Goal: Answer question/provide support

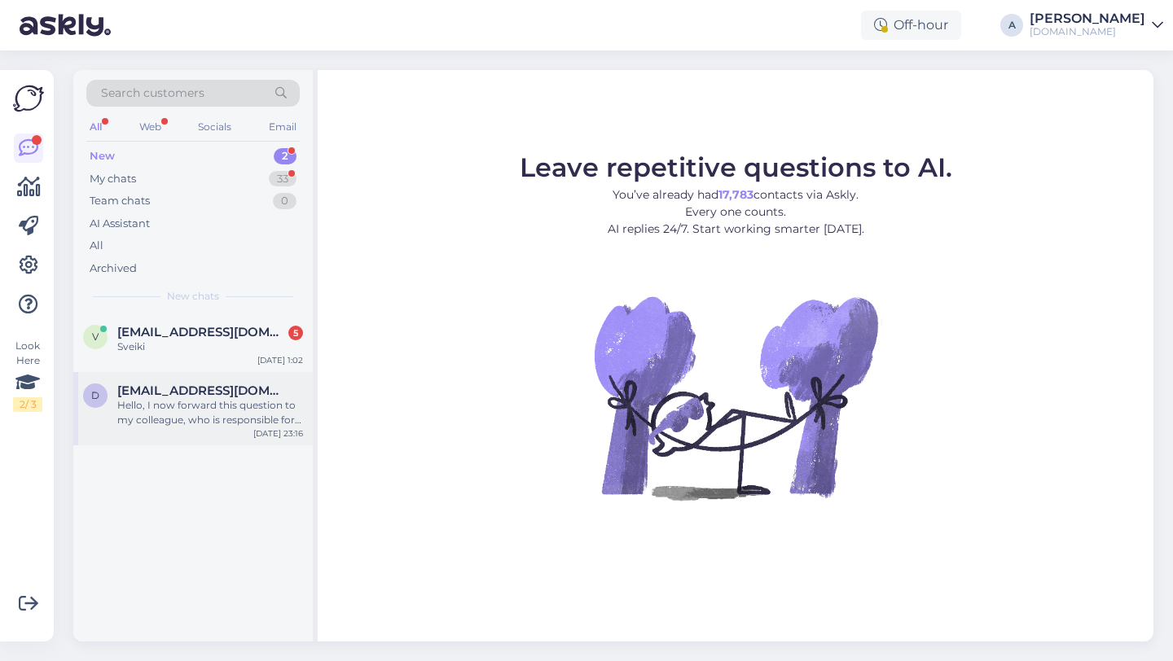
click at [222, 419] on div "Hello, I now forward this question to my colleague, who is responsible for this…" at bounding box center [210, 412] width 186 height 29
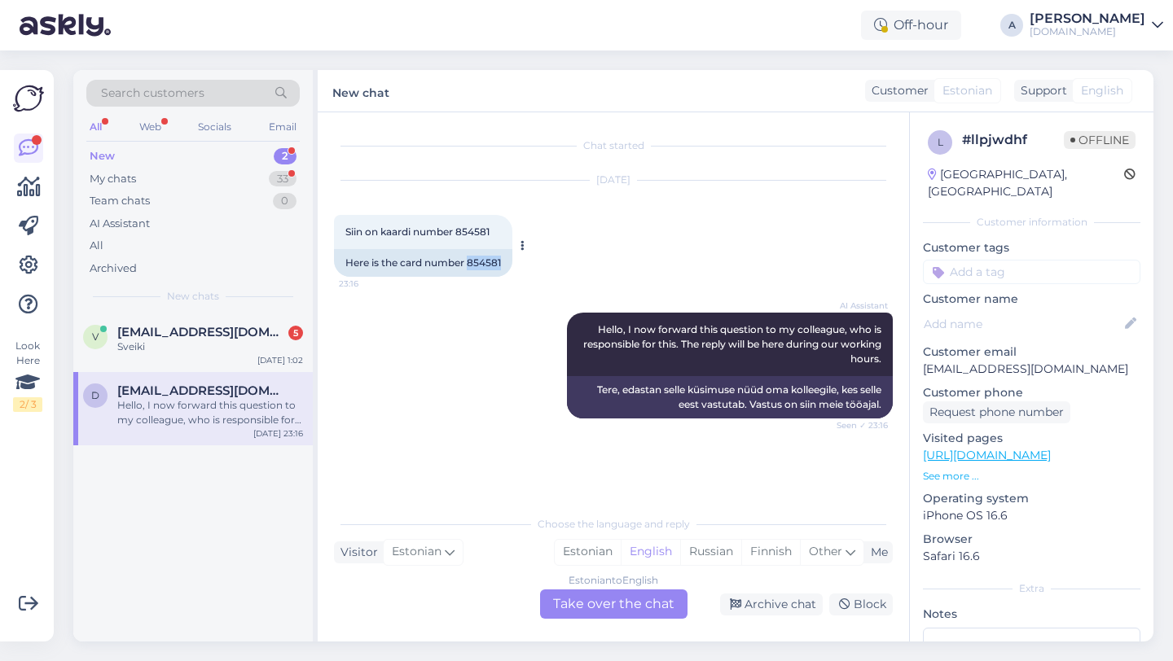
drag, startPoint x: 506, startPoint y: 263, endPoint x: 472, endPoint y: 265, distance: 33.4
click at [470, 266] on div "Here is the card number 854581" at bounding box center [423, 263] width 178 height 28
copy div "854581"
click at [609, 604] on div "Estonian to English Take over the chat" at bounding box center [613, 604] width 147 height 29
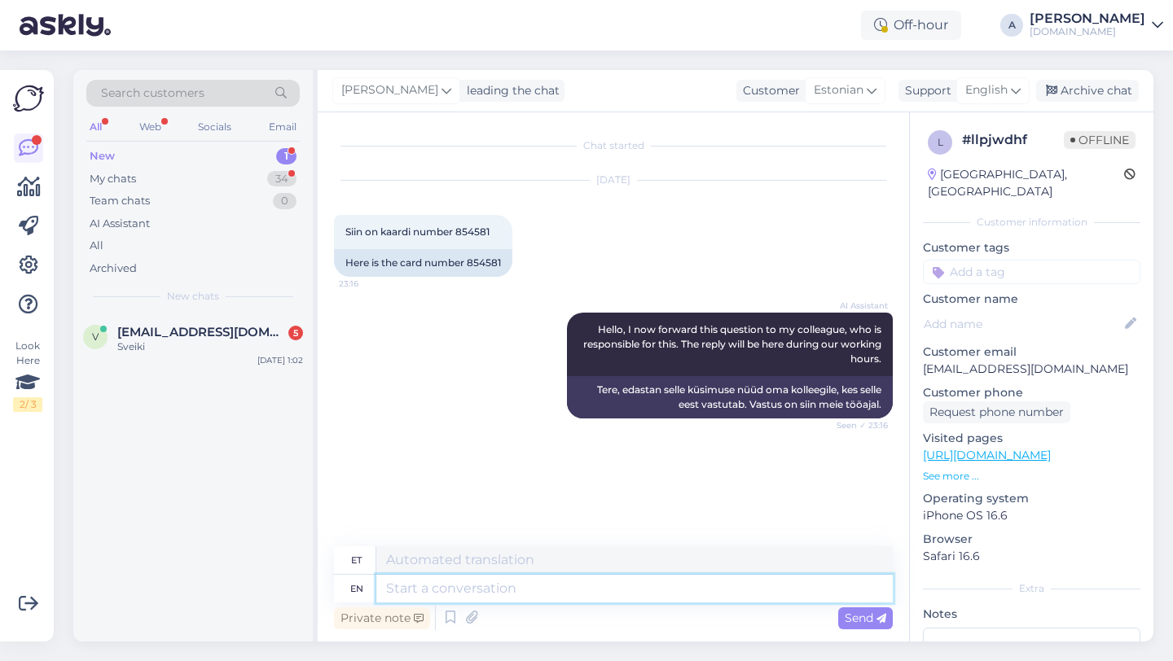
click at [550, 589] on textarea at bounding box center [634, 589] width 516 height 28
type textarea "Hey there"
type textarea "Hei"
type textarea "Hey there!"
type textarea "Tere!"
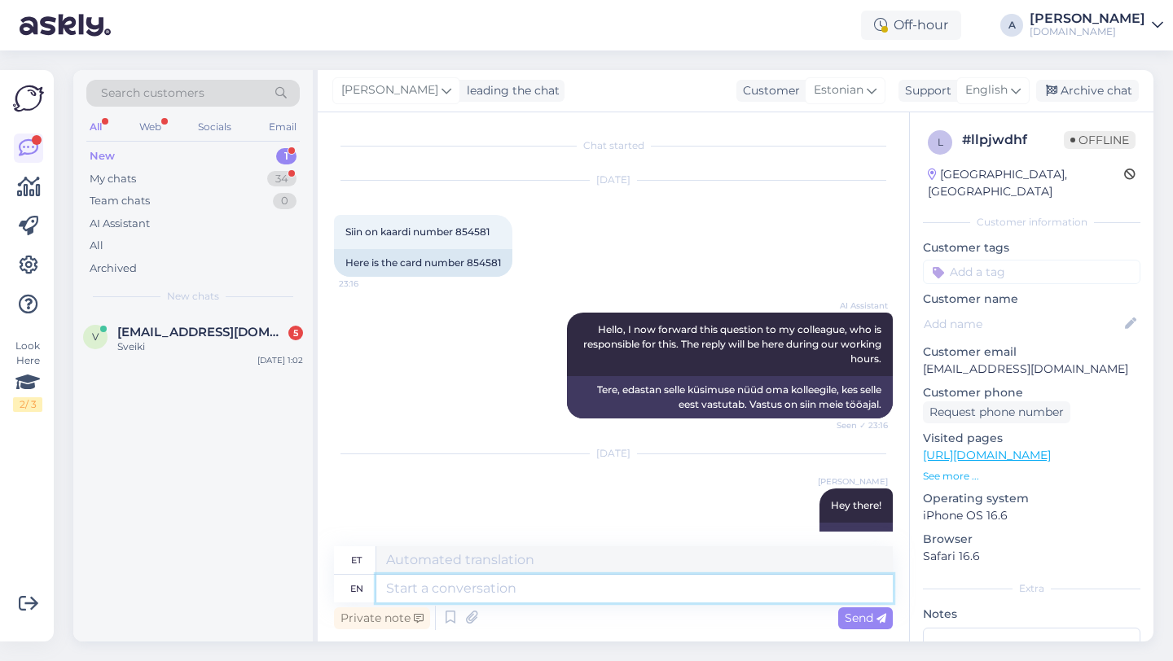
scroll to position [37, 0]
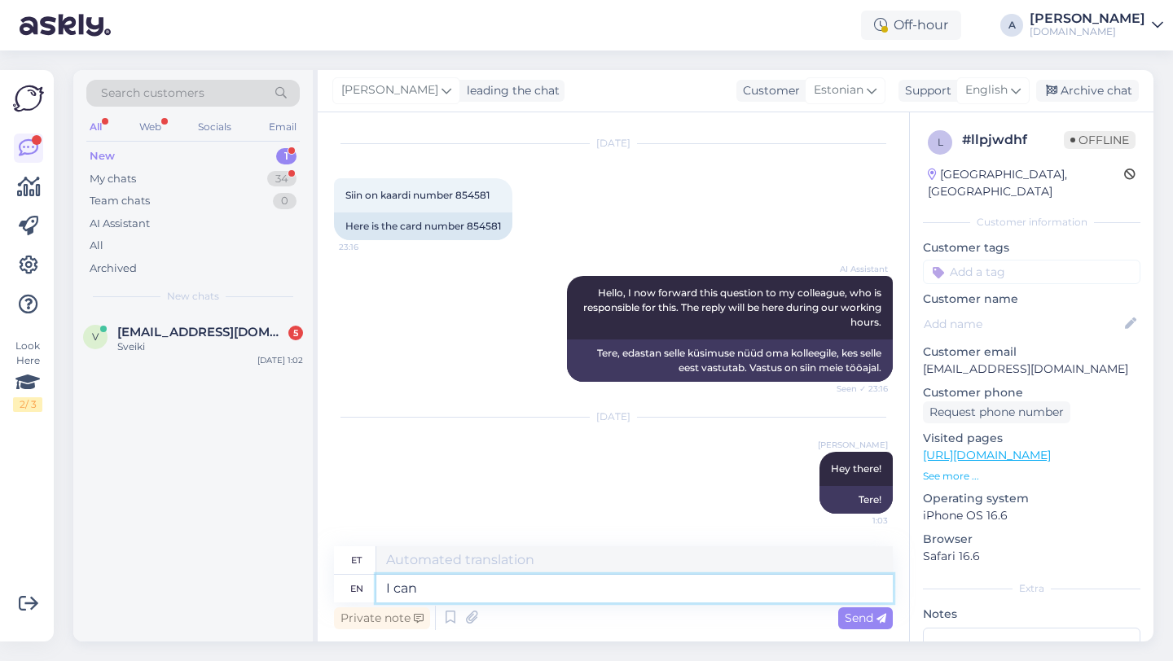
type textarea "I can"
type textarea "Mina"
type textarea "I can se"
type textarea "Ma saan"
type textarea "I can see int"
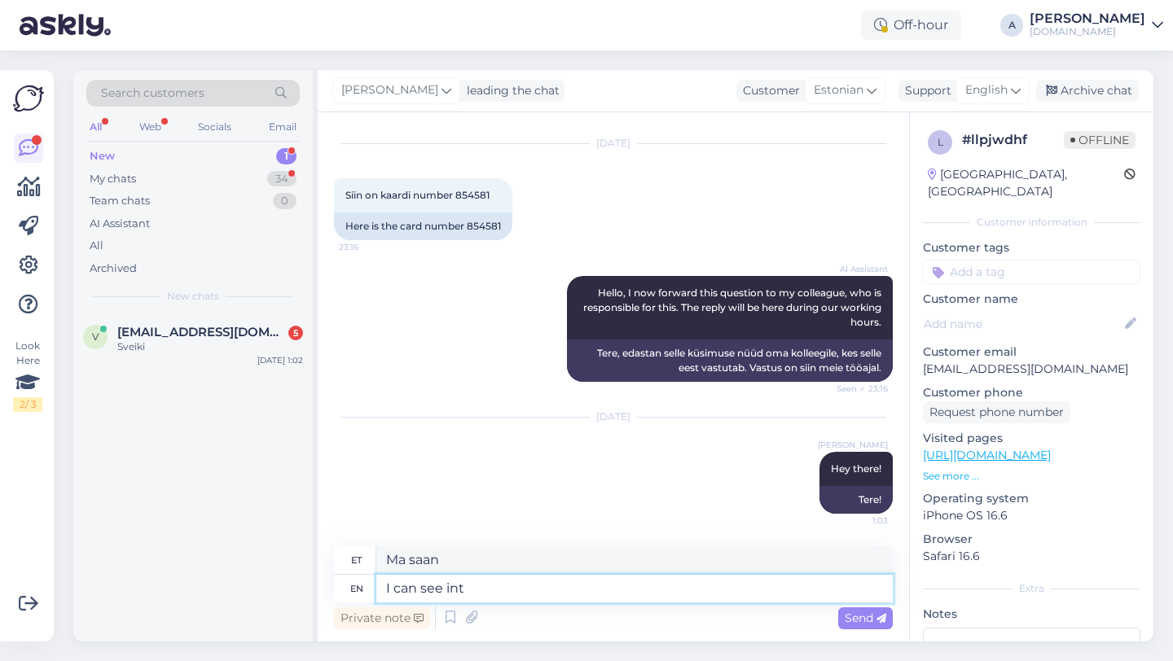
type textarea "Ma näen"
type textarea "I can see internally that"
type textarea "Ma näen sisemiselt"
type textarea "I can see internally that your"
type textarea "Ma näen seda sisemiselt"
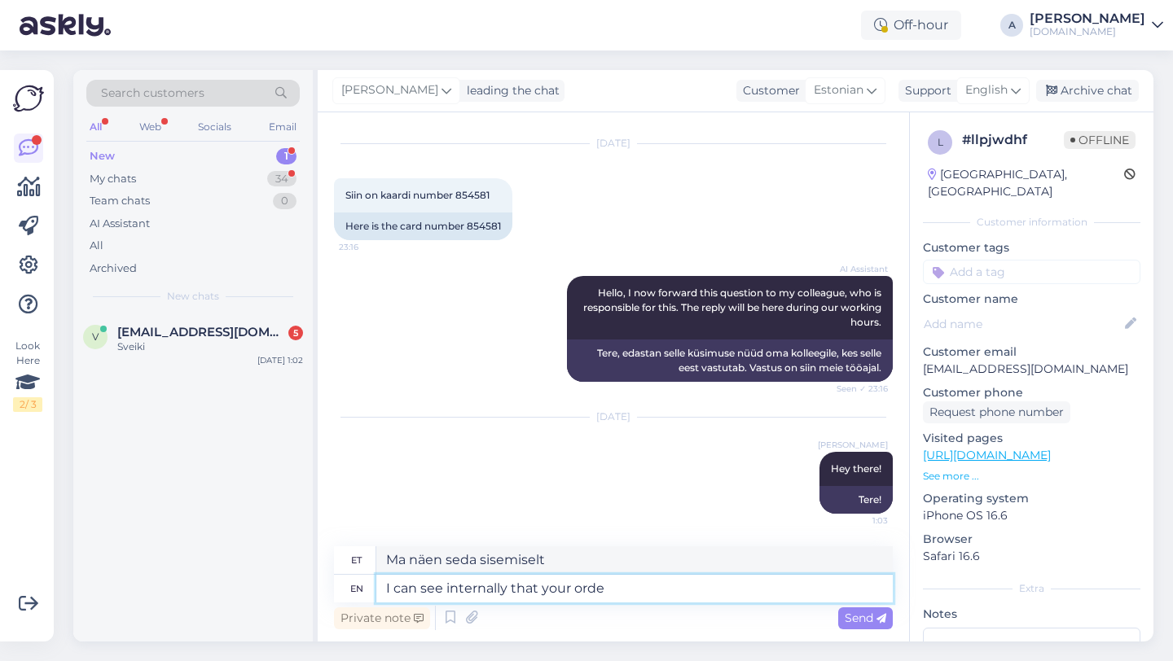
type textarea "I can see internally that your order"
type textarea "Ma näen sisemiselt, et sinu"
type textarea "I can see internally that your order was"
type textarea "Ma näen sisemiselt, et teie tellimus"
type textarea "I can see internally that your order was com"
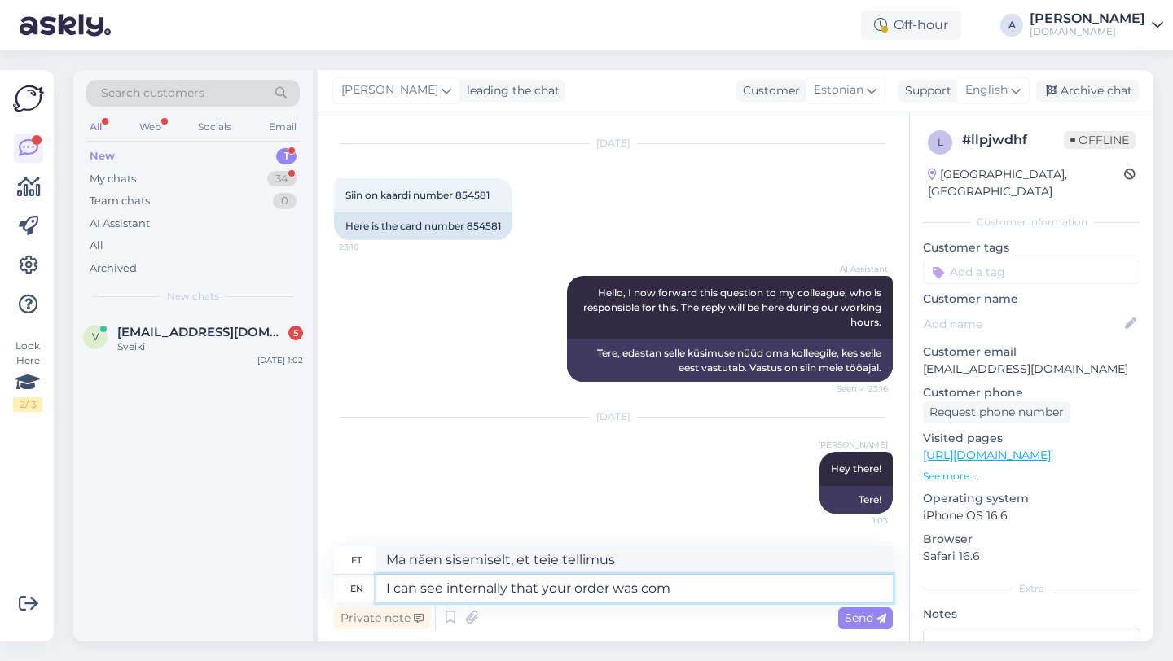
type textarea "Ma näen sisemiselt, et teie tellimus oli"
type textarea "I can see internally that your order was completed."
type textarea "Ma näen sisemiselt, et teie tellimus on täidetud."
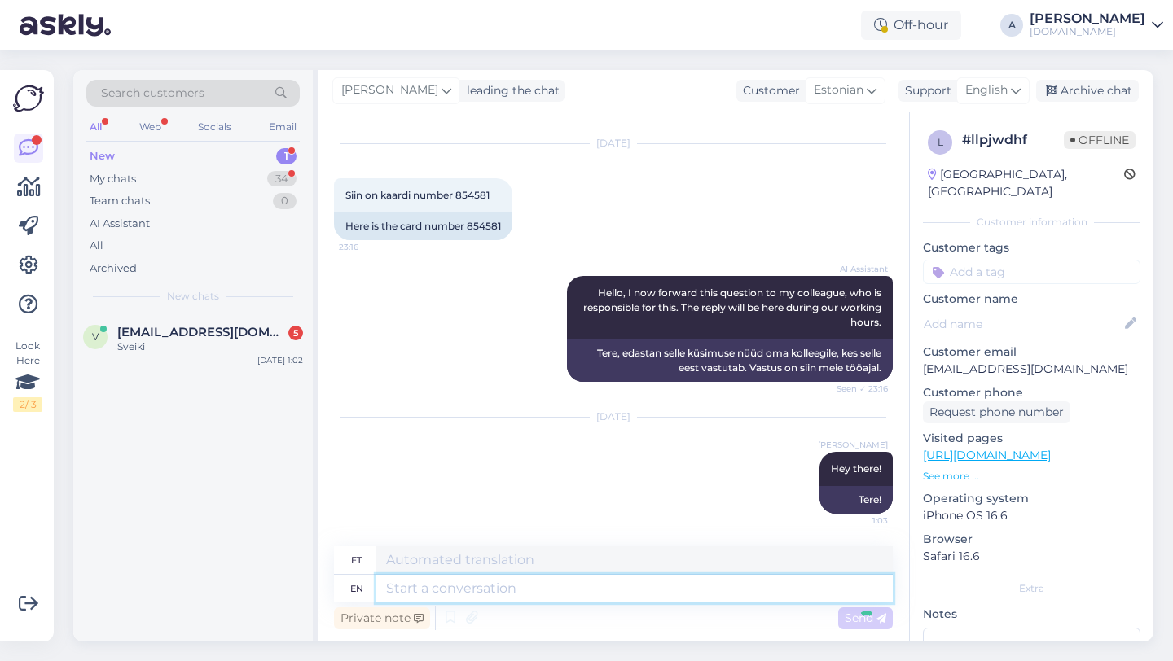
scroll to position [134, 0]
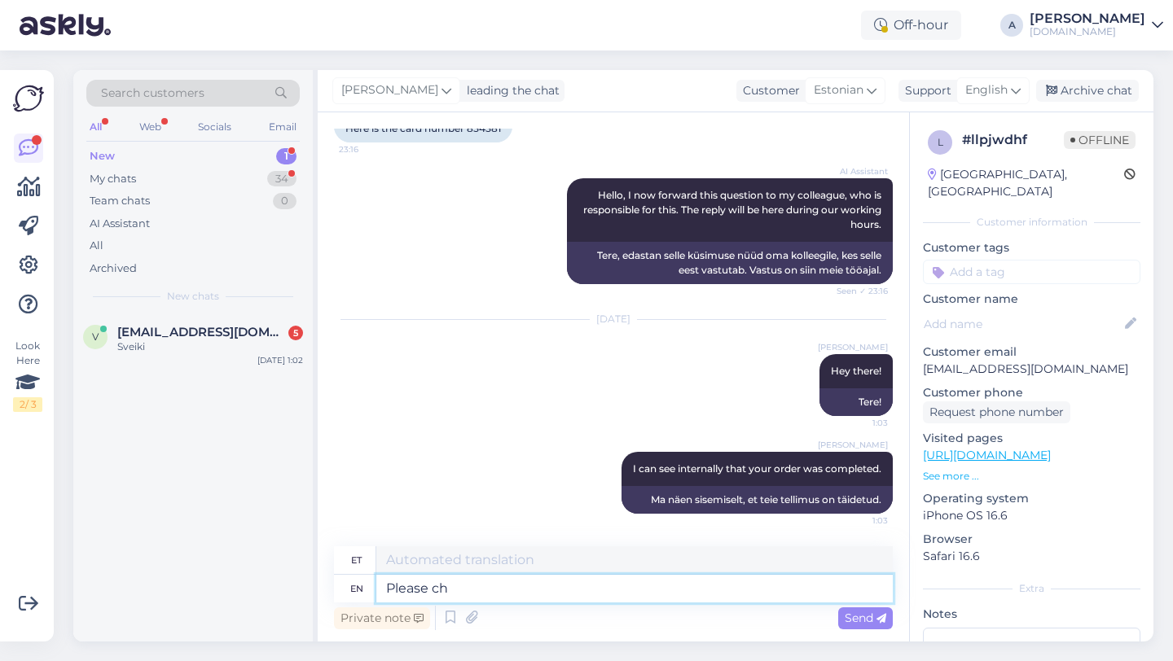
type textarea "Please che"
type textarea "Palun"
type textarea "Please check your"
type textarea "Palun kontrollige"
type textarea "Please check your emai"
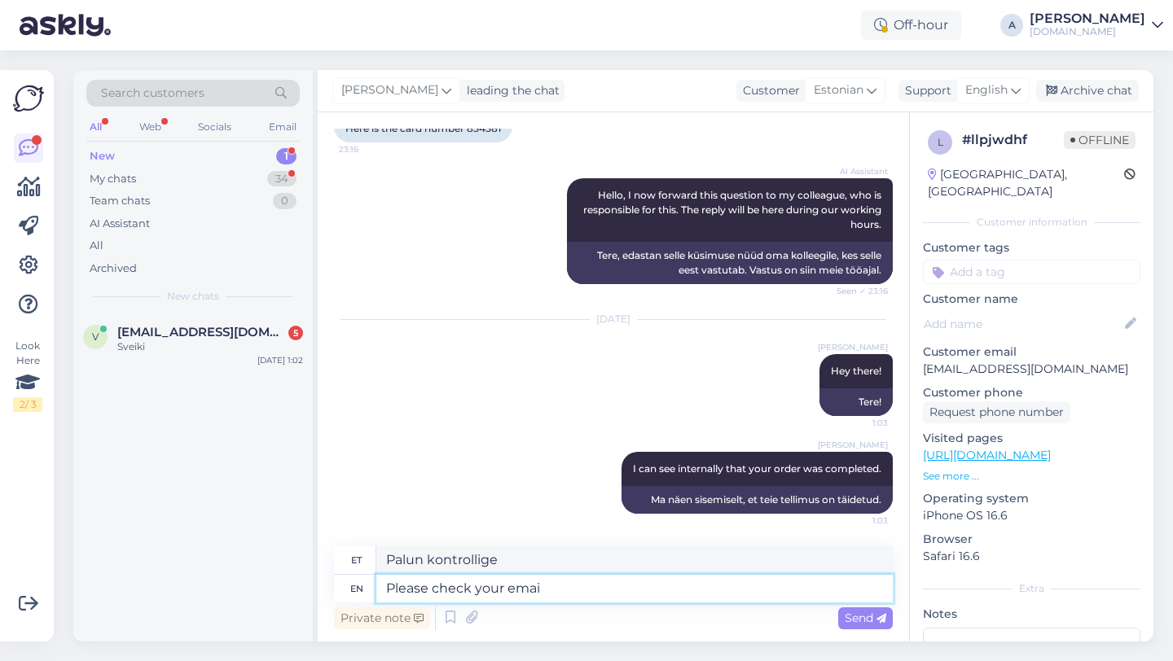
type textarea "Palun kontrollige oma"
type textarea "Please check your emaila nd"
type textarea "Palun kontrollige oma e-posti"
type textarea "Please check your email and spam"
type textarea "Palun kontrollige oma e-posti ja"
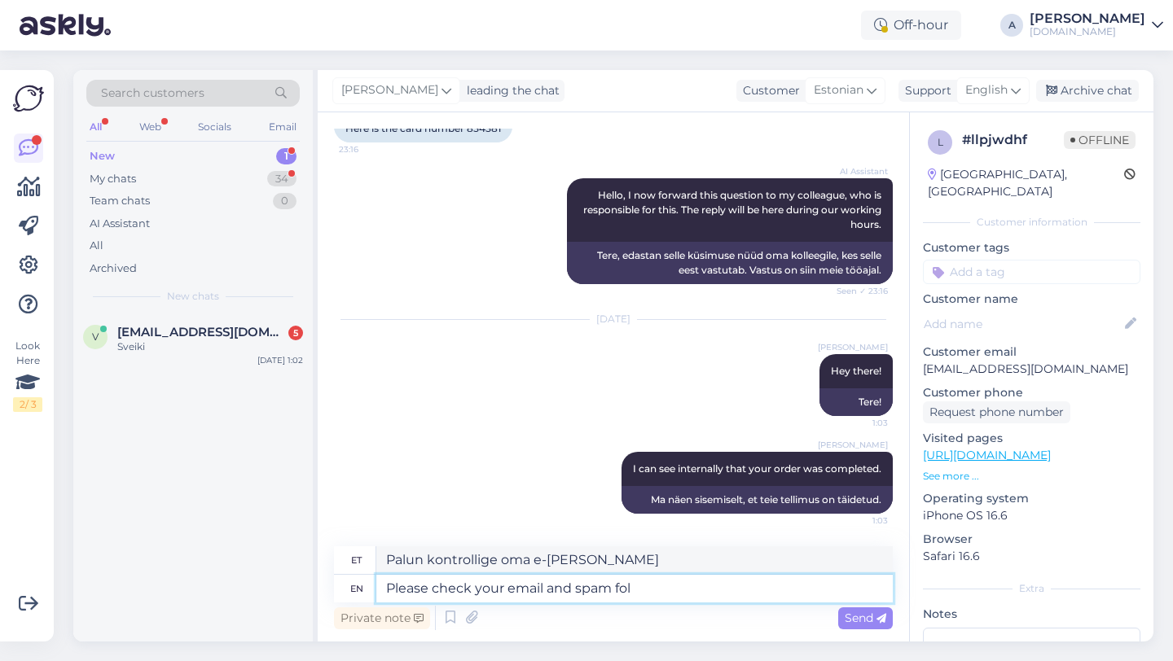
type textarea "Please check your email and spam fold"
type textarea "Palun kontrollige oma e-posti ja rämpsposti"
type textarea "Please check your email and spam folder."
type textarea "Palun kontrollige oma e-posti ja rämpsposti kausta."
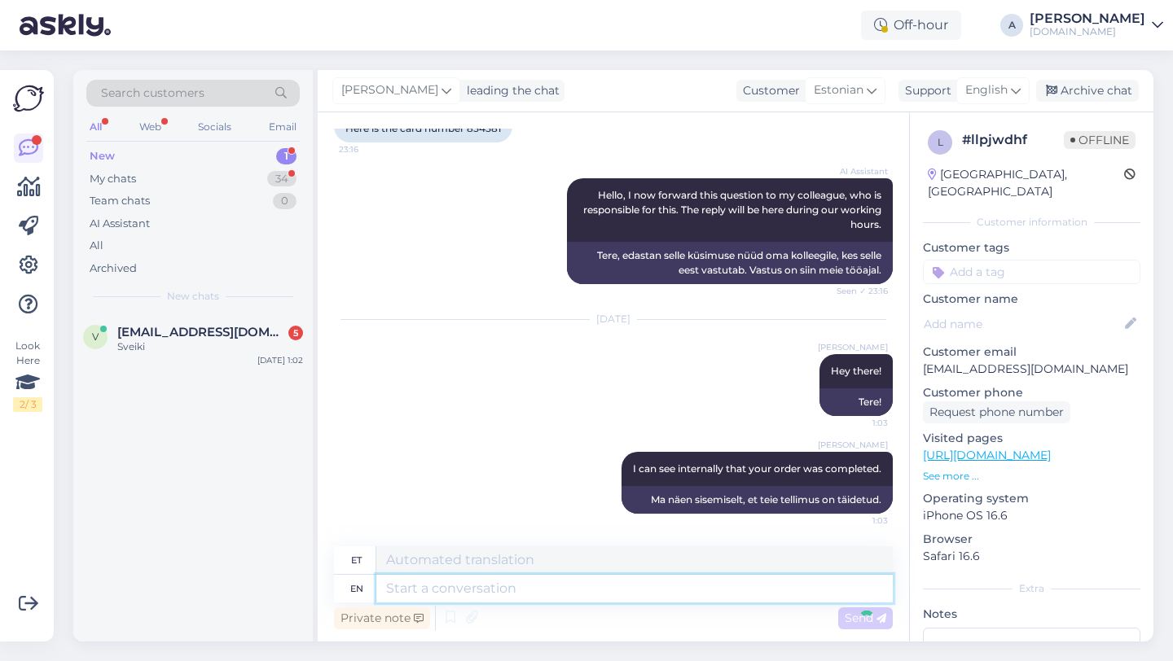
scroll to position [232, 0]
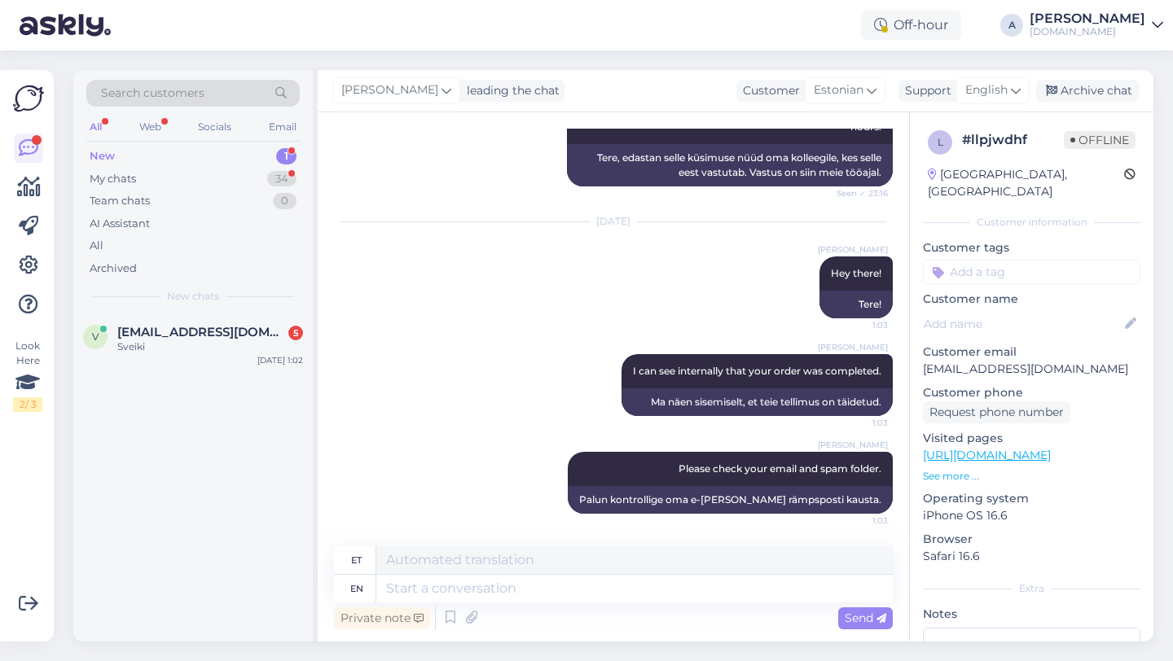
drag, startPoint x: 1014, startPoint y: 252, endPoint x: 1014, endPoint y: 266, distance: 14.7
click at [1014, 260] on input at bounding box center [1031, 272] width 217 height 24
type input "orde"
click at [1046, 310] on span "Order_delay" at bounding box center [1031, 315] width 59 height 10
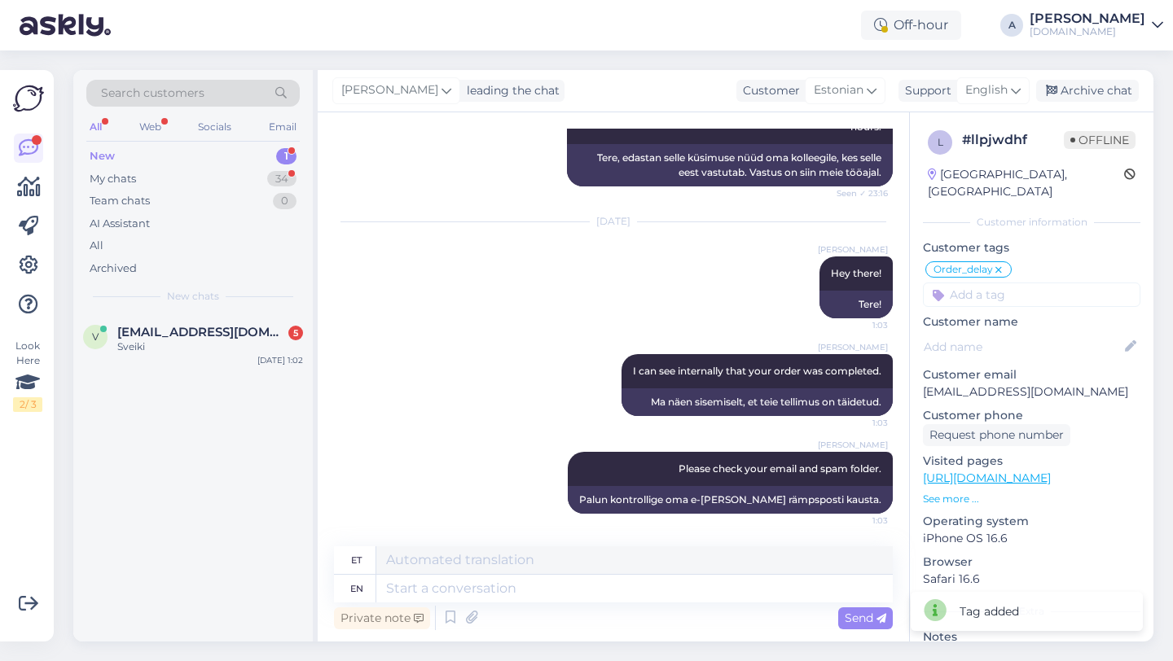
click at [1002, 264] on icon at bounding box center [999, 270] width 10 height 13
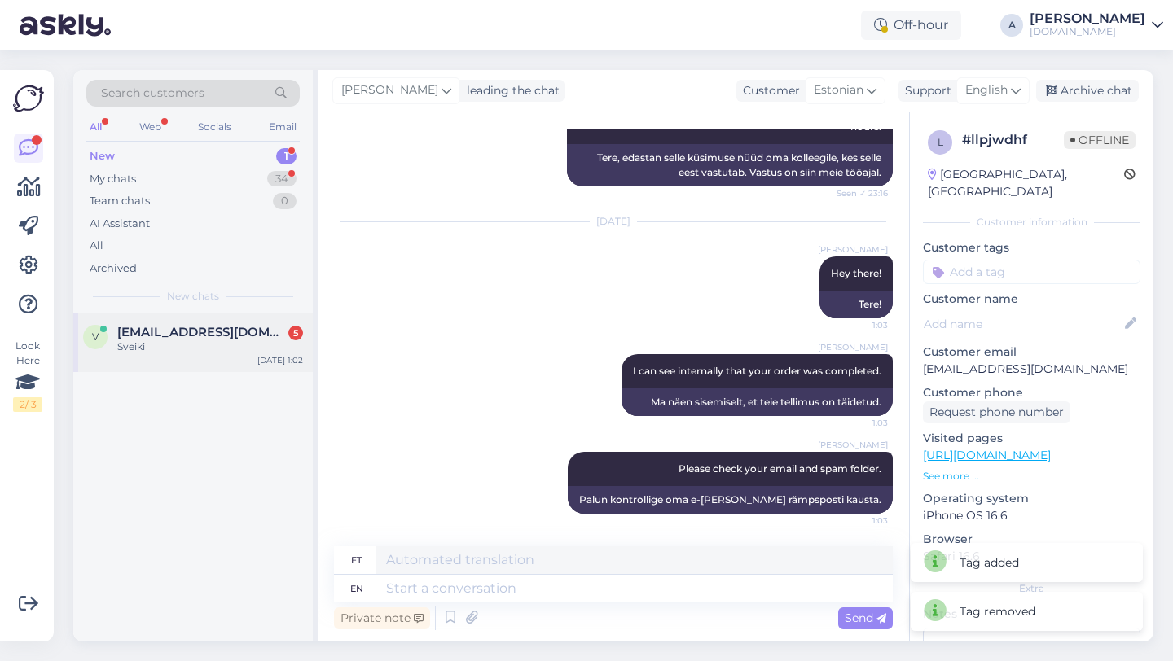
click at [233, 336] on span "[EMAIL_ADDRESS][DOMAIN_NAME]" at bounding box center [201, 332] width 169 height 15
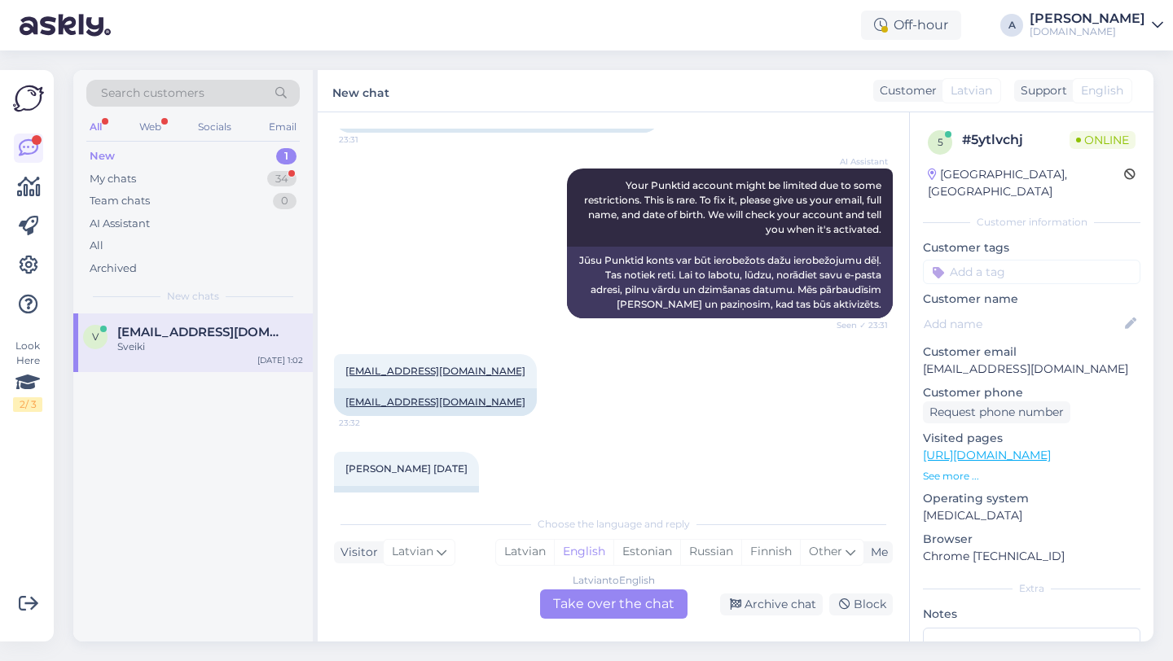
scroll to position [375, 0]
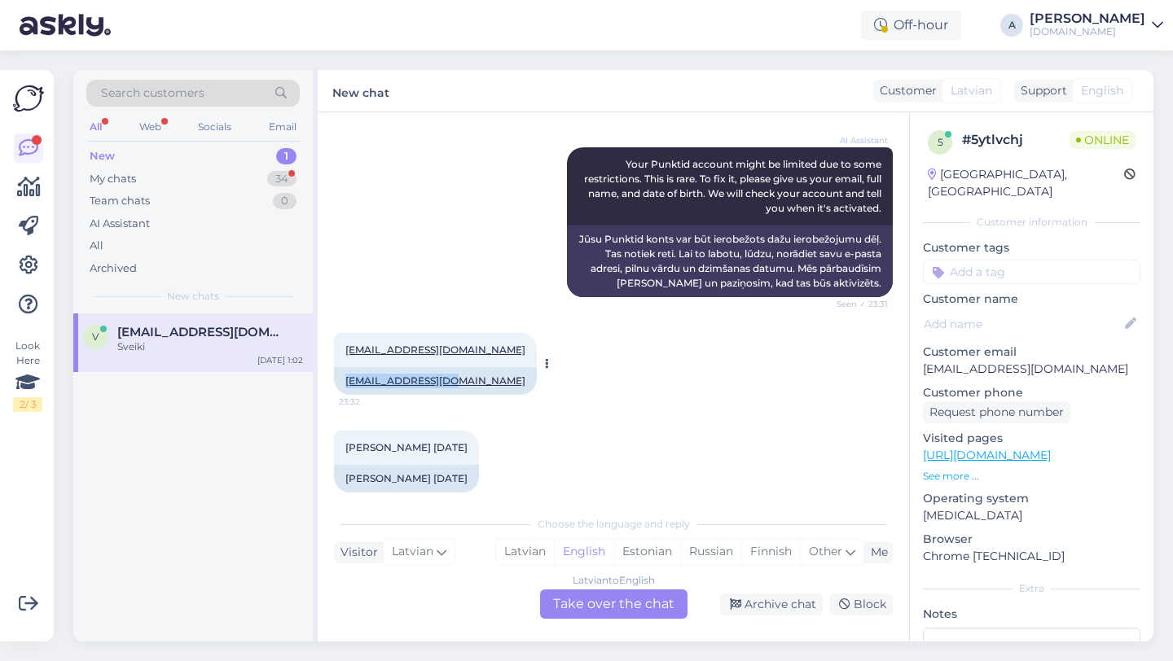
copy link "[EMAIL_ADDRESS][DOMAIN_NAME]"
click at [567, 602] on div "Latvian to English Take over the chat" at bounding box center [613, 604] width 147 height 29
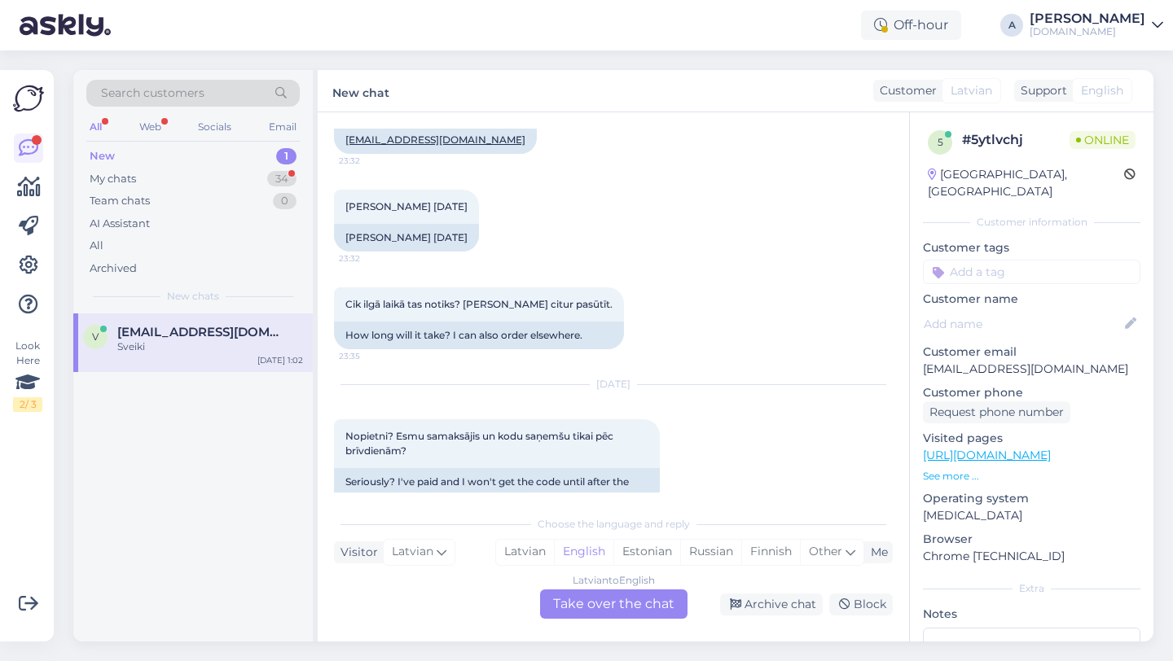
scroll to position [696, 0]
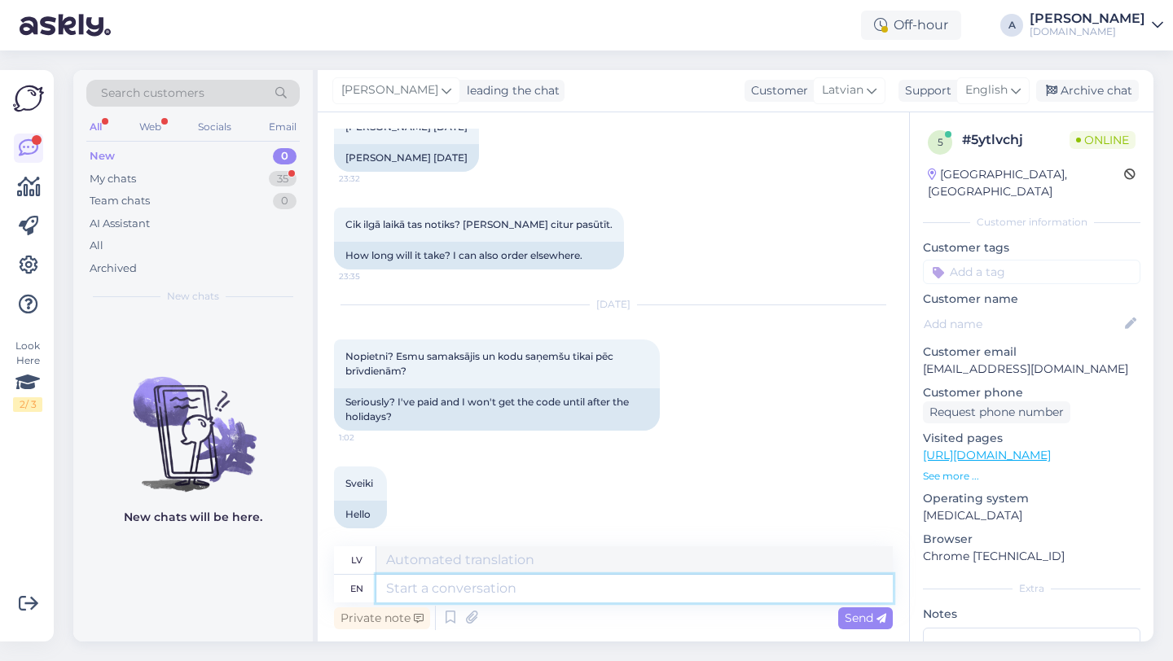
click at [469, 591] on textarea at bounding box center [634, 589] width 516 height 28
type textarea "Hey there!"
type textarea "Hei"
type textarea "Hey there!"
type textarea "Sveiki!"
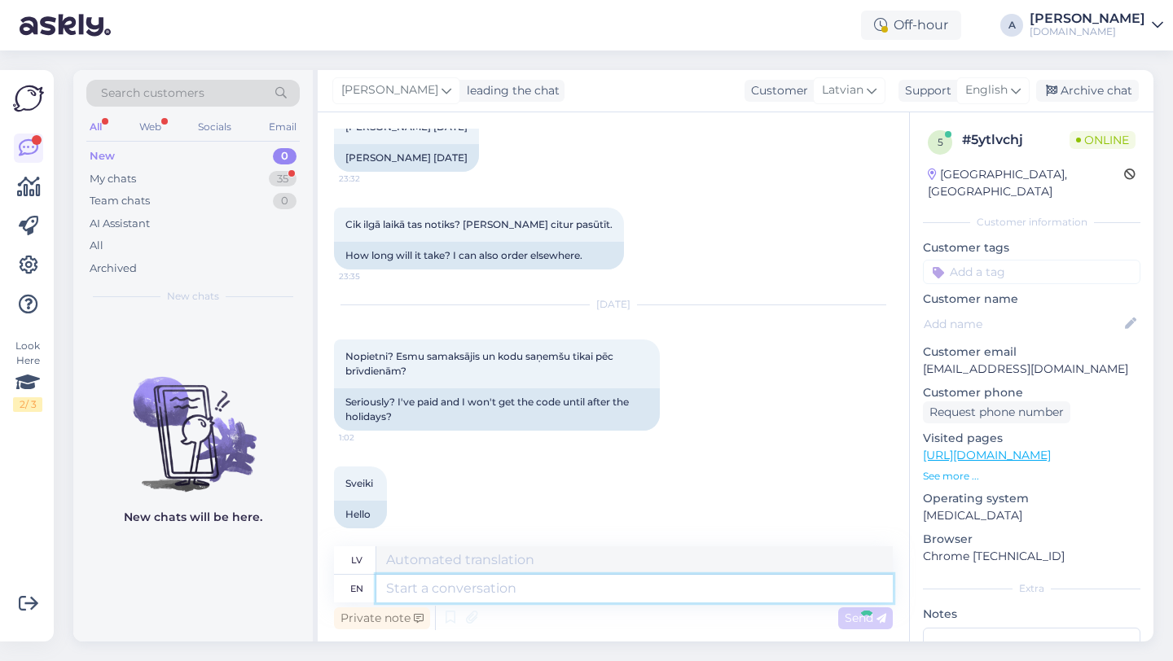
scroll to position [794, 0]
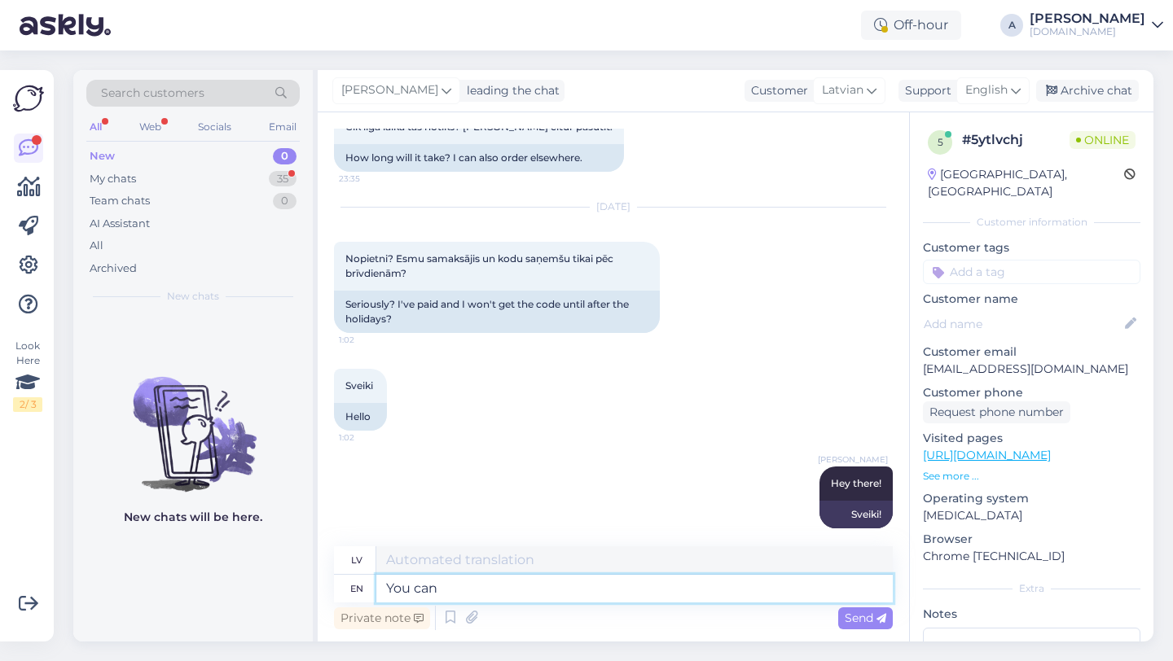
type textarea "You can"
type textarea "Tu"
type textarea "You can no"
type textarea "Jūs varat"
type textarea "You can now"
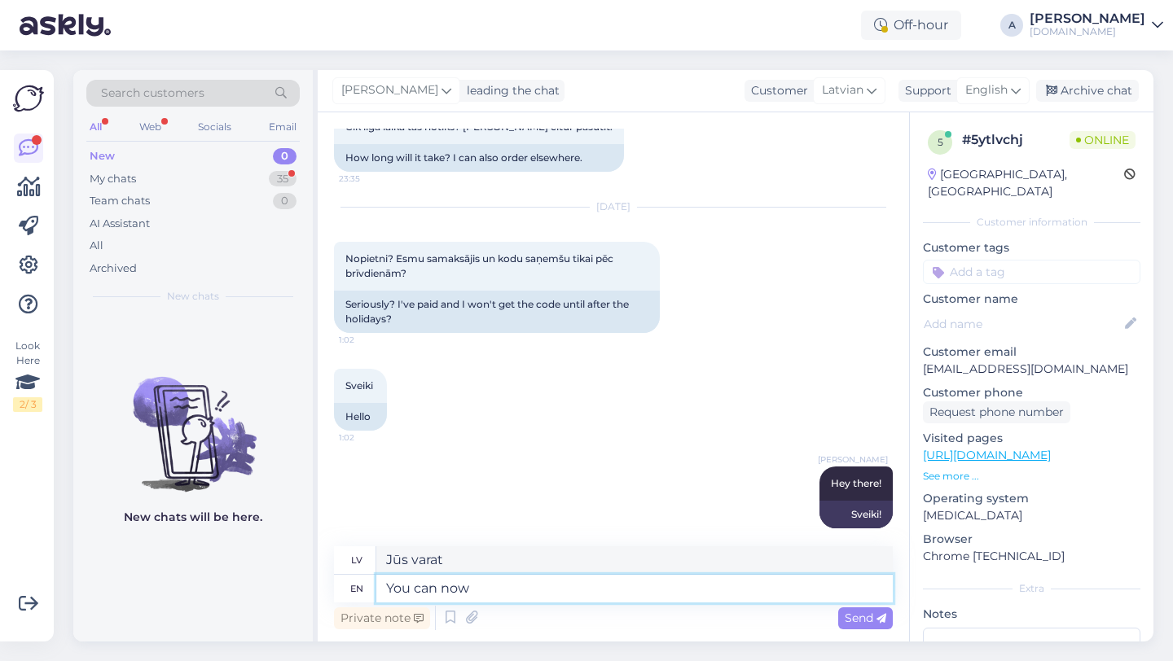
type textarea "Tagad jūs varat"
type textarea "You can now access your aco"
type textarea "Tagad varat piekļūt savam"
type textarea "You can now access your account."
type textarea "Tagad varat piekļūt savam kontam."
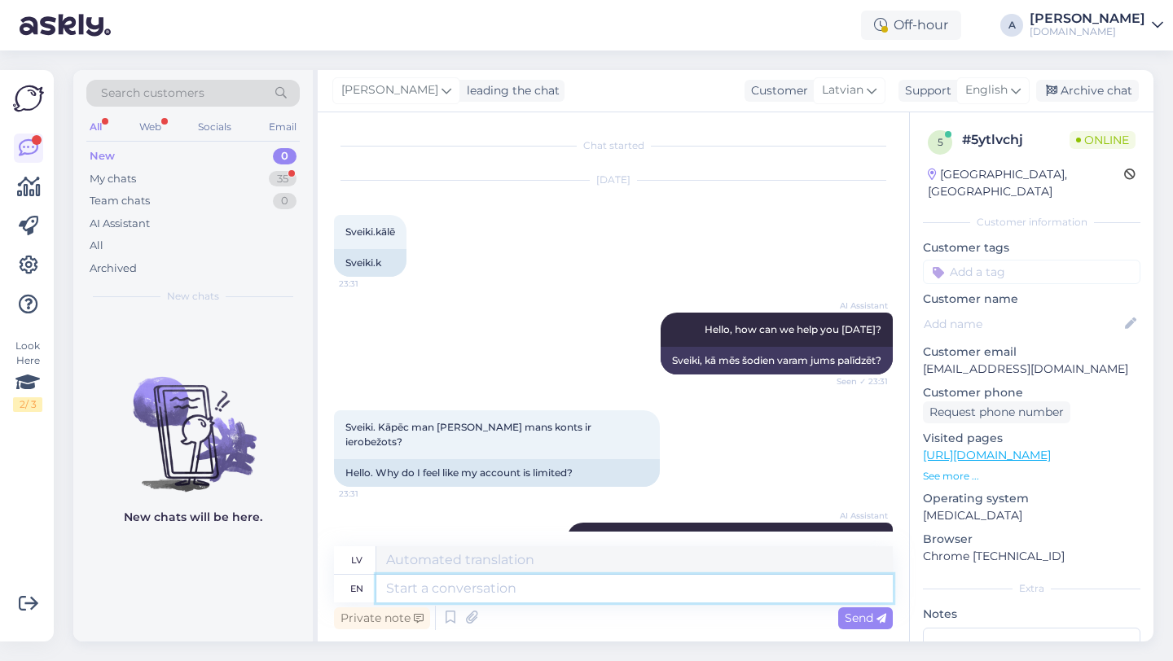
scroll to position [892, 0]
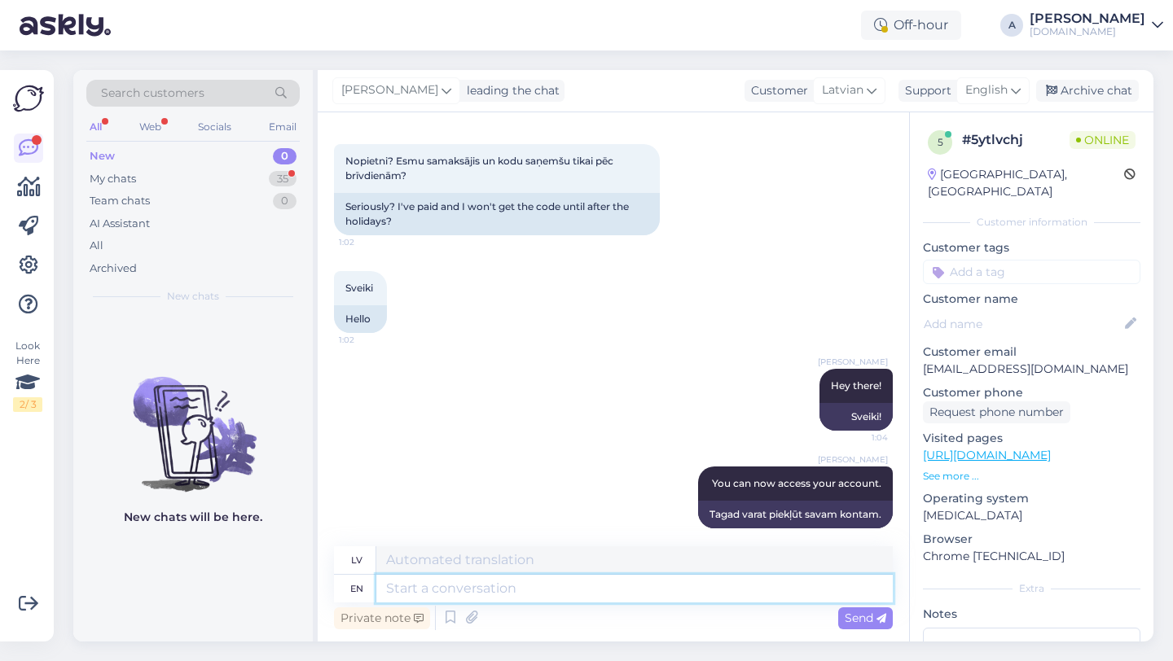
click at [461, 580] on textarea at bounding box center [634, 589] width 516 height 28
type textarea "Please share"
type textarea "Lūdzu"
type textarea "Please share with"
type textarea "Lūdzu, padalieties"
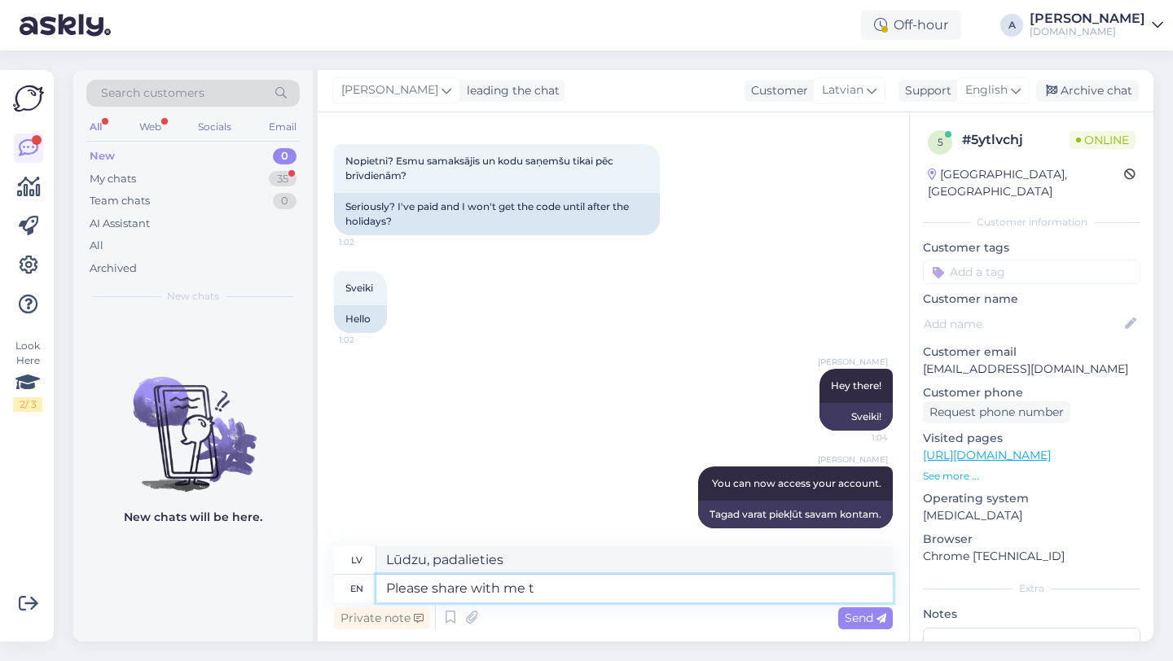
type textarea "Please share with me th"
type textarea "Lūdzu, kopīgojiet ar"
type textarea "Please share with me the"
type textarea "Lūdzu, padalieties ar mani,"
type textarea "Please share with me the order"
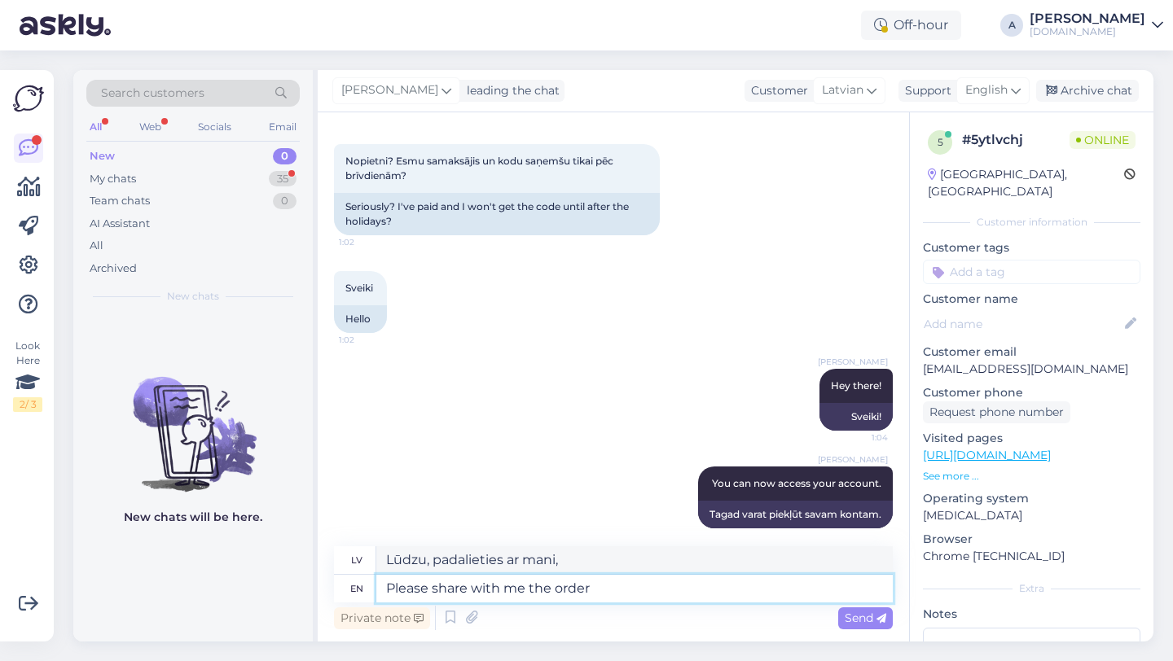
type textarea "Lūdzu, padalieties ar mani vai"
type textarea "Please share with me the order number"
type textarea "Lūdzu, padalieties ar mani ar pasūtījuma numuru"
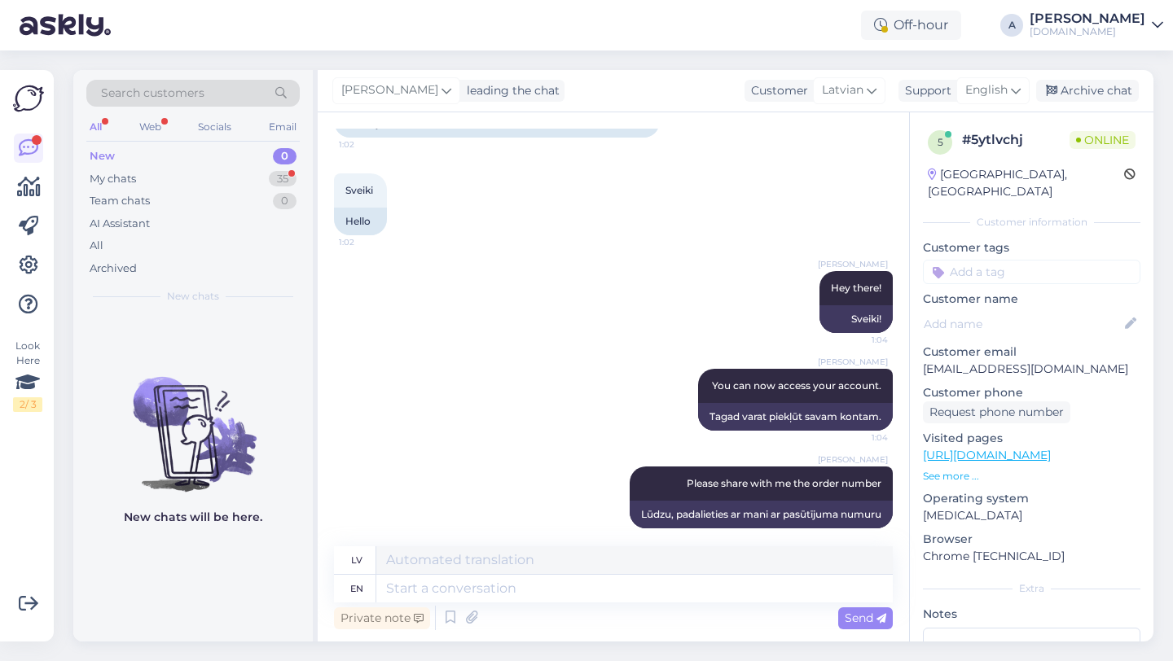
click at [994, 260] on input at bounding box center [1031, 272] width 217 height 24
type input "blo"
click at [1030, 310] on span "Blocked_account" at bounding box center [1032, 315] width 86 height 10
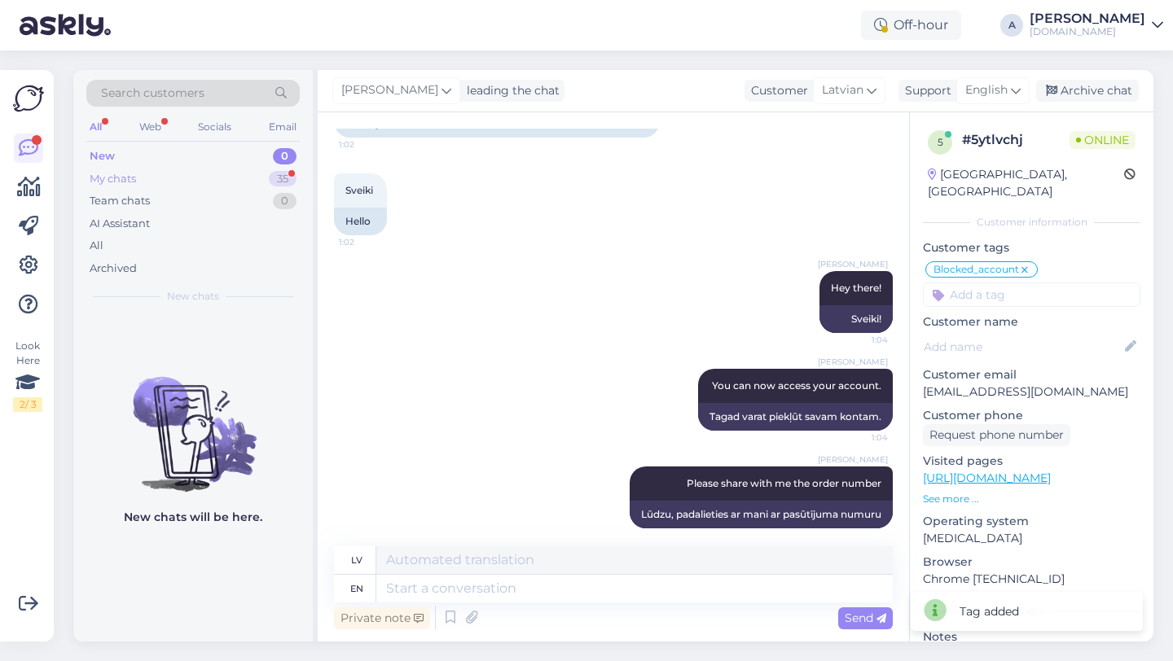
click at [262, 187] on div "My chats 35" at bounding box center [192, 179] width 213 height 23
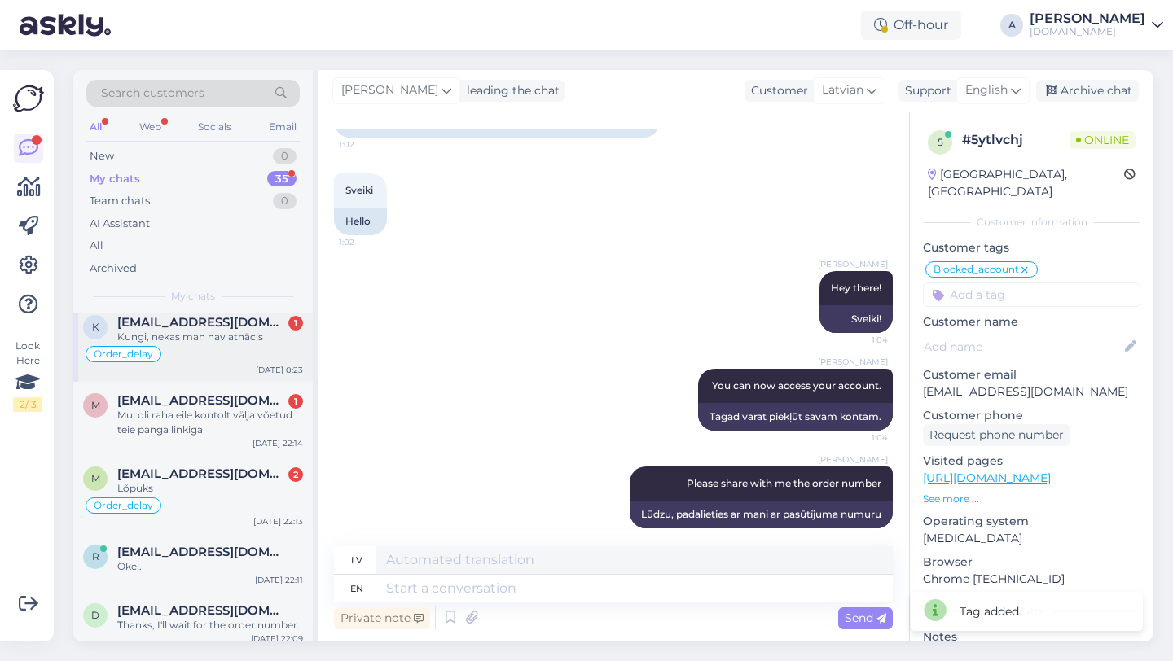
scroll to position [178, 0]
click at [198, 480] on div "Lõpuks" at bounding box center [210, 487] width 186 height 15
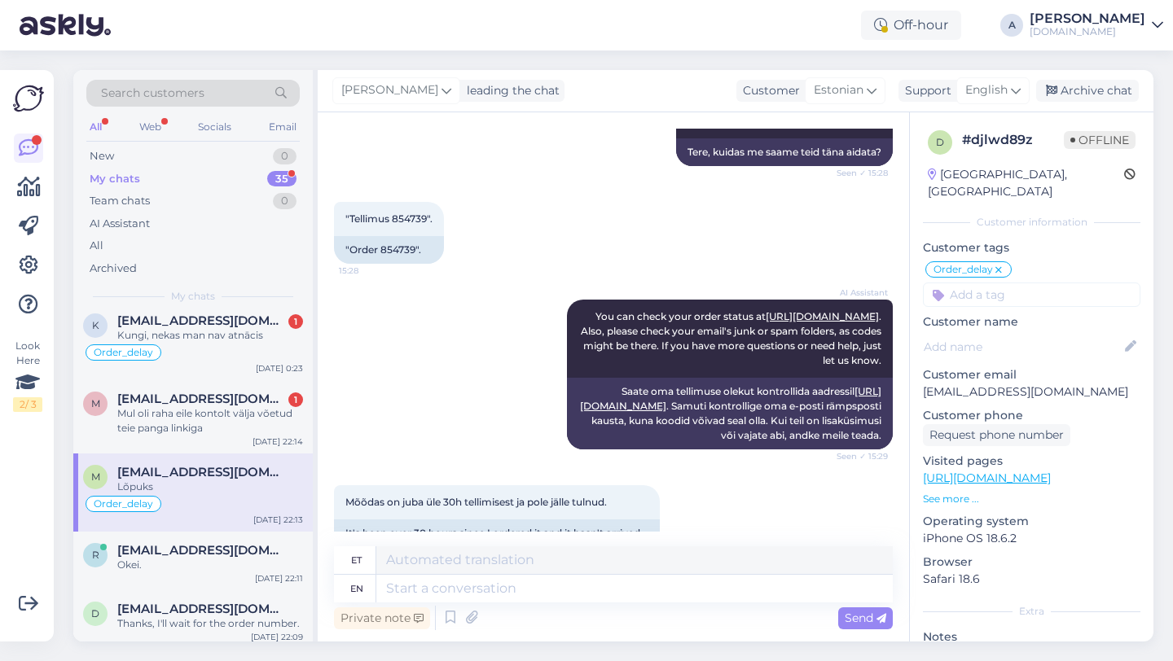
scroll to position [1845, 0]
drag, startPoint x: 415, startPoint y: 248, endPoint x: 387, endPoint y: 248, distance: 27.7
click at [382, 248] on div ""Order 854739"." at bounding box center [389, 251] width 110 height 28
copy div "854739"
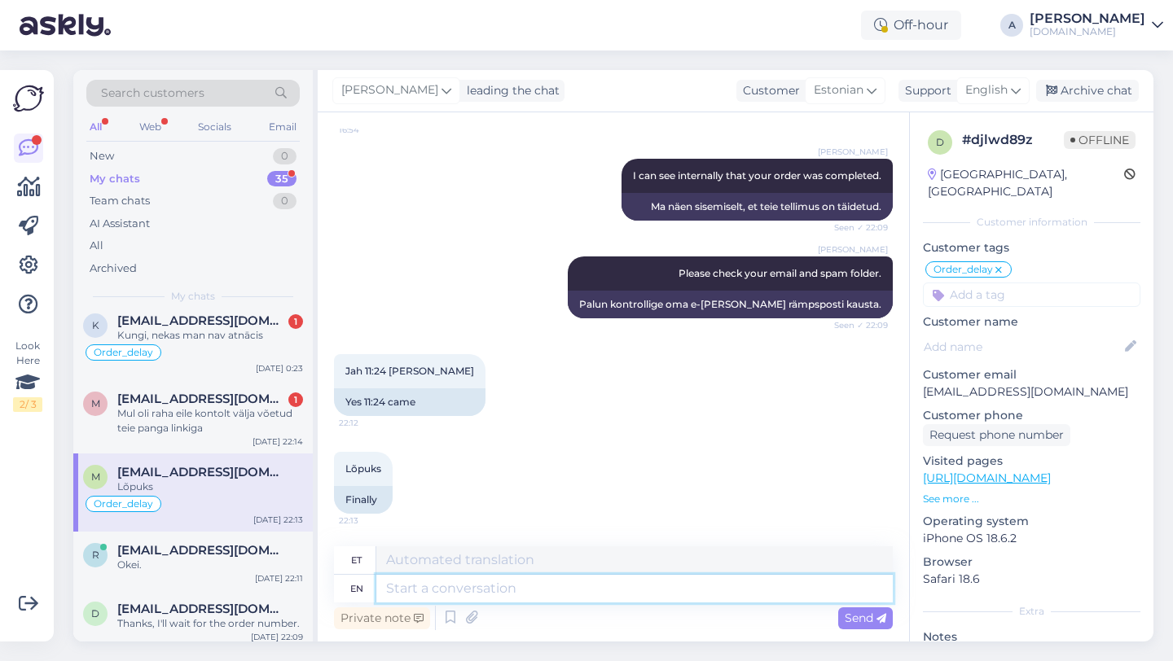
click at [410, 586] on textarea at bounding box center [634, 589] width 516 height 28
type textarea "I'm gla"
type textarea "Ma olen"
type textarea "I'm glad o"
type textarea "Mul on hea meel"
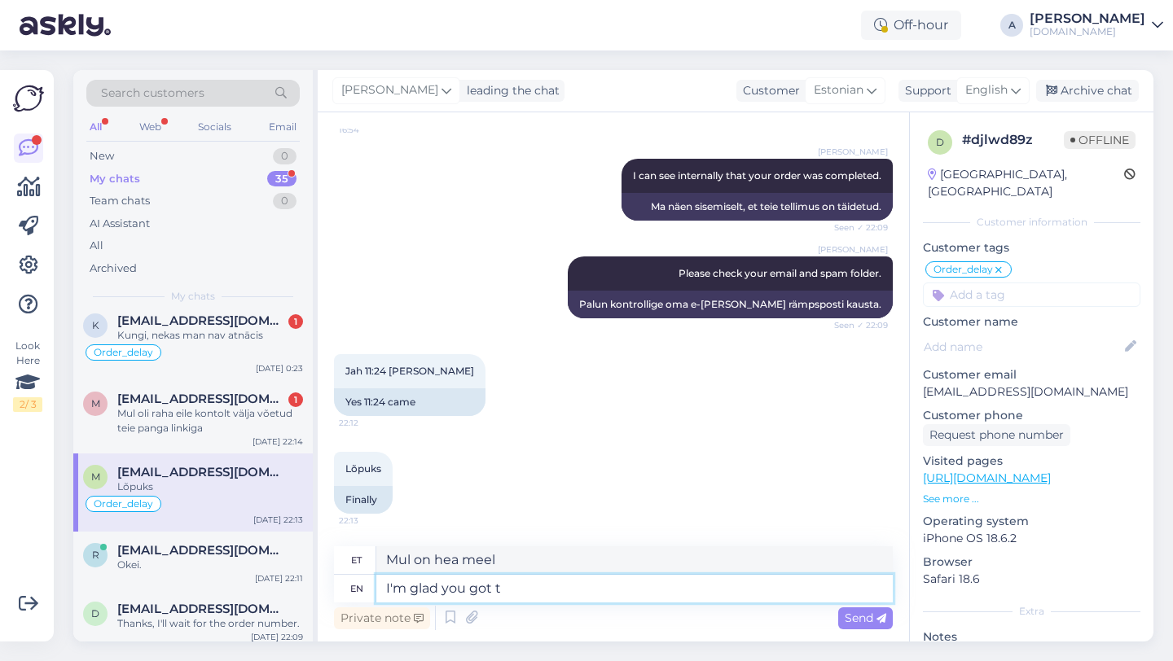
type textarea "I'm glad you got th"
type textarea "Mul on sinu üle hea meel"
type textarea "I'm glad you got the"
type textarea "Mul on hea meel, et sa said"
type textarea "I'm glad you got the pro"
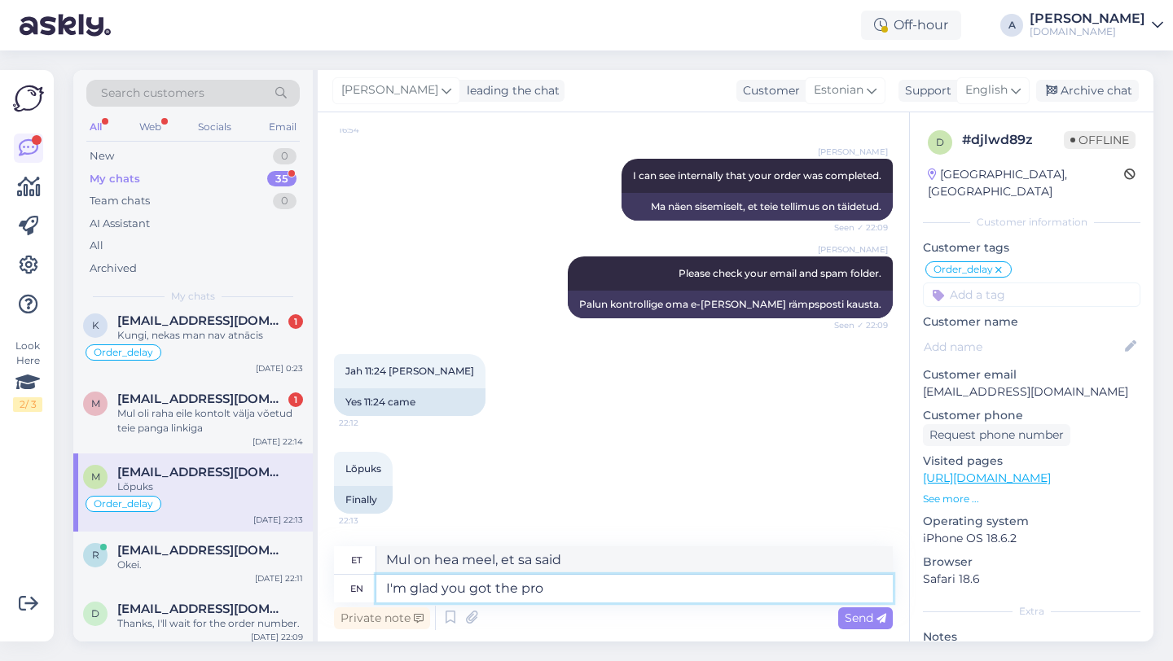
type textarea "Mul on hea meel, et sa said selle"
type textarea "I'm glad you got the product."
type textarea "Mul on hea meel, et sa toote kätte said."
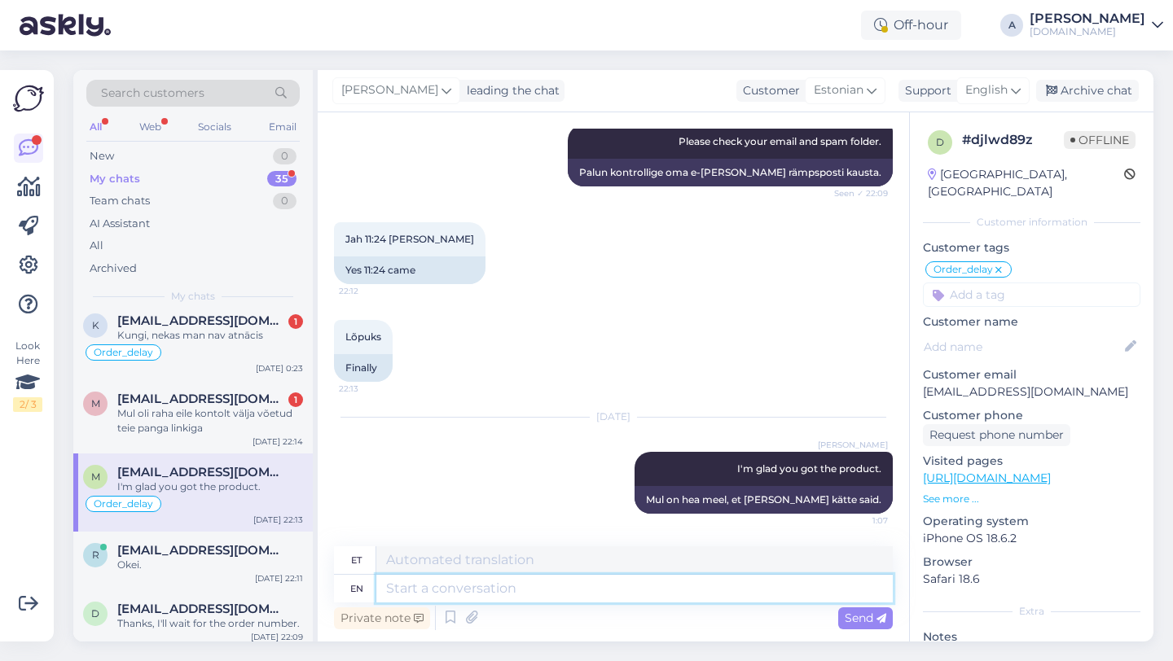
paste textarea "If you need further help, don't hesitate to contact us again. Have a great day!"
type textarea "If you need further help, don't hesitate to contact us again. Have a great day!"
type textarea "Kui vajate täiendavat abi, võtke meiega uuesti ühendust. Ilusat päeva!"
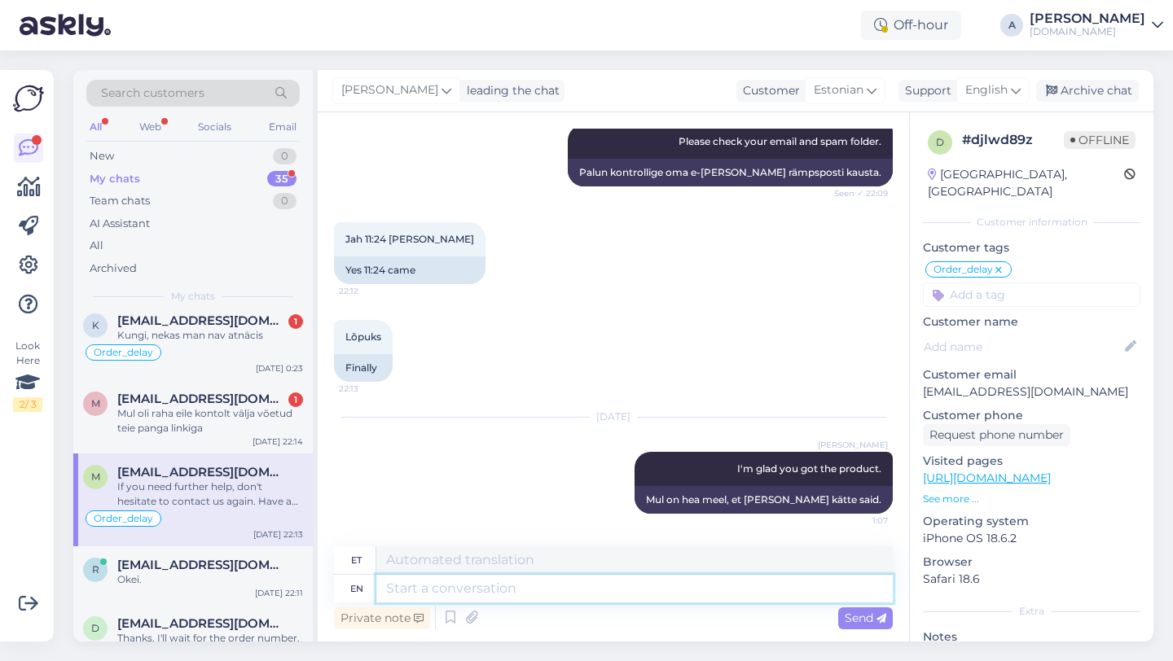
scroll to position [2979, 0]
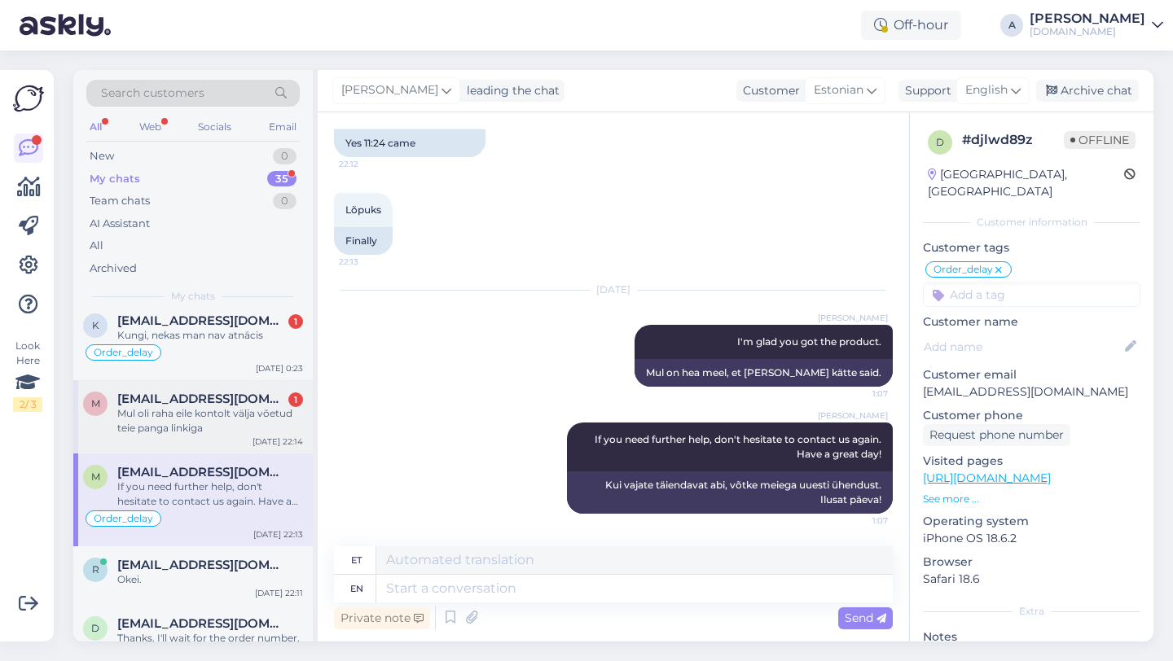
click at [206, 406] on div "Mul oli raha eile kontolt välja võetud teie panga linkiga" at bounding box center [210, 420] width 186 height 29
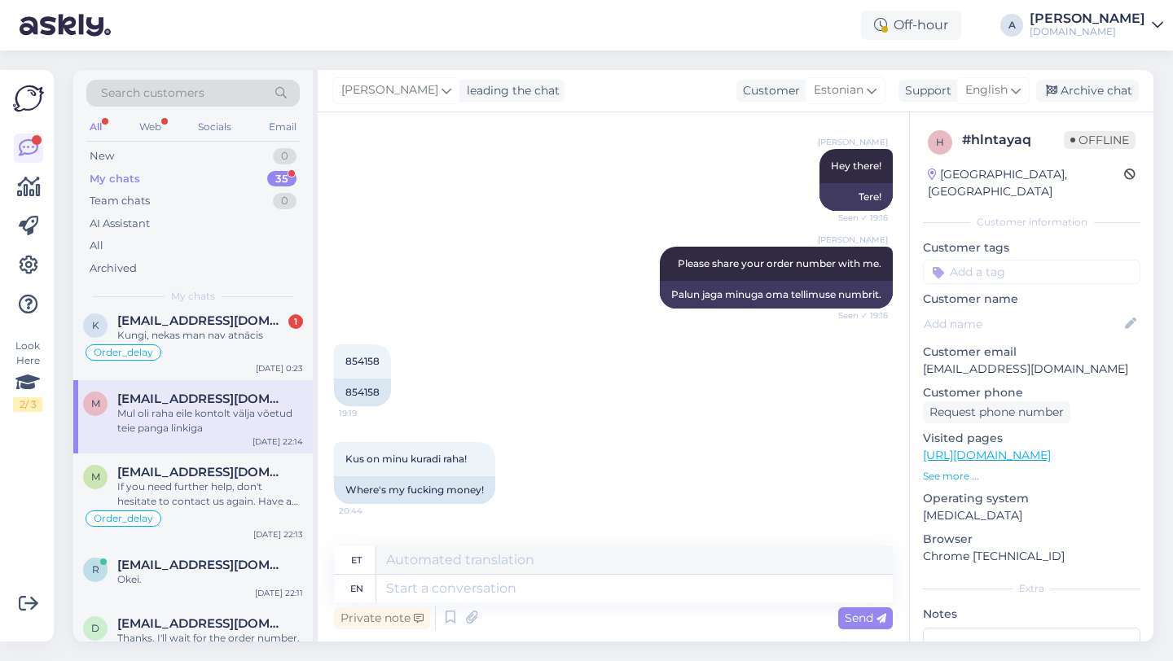
scroll to position [1845, 0]
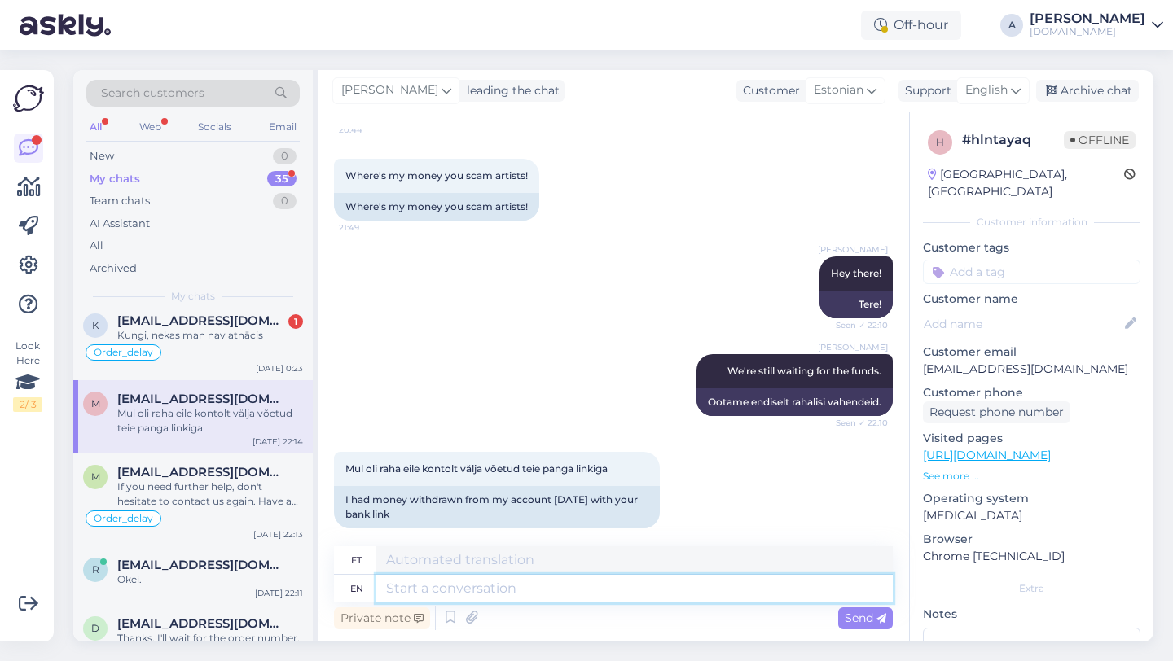
click at [436, 581] on textarea at bounding box center [634, 589] width 516 height 28
type textarea "Could you p"
type textarea "Võiks"
type textarea "Could you please"
type textarea "Kas sa saaksid"
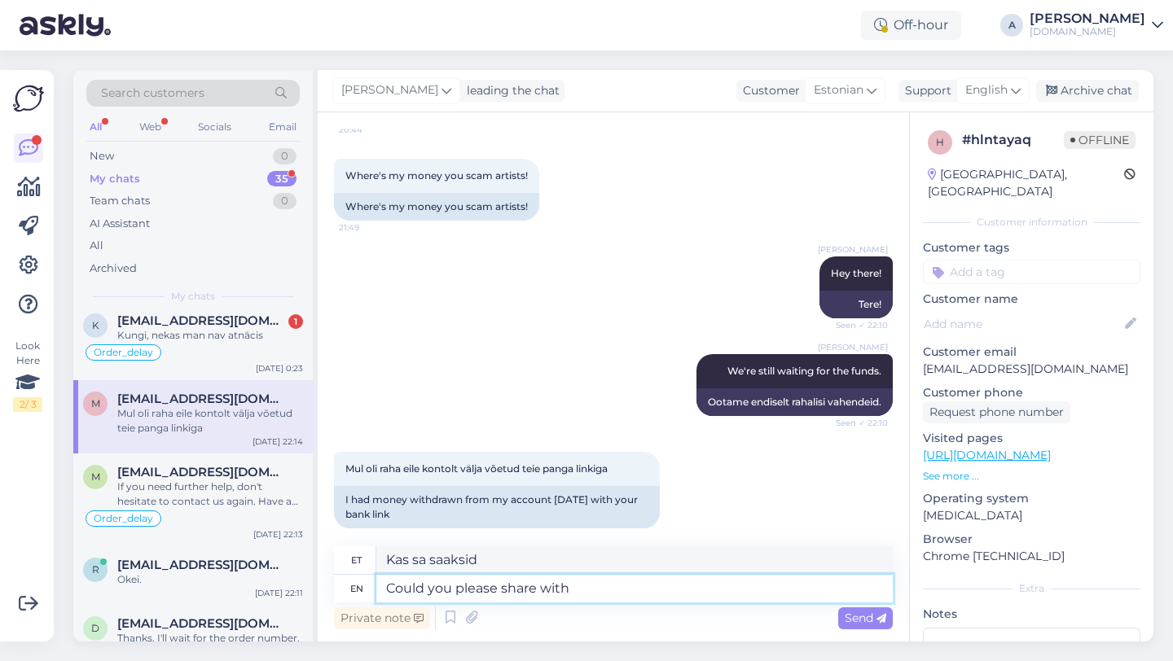
type textarea "Could you please share with"
type textarea "Kas te saaksite palun"
type textarea "Could you please share with me"
type textarea "Kas te saaksite palun jagada"
type textarea "Could you please share with me proof"
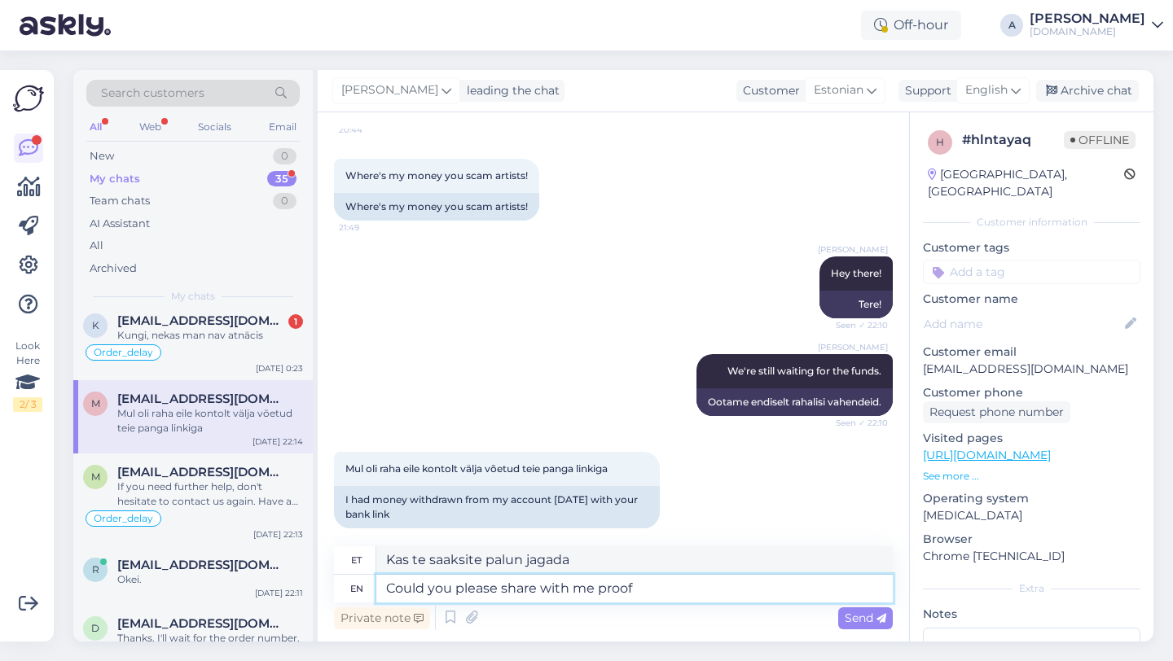
type textarea "Kas sa saaksid palun minuga jagada"
type textarea "Could you please share with me proof of"
type textarea "Kas saaksite palun minuga tõendit jagada"
type textarea "Could you please share with me proof of payme"
type textarea "Kas te saaksite palun minuga jagada tõendit"
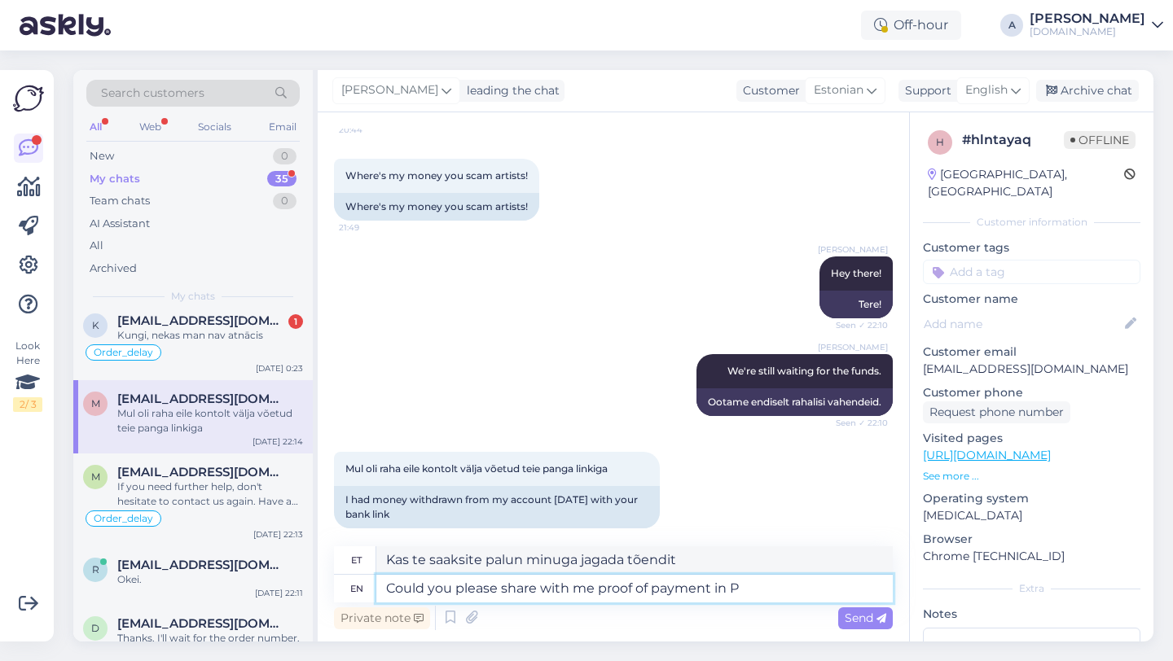
type textarea "Could you please share with me proof of payment in PD"
type textarea "Kas te saaksite palun minuga jagada maksetõendit?"
type textarea "Could you please share with me proof of payment in PDF format?"
type textarea "Kas te saaksite palun jagada minuga maksetõendit PDF-vormingus?"
type textarea "Could you please share with me proof of payment in PDF format?"
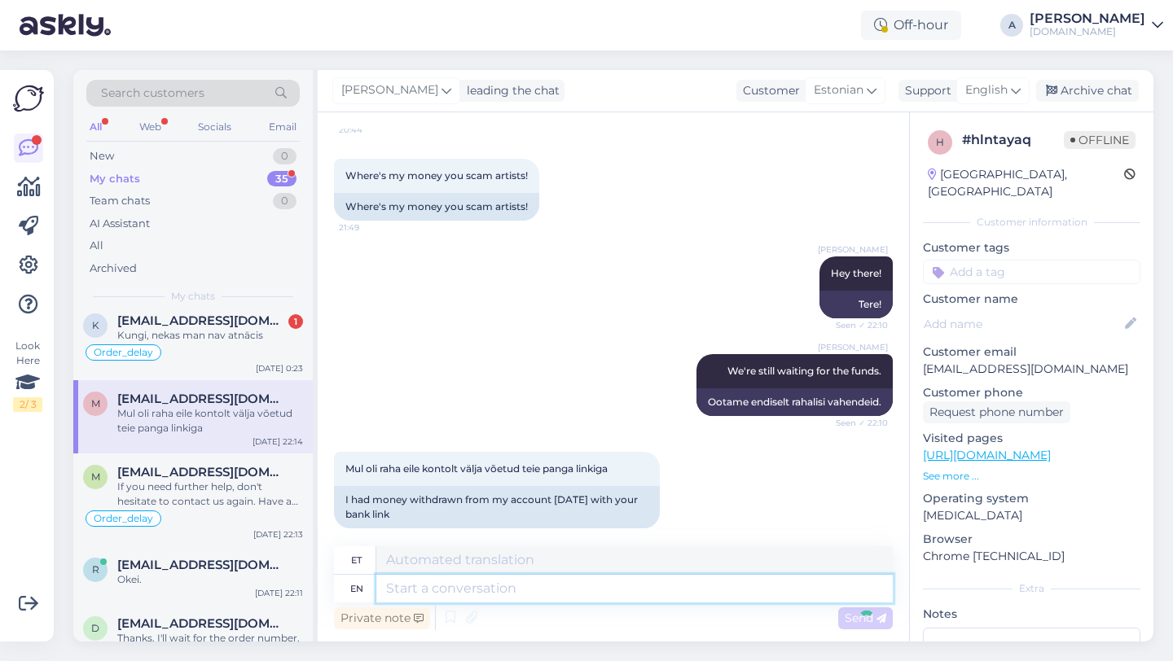
scroll to position [2006, 0]
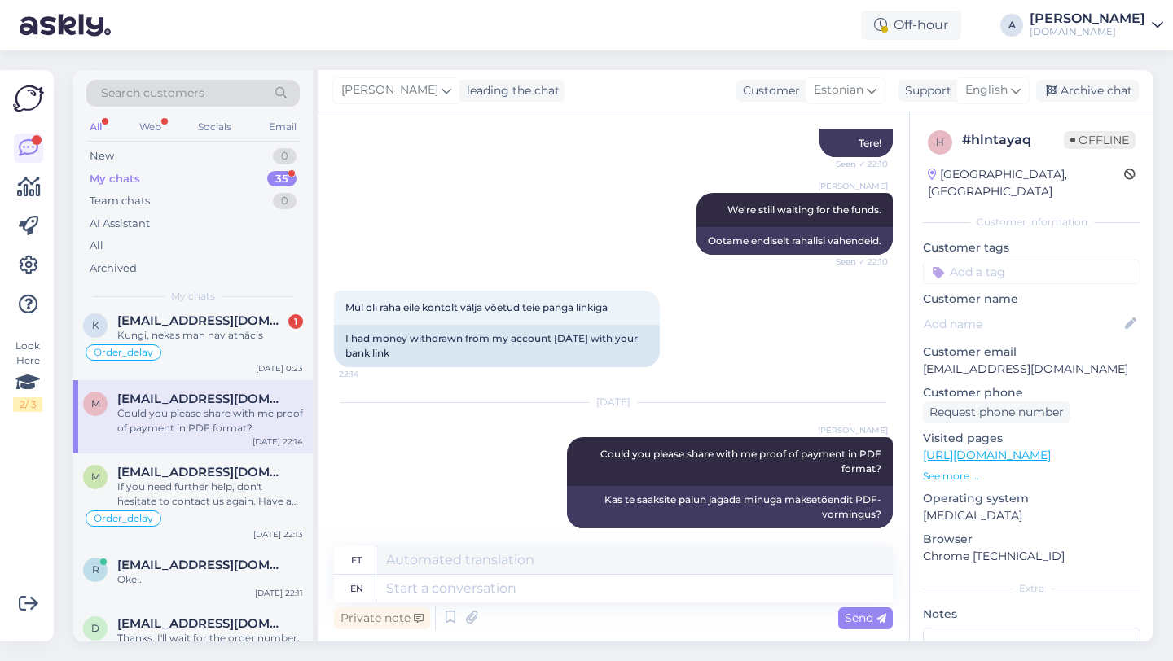
click at [984, 260] on input at bounding box center [1031, 272] width 217 height 24
type input "orde"
click at [1041, 310] on span "Order_delay" at bounding box center [1031, 315] width 59 height 10
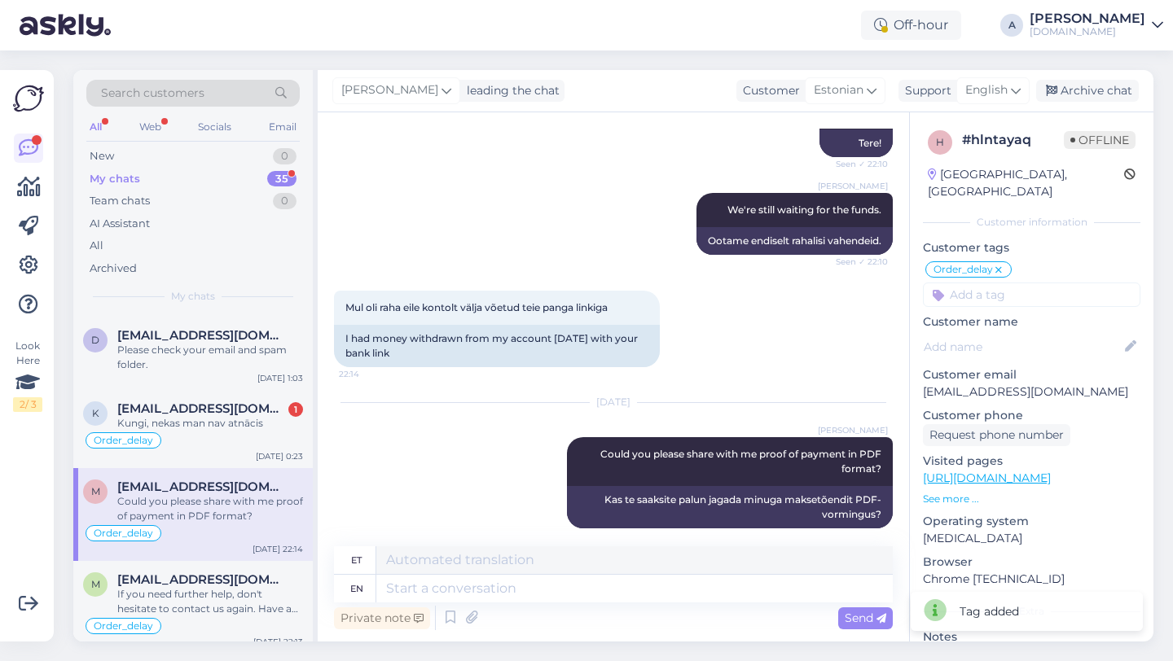
scroll to position [77, 0]
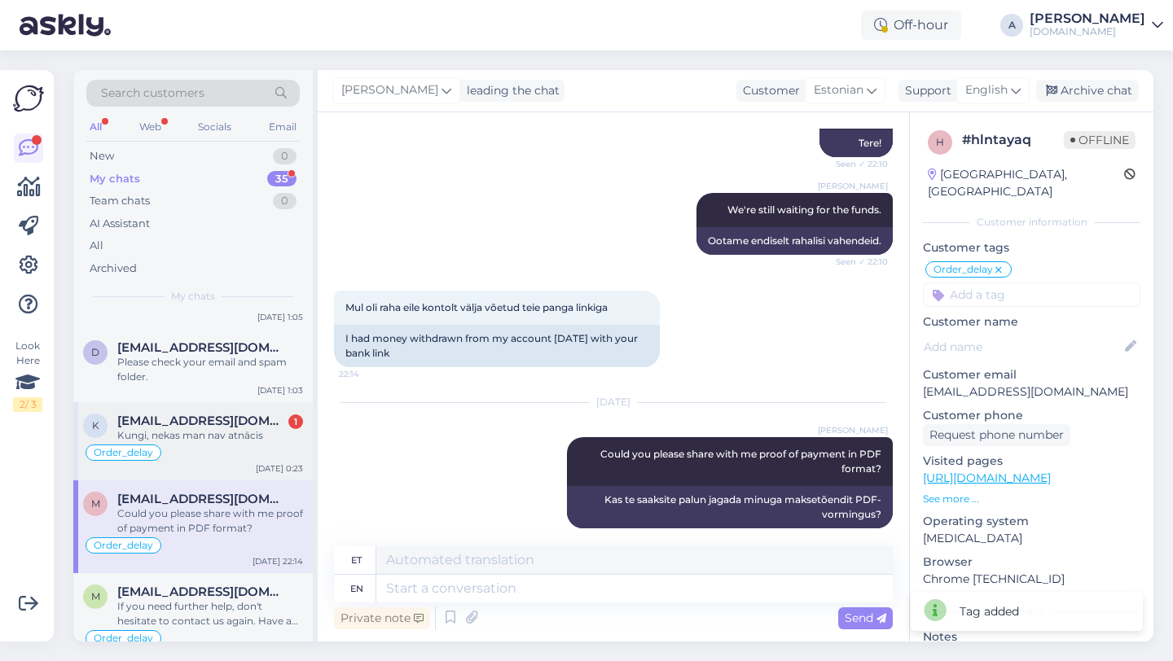
click at [232, 430] on div "Kungi, nekas man nav atnācis" at bounding box center [210, 435] width 186 height 15
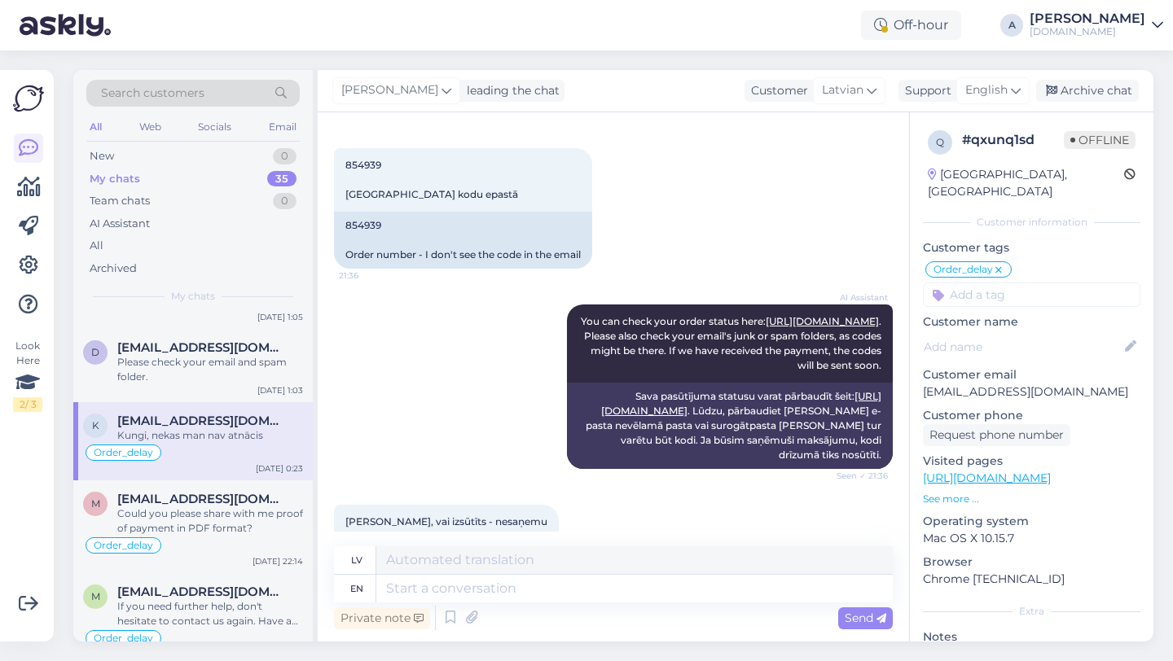
scroll to position [24, 0]
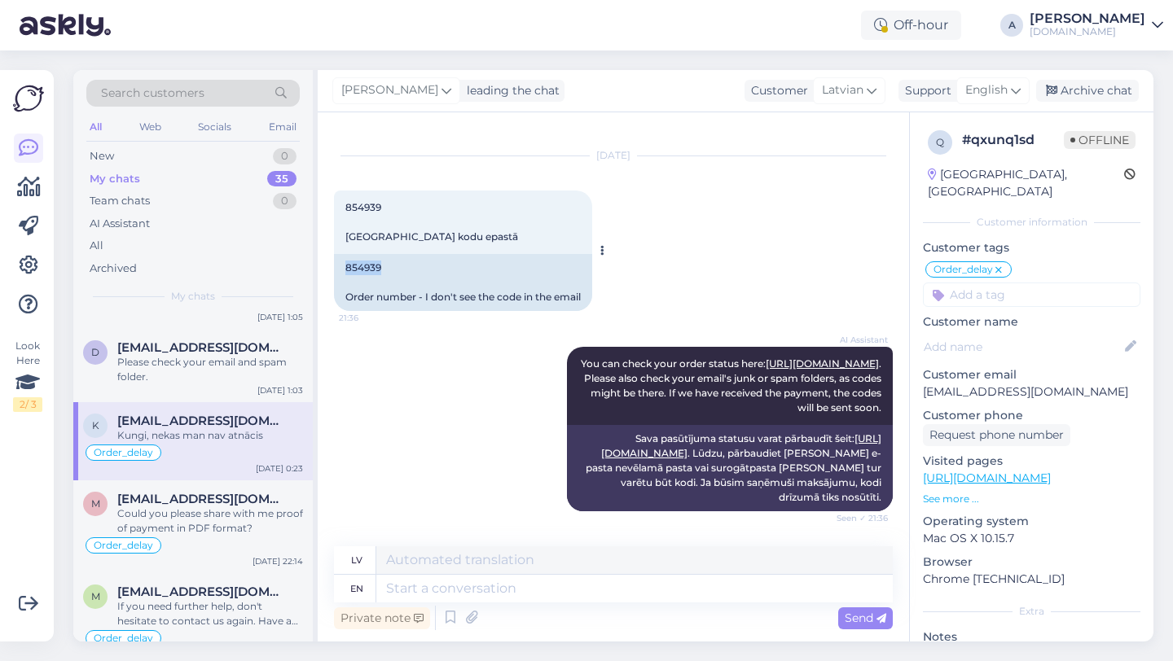
drag, startPoint x: 385, startPoint y: 266, endPoint x: 345, endPoint y: 267, distance: 40.7
click at [345, 267] on div "854939 Order number - I don't see the code in the email" at bounding box center [463, 282] width 258 height 57
copy div "854939"
click at [427, 580] on textarea at bounding box center [634, 589] width 516 height 28
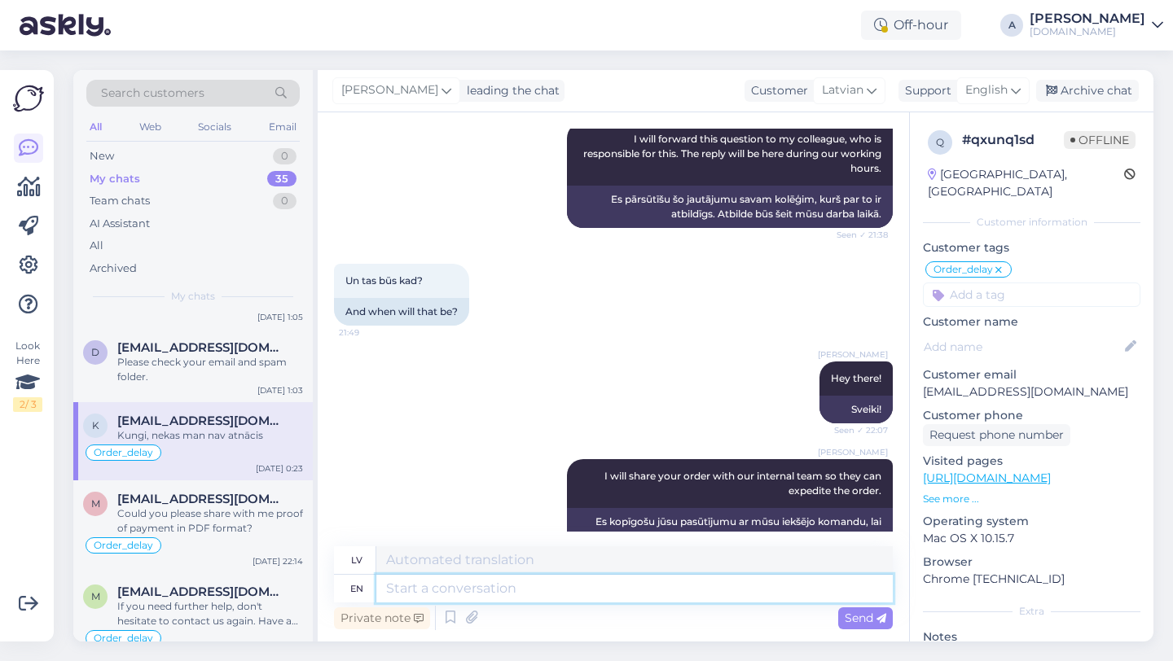
scroll to position [814, 0]
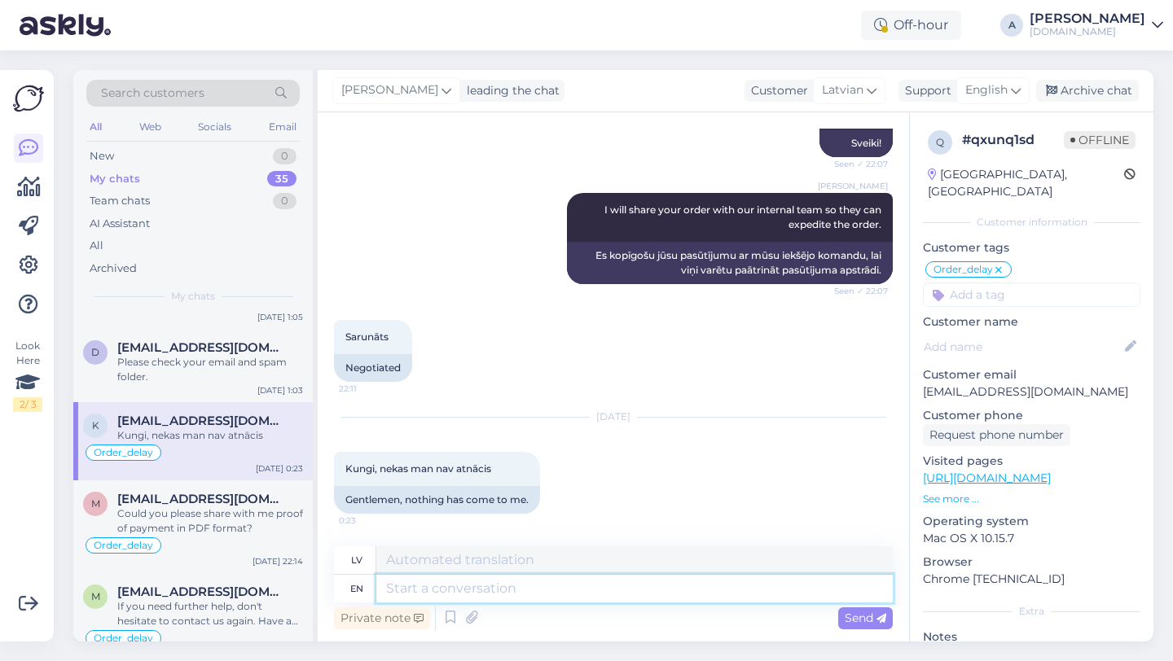
type textarea "W"
type textarea "T"
type textarea "wE"
type textarea "mēs"
type textarea "w"
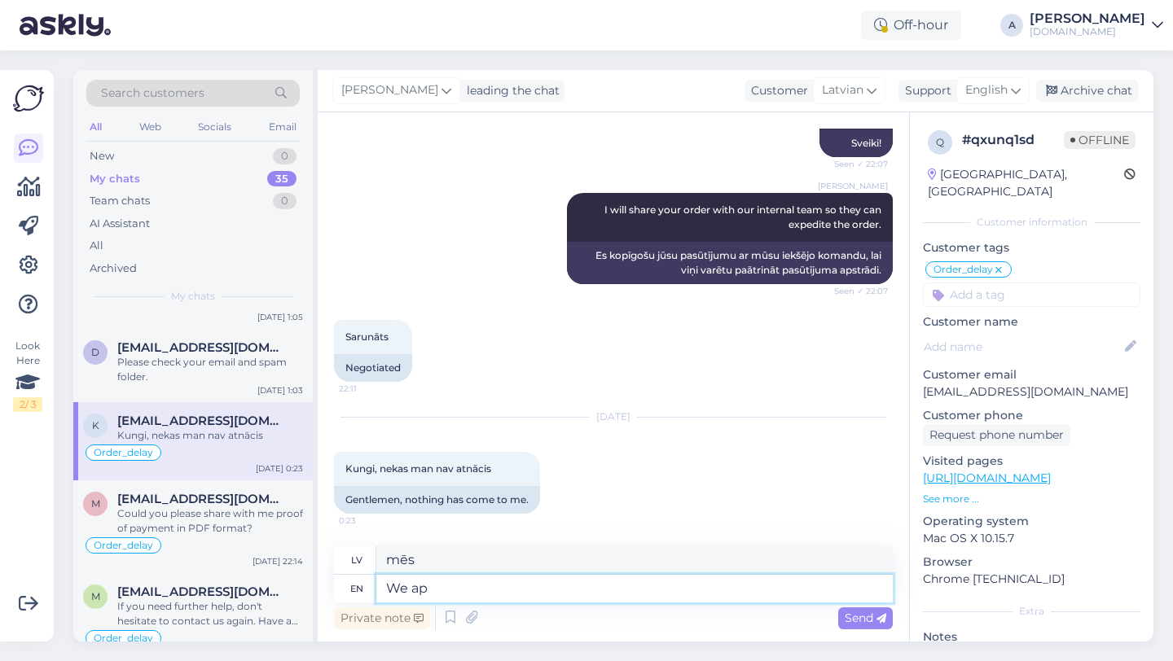
type textarea "We apo"
type textarea "Mēs"
type textarea "We apologize for"
type textarea "Mēs atvainojamies"
type textarea "We apologize for te"
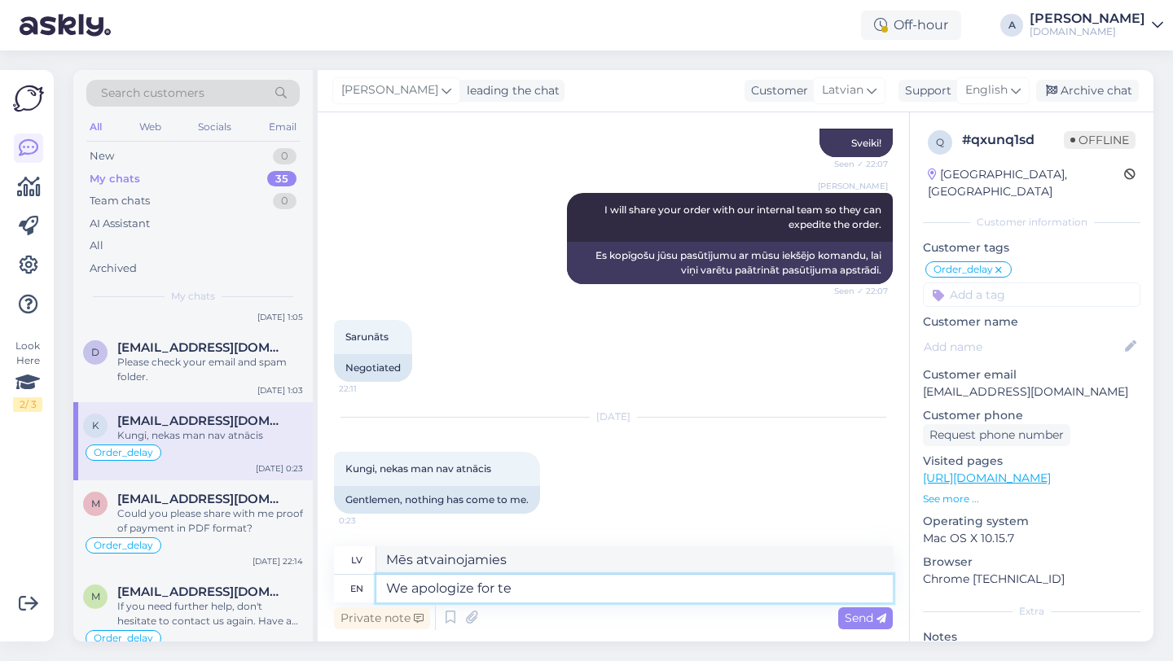
type textarea "Atvainojamies par"
type textarea "We apologize for the delay."
type textarea "Atvainojamies par kavēšanos."
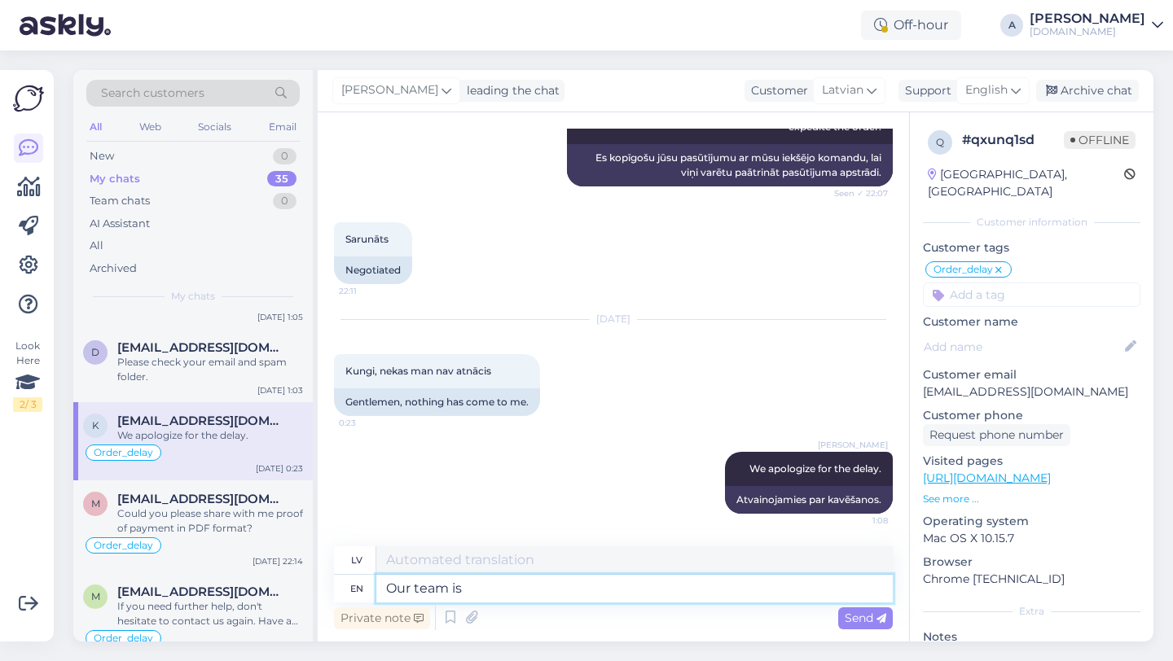
type textarea "Our team is"
type textarea "Mūsu"
type textarea "Our team is w"
type textarea "Mūsu komanda ir"
type textarea "Our team is working to s"
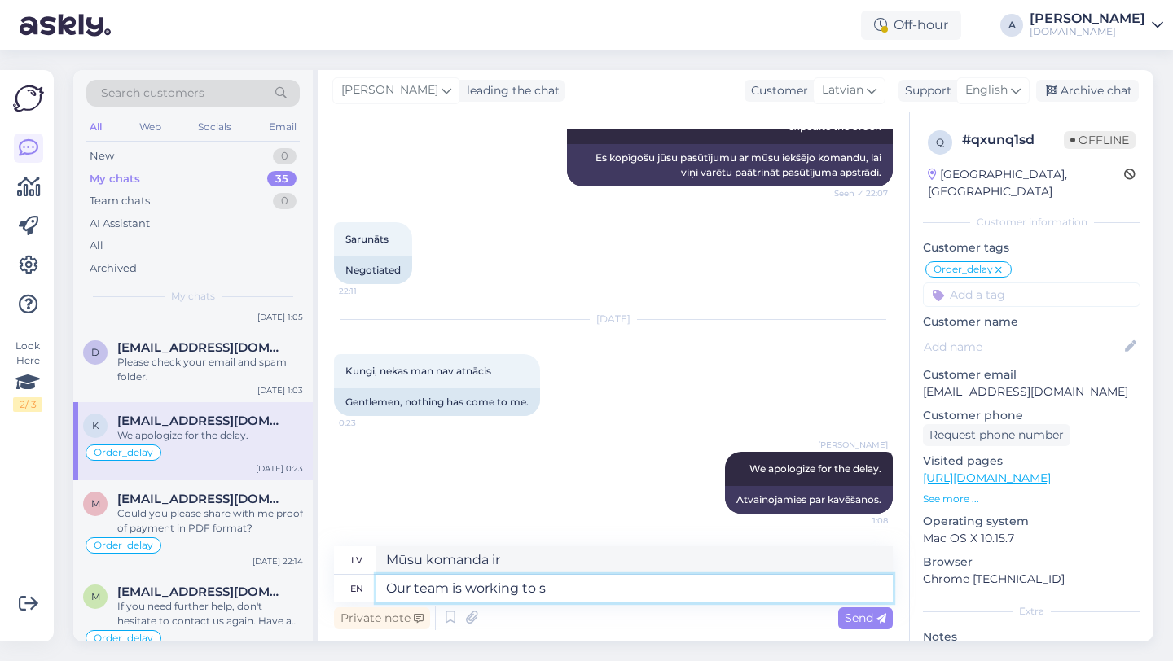
type textarea "Mūsu komanda strādā"
type textarea "Our team is working to send"
type textarea "Mūsu komanda strādā pie tā, lai"
type textarea "Our team is working to send it as"
type textarea "Mūsu komanda strādā pie nosūtīšanas"
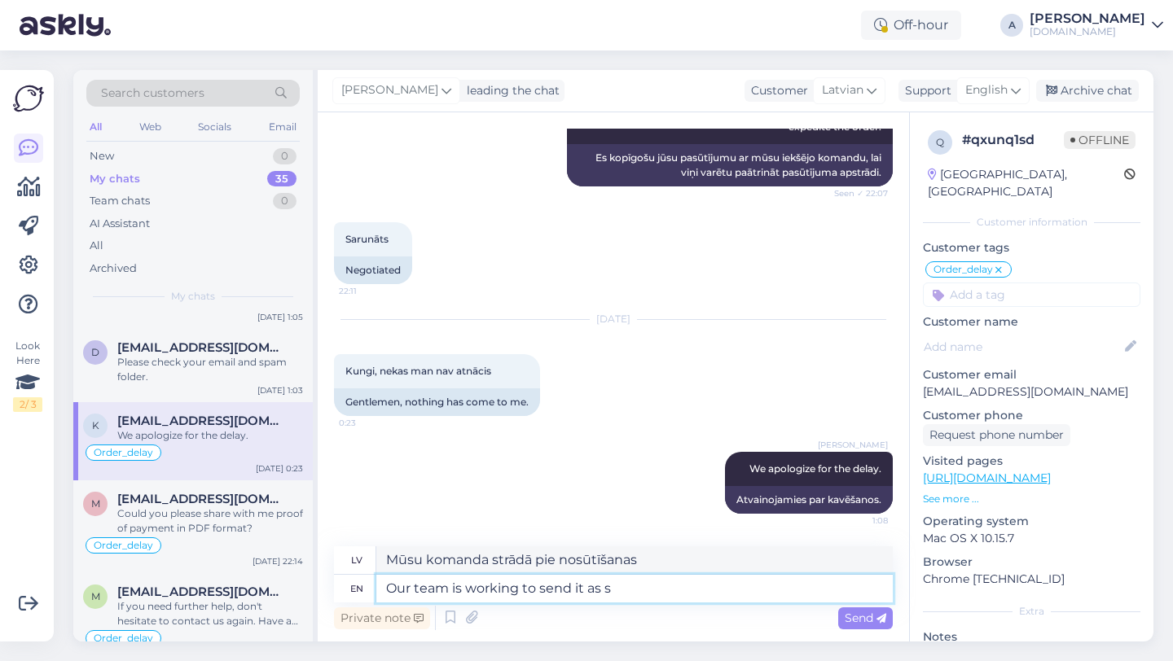
type textarea "Our team is working to send it as so"
type textarea "Mūsu komanda strādā pie tā nosūtīšanas"
type textarea "Our team is working to send it as soon"
type textarea "Mūsu komanda strādā, lai to nosūtītu kā"
type textarea "Our team is working to send it as soon as poss"
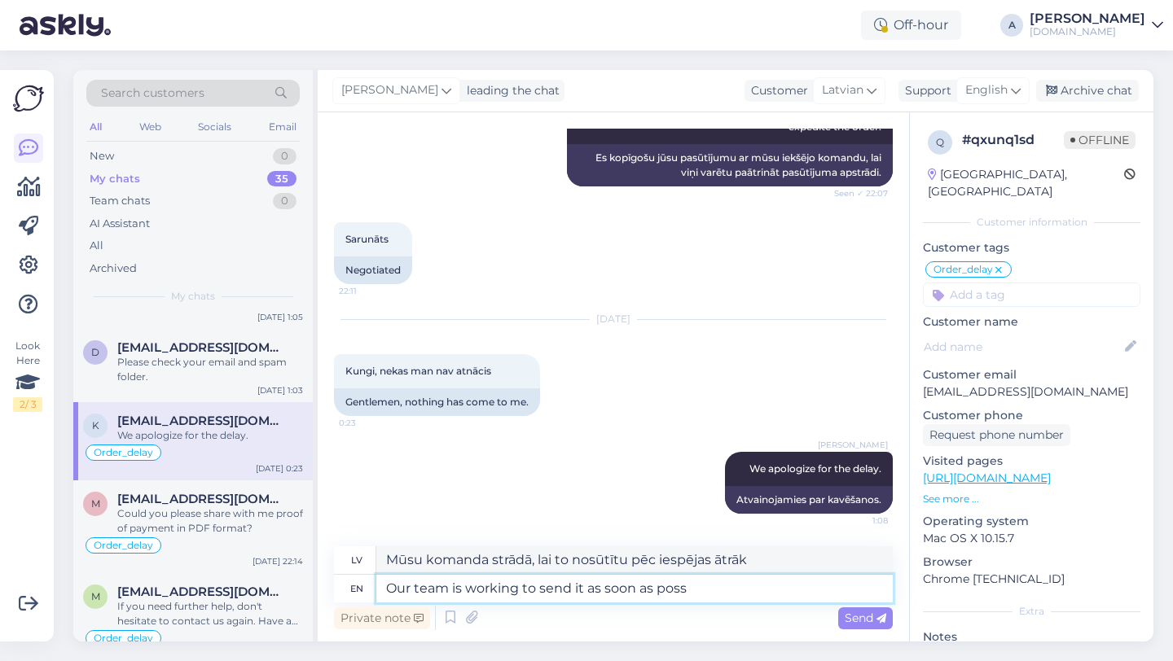
type textarea "Mūsu komanda strādā, lai to nosūtītu, tiklīdz"
type textarea "Our team is working to send it as soon as possible."
type textarea "Mūsu komanda strādā, lai to nosūtītu pēc iespējas ātrāk."
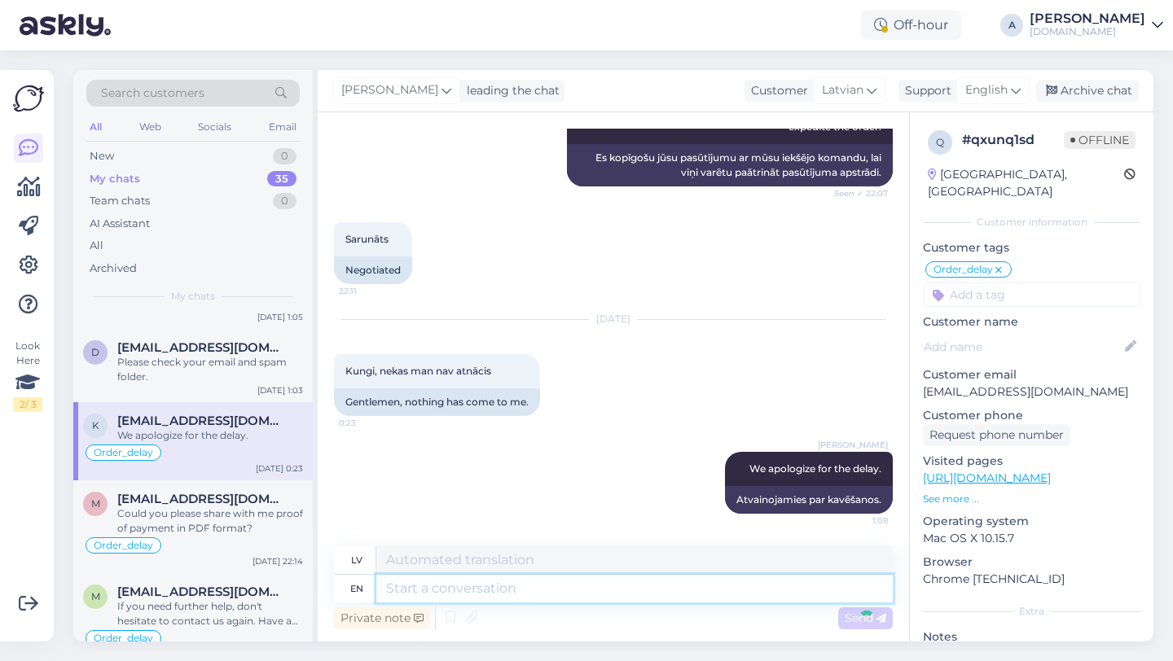
scroll to position [1009, 0]
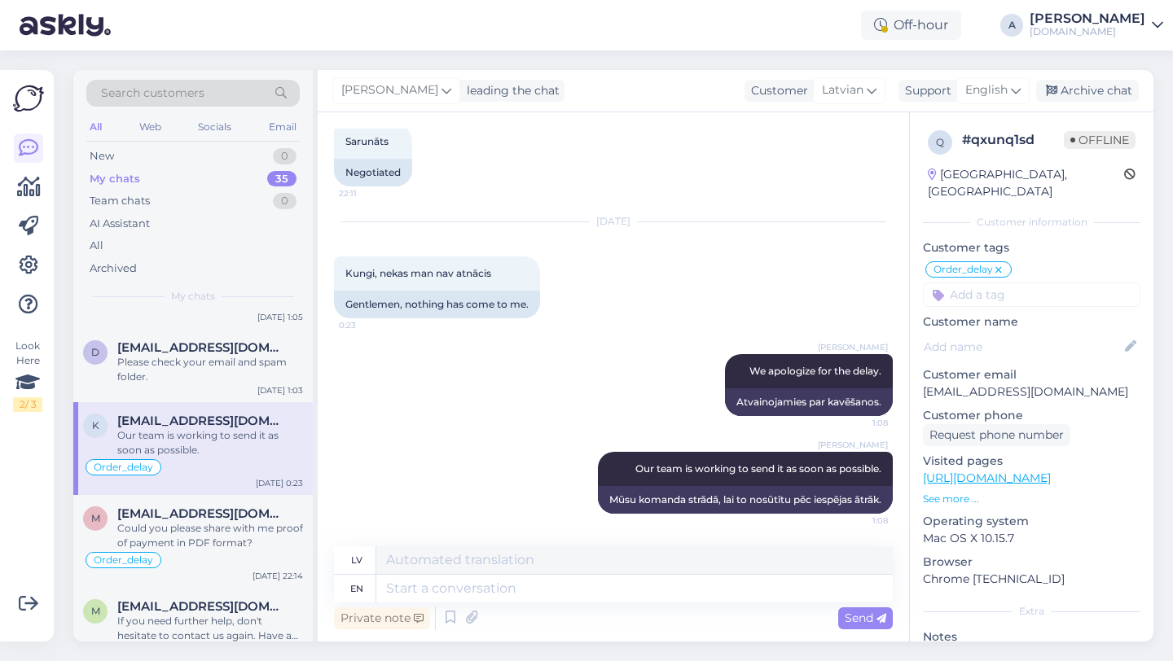
click at [484, 531] on div "Alfredo Our team is working to send it as soon as possible. 1:08 Mūsu komanda s…" at bounding box center [613, 483] width 559 height 98
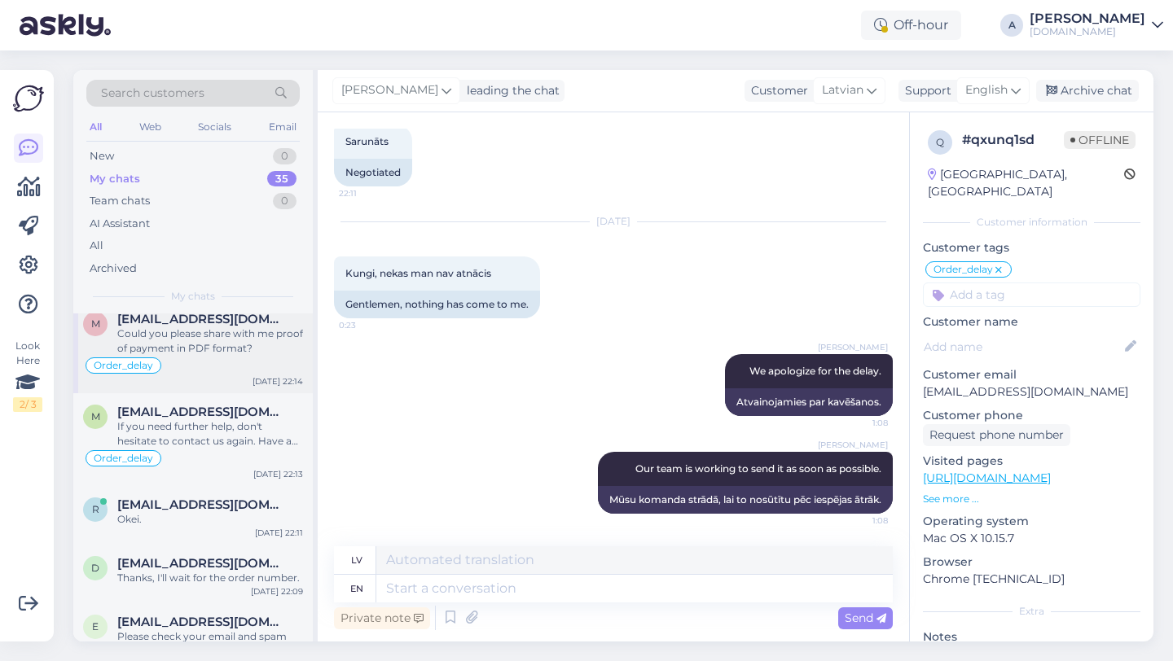
scroll to position [380, 0]
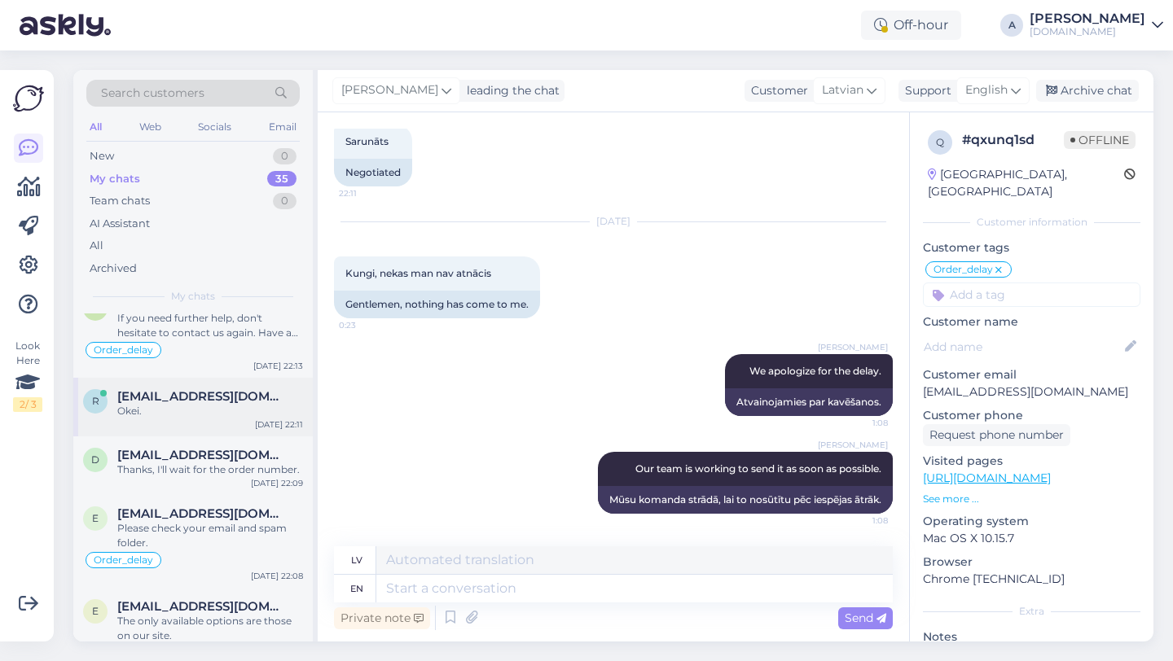
click at [206, 404] on div "Okei." at bounding box center [210, 411] width 186 height 15
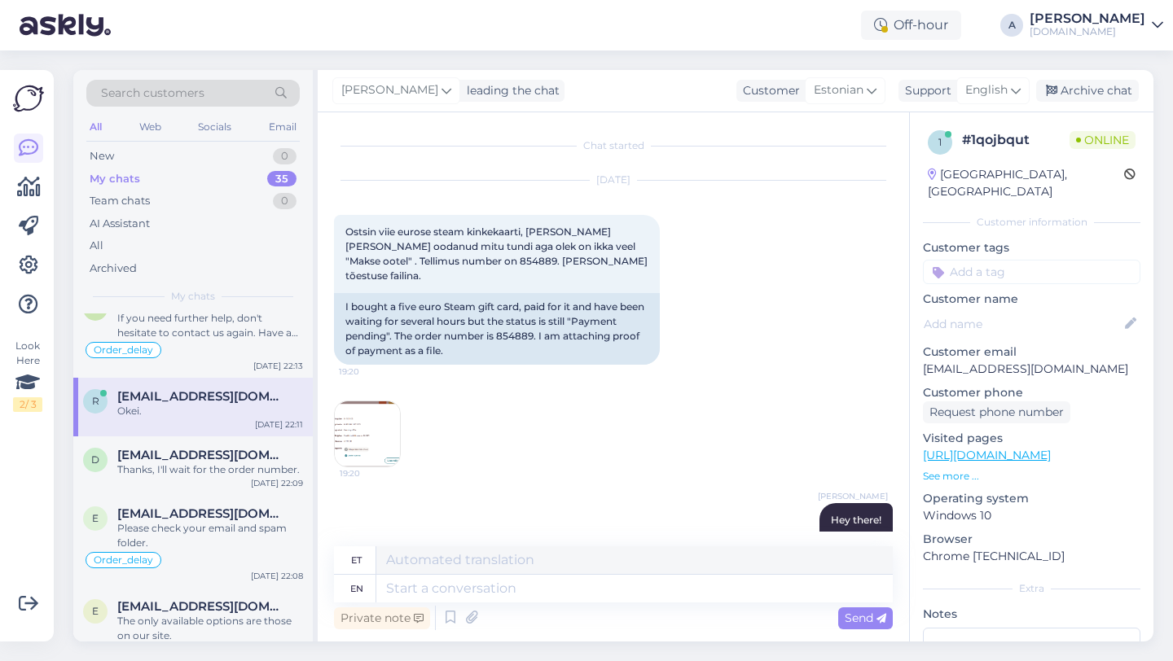
scroll to position [247, 0]
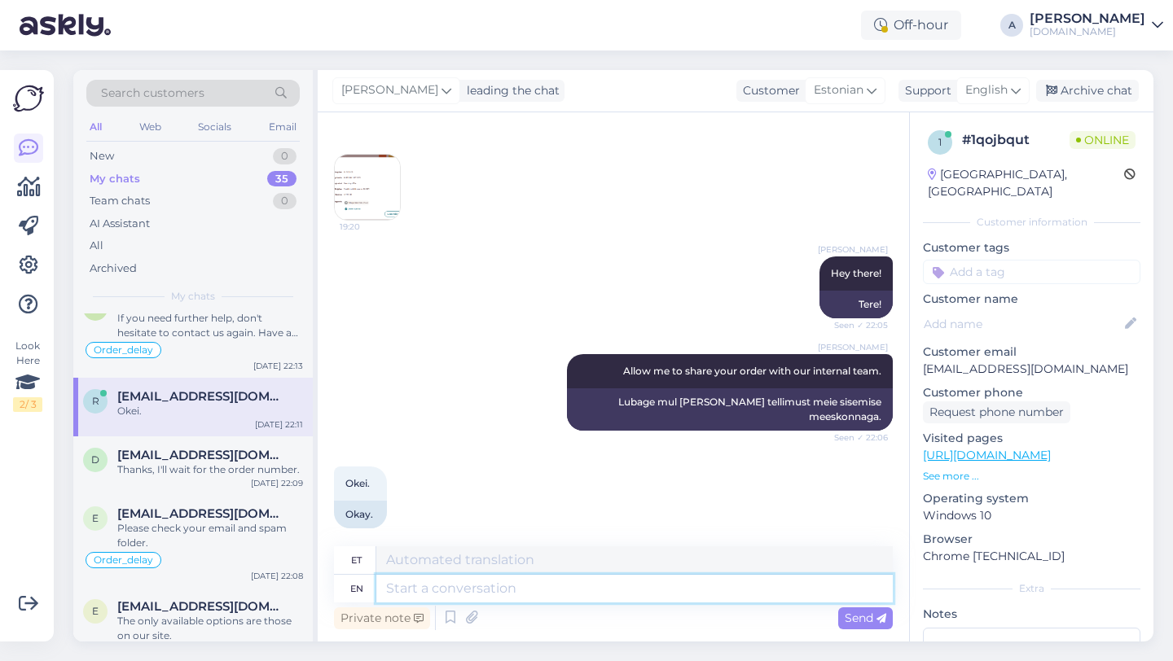
click at [411, 590] on textarea at bounding box center [634, 589] width 516 height 28
type textarea "Thanks fo"
type textarea "Tänud"
type textarea "Thanks for bein"
type textarea "Tänan teid"
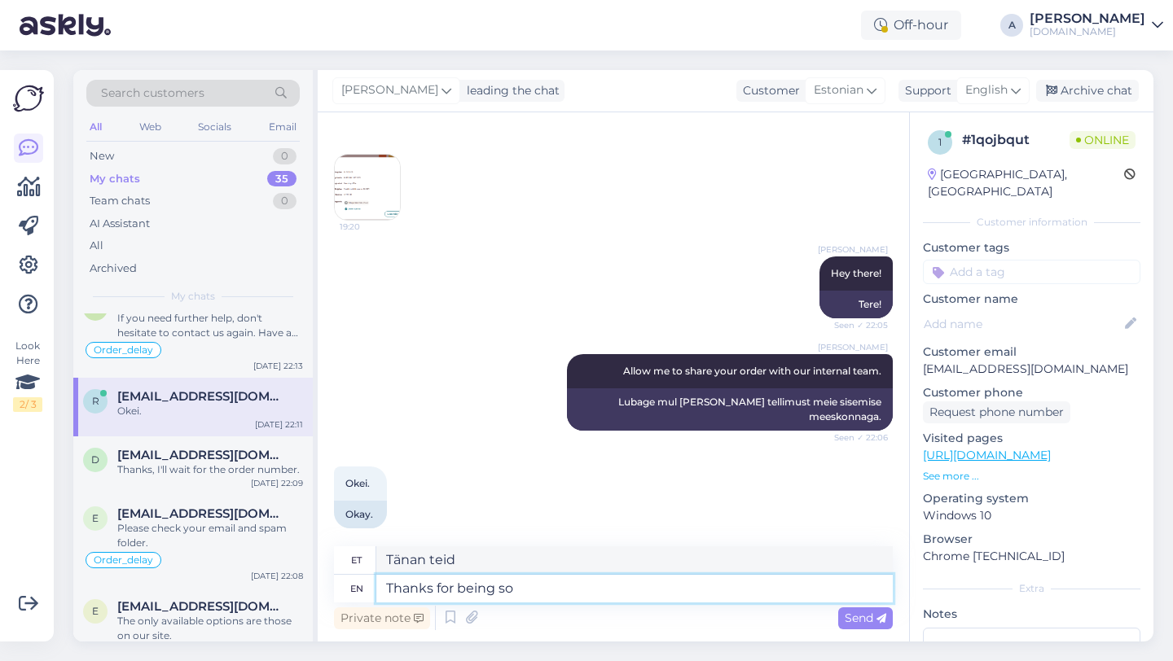
type textarea "Thanks for being so"
type textarea "Tänan teid olemise eest"
type textarea "Thanks for being so pa"
type textarea "Aitäh, et nii oled"
type textarea "Thanks for being so patient."
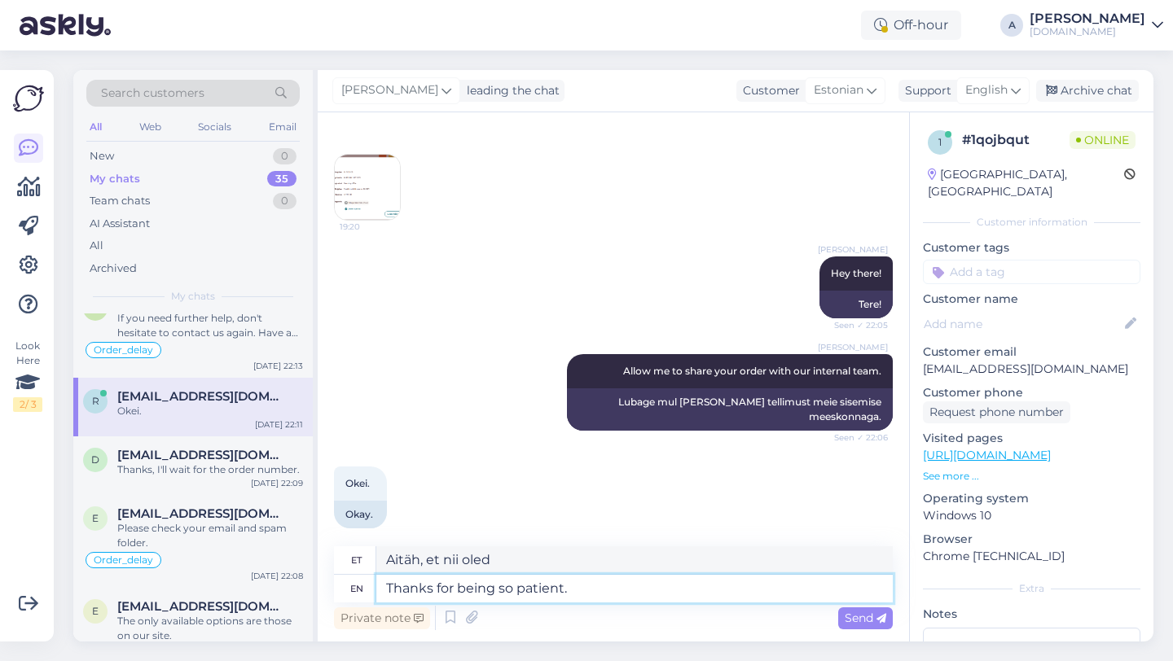
type textarea "Tänan kannatlikkuse eest."
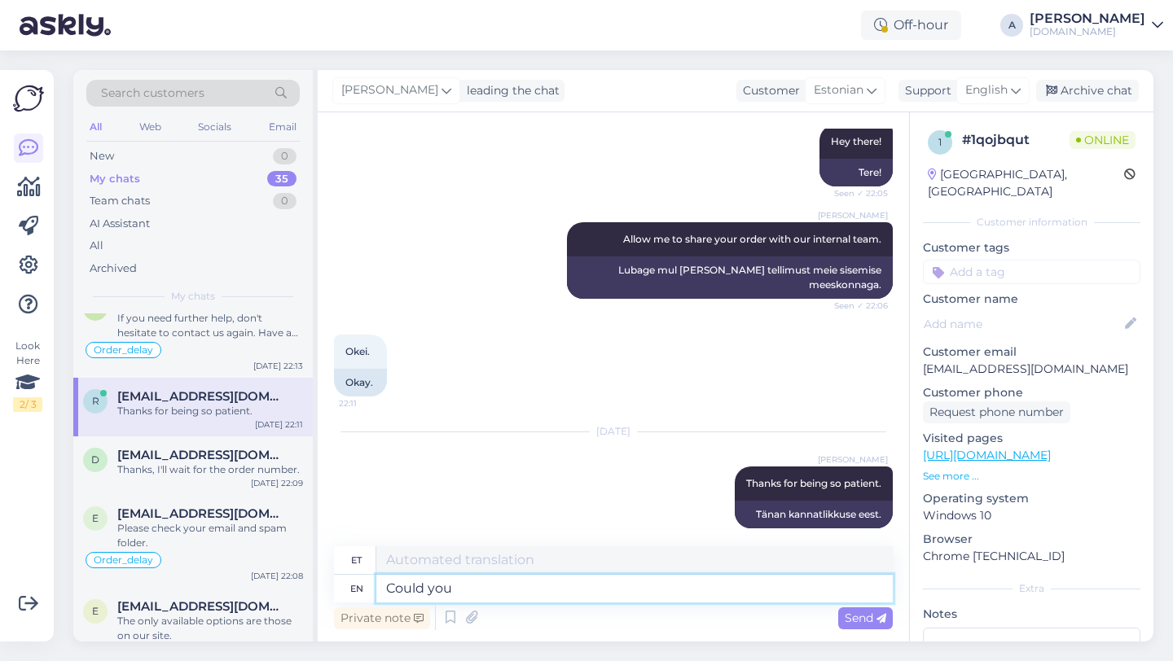
type textarea "Could you"
type textarea "Võiks"
type textarea "Could you plea"
type textarea "Kas sa saaksid"
type textarea "Could you please shr"
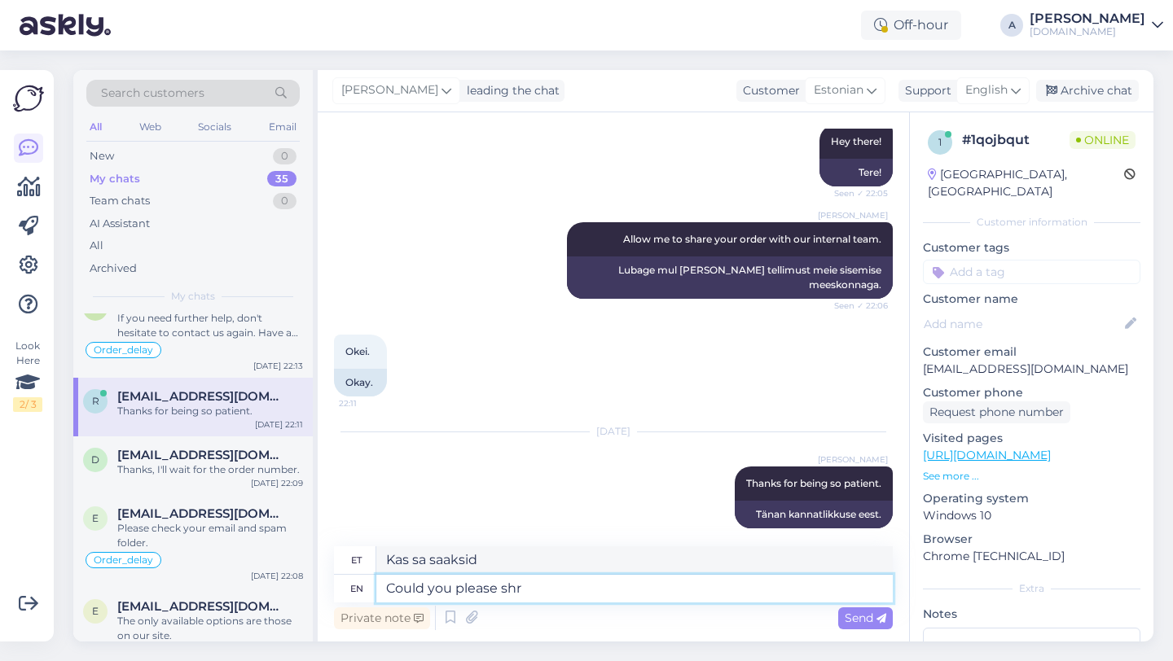
type textarea "Kas te saaksite palun"
type textarea "Could you please share with"
type textarea "Kas te saaksite palun jagada"
type textarea "Could you please share with me pro"
type textarea "Kas sa saaksid palun minuga jagada"
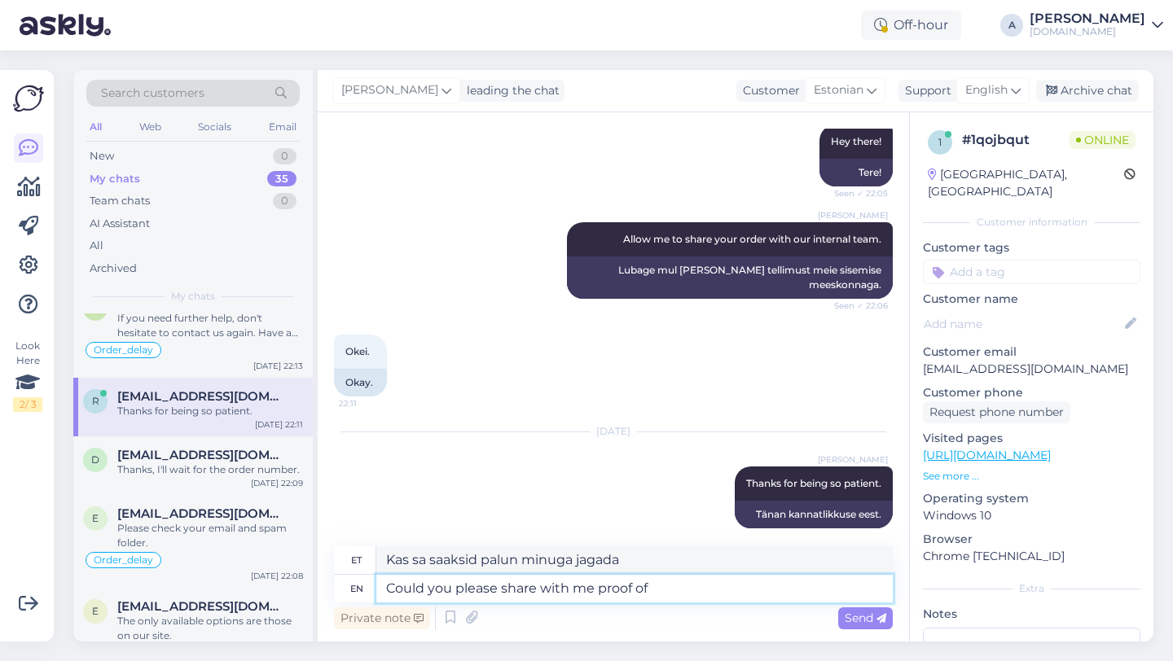
type textarea "Could you please share with me proof of p"
type textarea "Kas saaksite palun minuga tõendit jagada"
type textarea "Could you please share with me proof of payme"
type textarea "Kas te saaksite palun minuga jagada tõendit"
type textarea "Could you please share with me proof of payment i"
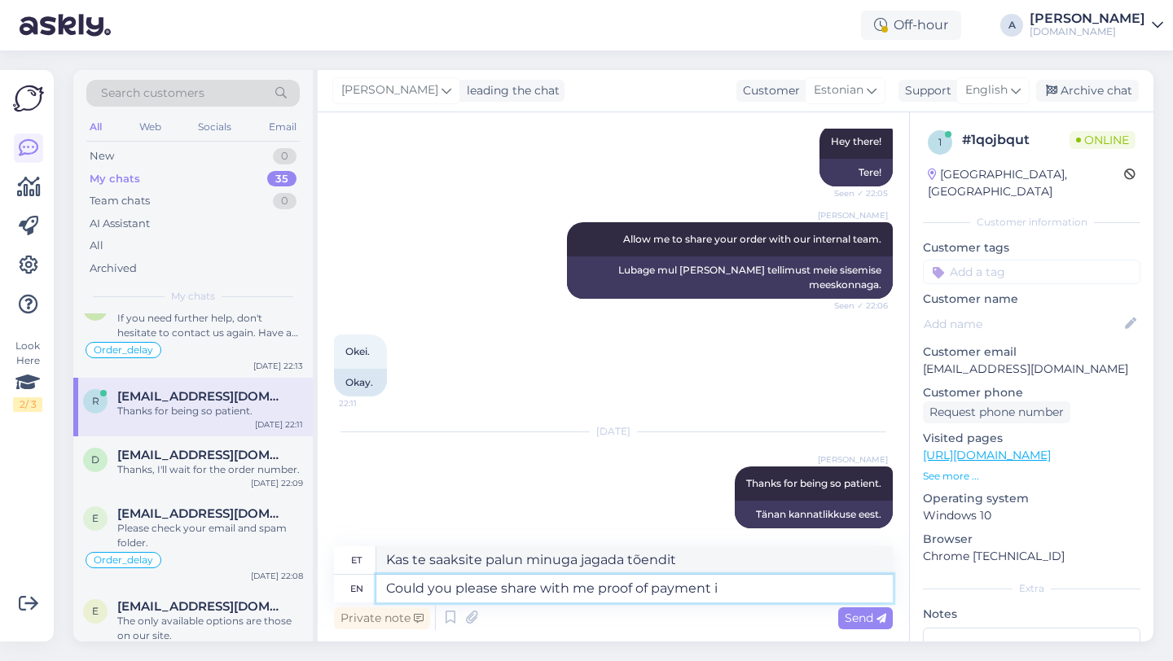
type textarea "Kas te saaksite palun minuga jagada maksetõendit?"
type textarea "Could you please share with me proof of payment in PDF forma"
type textarea "Kas te saaksite palun jagada minuga maksetõendit PDF-vormingus?"
type textarea "Could you please share with me proof of payment in PDF format?"
type textarea "Kas te saaksite palun jagada minuga maksetõendit PDF-formaadis?"
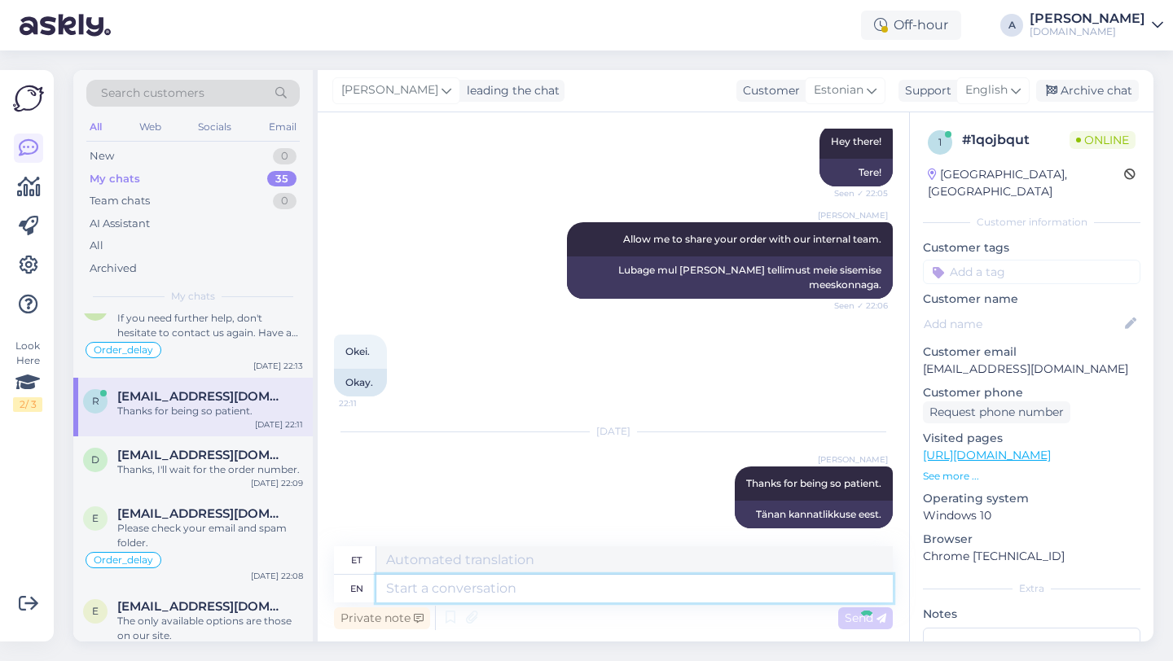
scroll to position [506, 0]
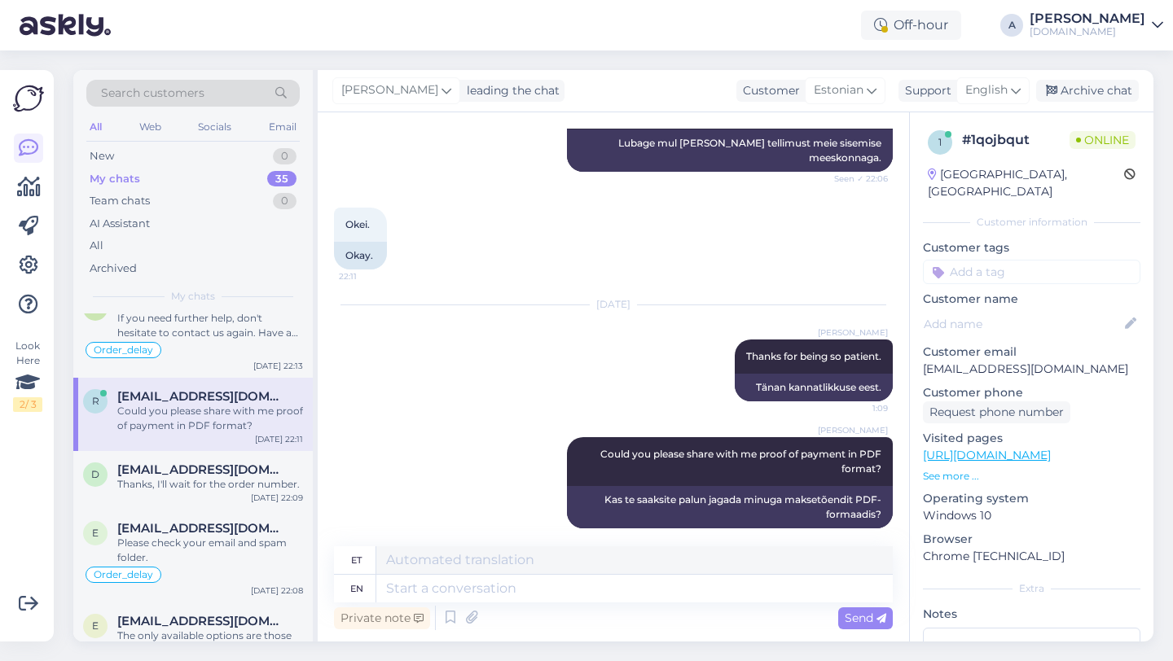
click at [977, 266] on input at bounding box center [1031, 272] width 217 height 24
type input "orde"
click at [1041, 310] on span "Order_delay" at bounding box center [1031, 315] width 59 height 10
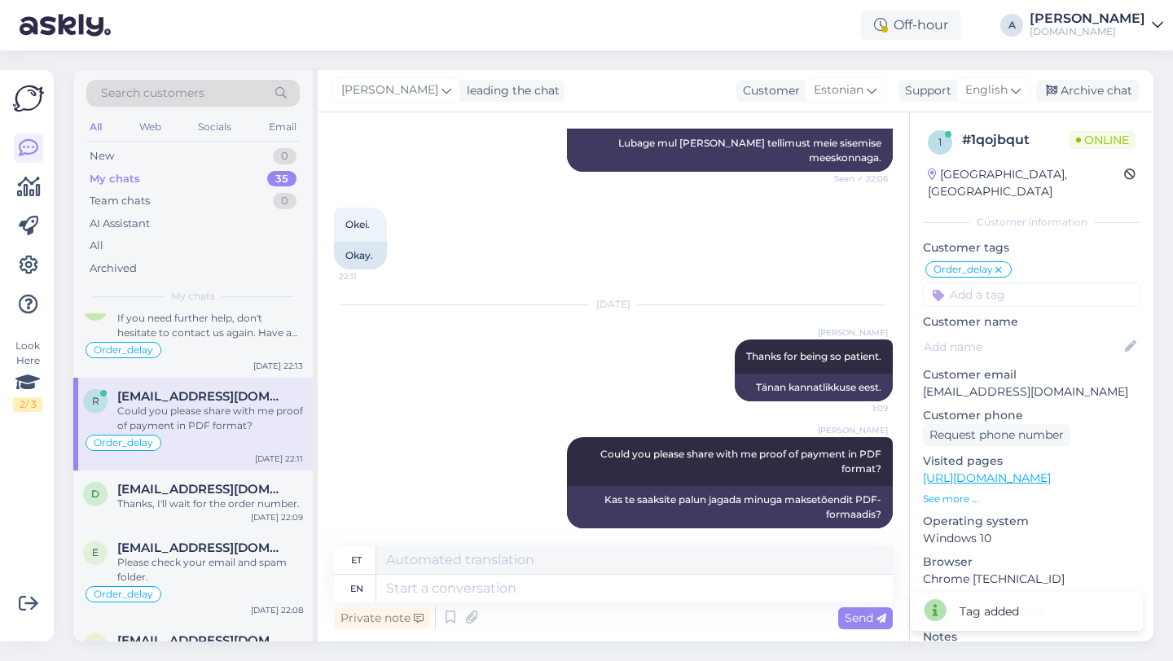
scroll to position [0, 0]
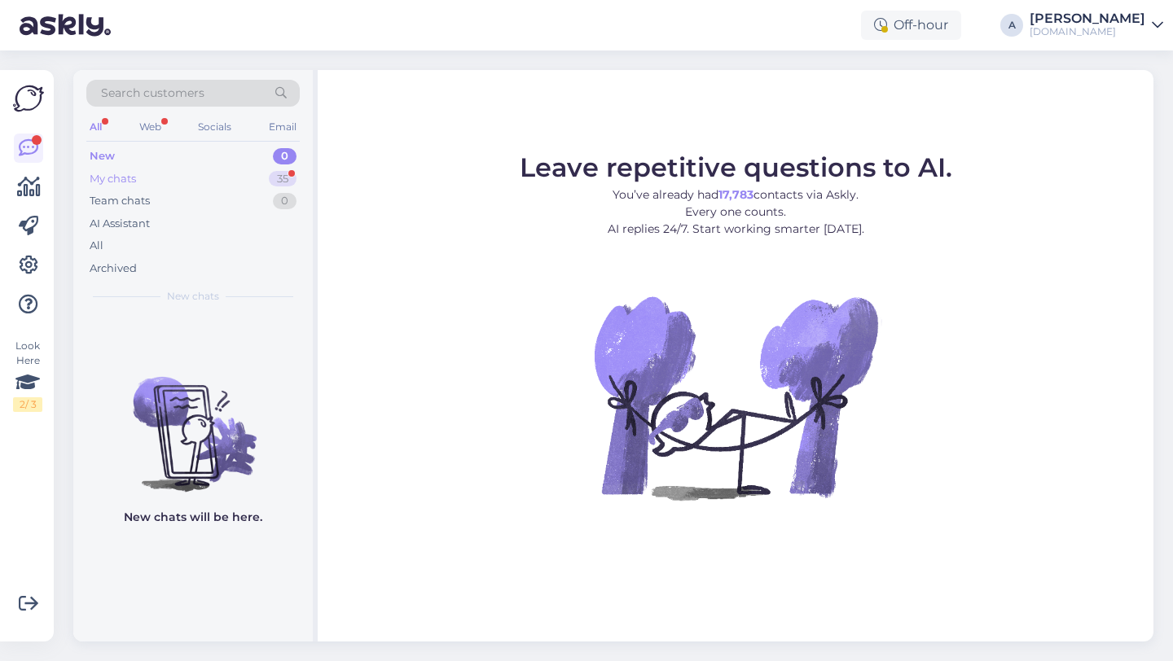
click at [230, 176] on div "My chats 35" at bounding box center [192, 179] width 213 height 23
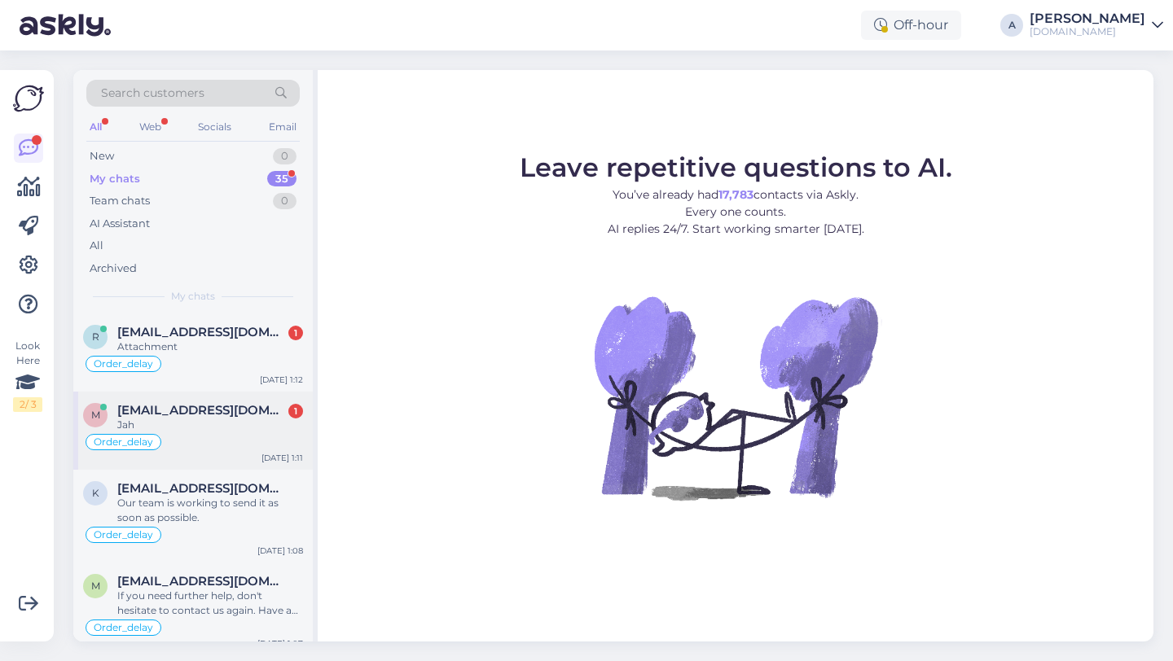
click at [226, 419] on div "Jah" at bounding box center [210, 425] width 186 height 15
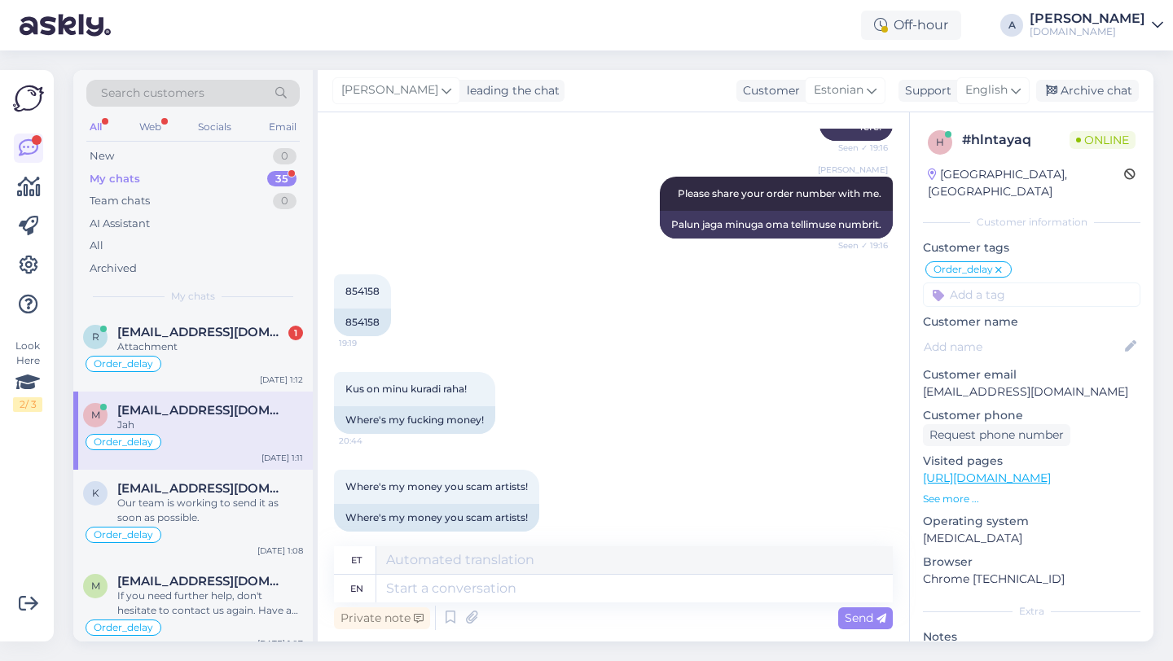
scroll to position [1539, 0]
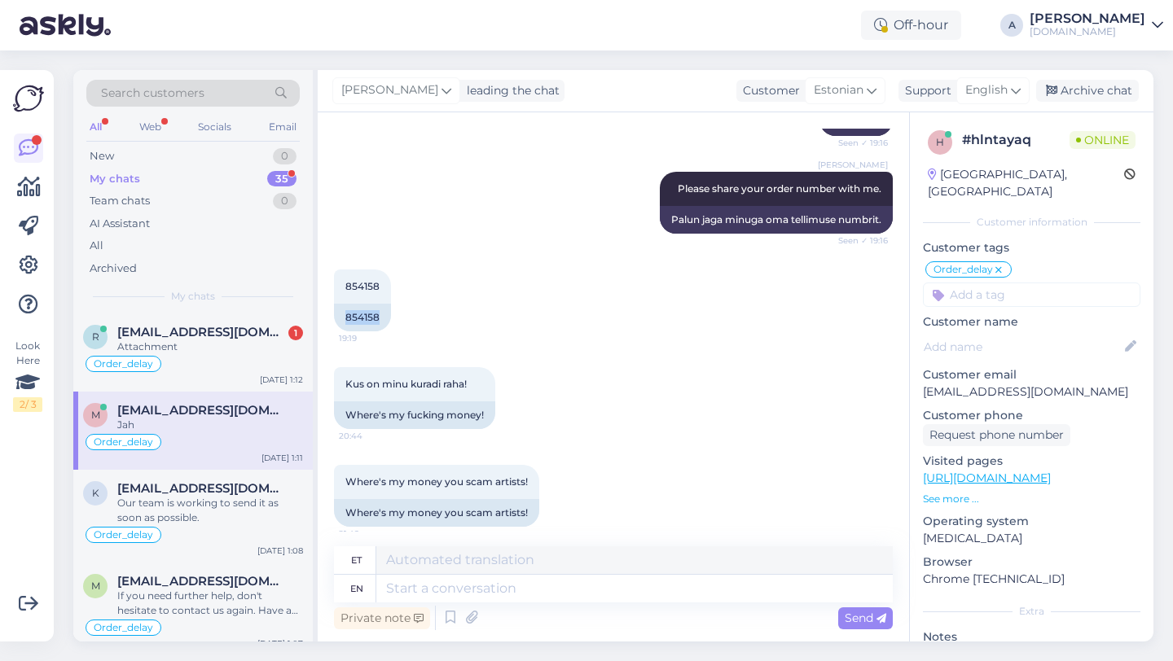
drag, startPoint x: 383, startPoint y: 303, endPoint x: 331, endPoint y: 297, distance: 52.4
click at [331, 297] on div "Chat started Oct 3 2025 Miks nii palju aega võtab et minu saada? 23:41 Why does…" at bounding box center [613, 376] width 591 height 529
copy div "854158"
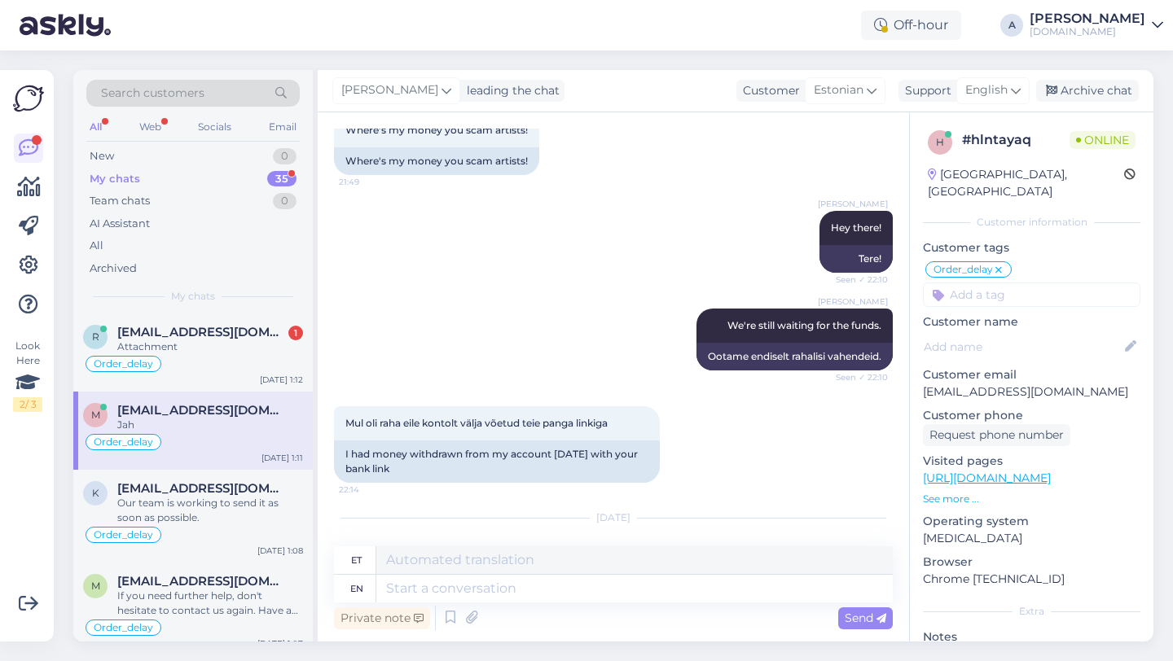
scroll to position [2175, 0]
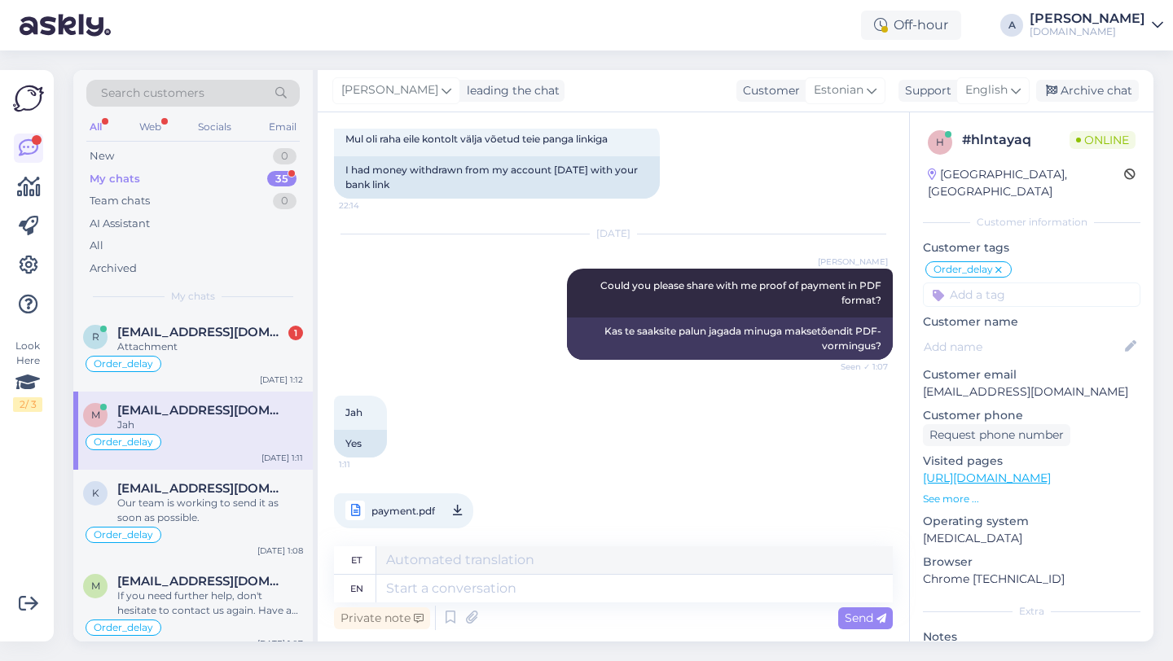
click at [401, 501] on span "payment.pdf" at bounding box center [403, 511] width 64 height 20
click at [424, 586] on textarea at bounding box center [634, 589] width 516 height 28
type textarea "Thanks,"
type textarea "Aitäh,"
type textarea "Thanks!"
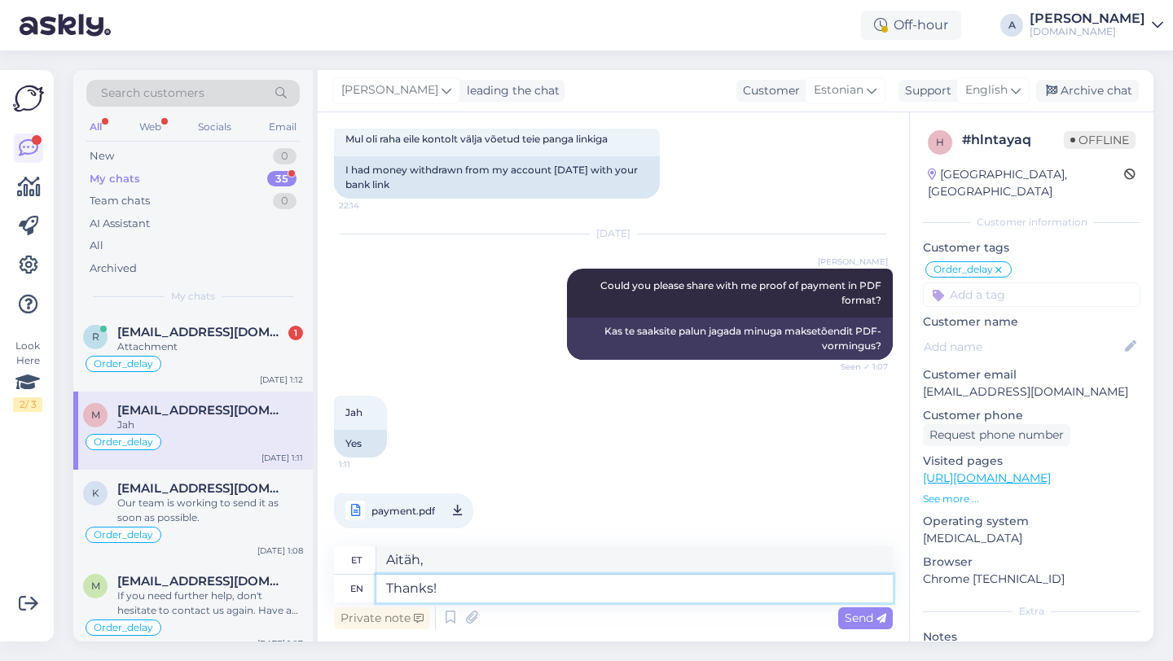
type textarea "Aitäh!"
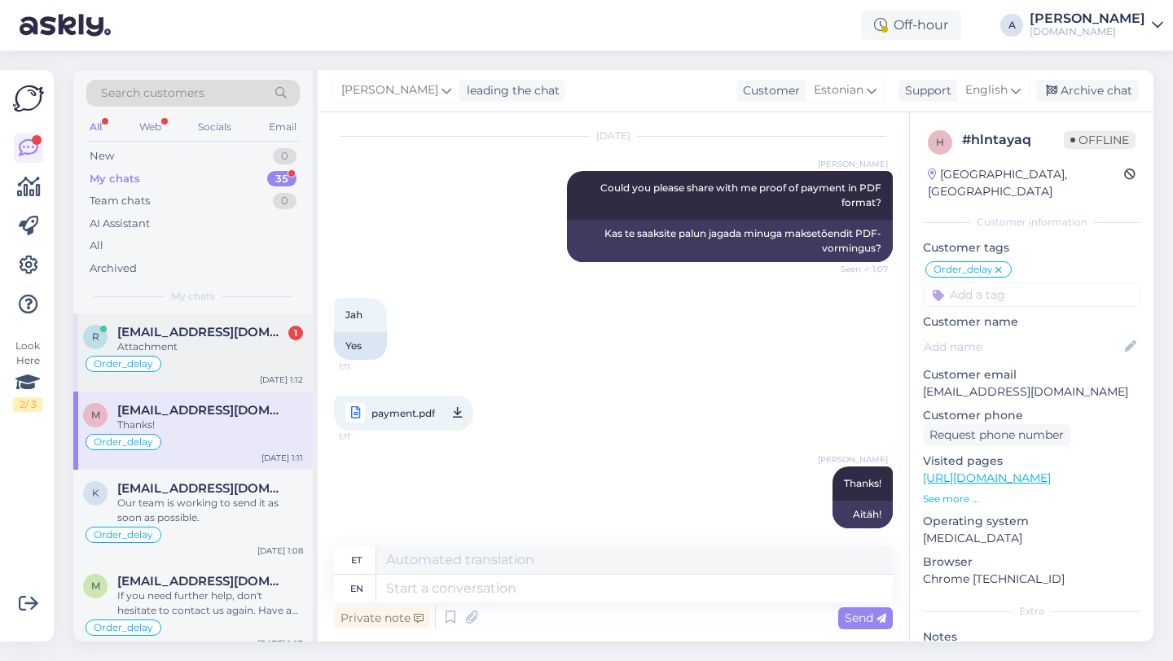
click at [206, 331] on span "[EMAIL_ADDRESS][DOMAIN_NAME]" at bounding box center [201, 332] width 169 height 15
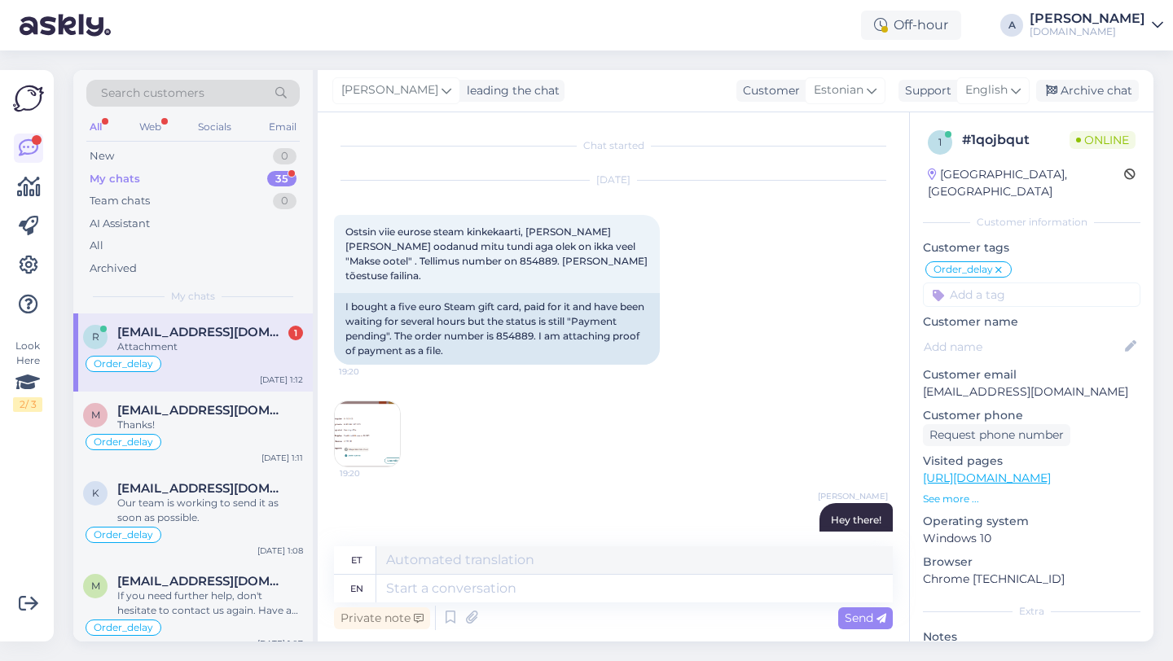
scroll to position [506, 0]
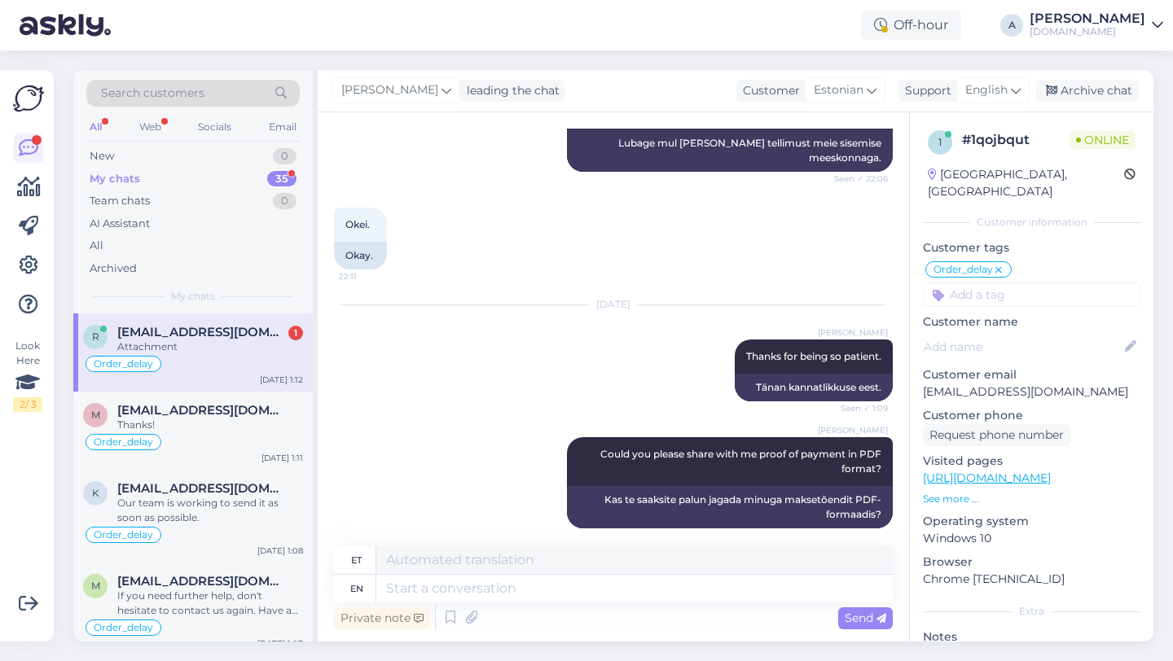
click at [208, 352] on div "Attachment" at bounding box center [210, 347] width 186 height 15
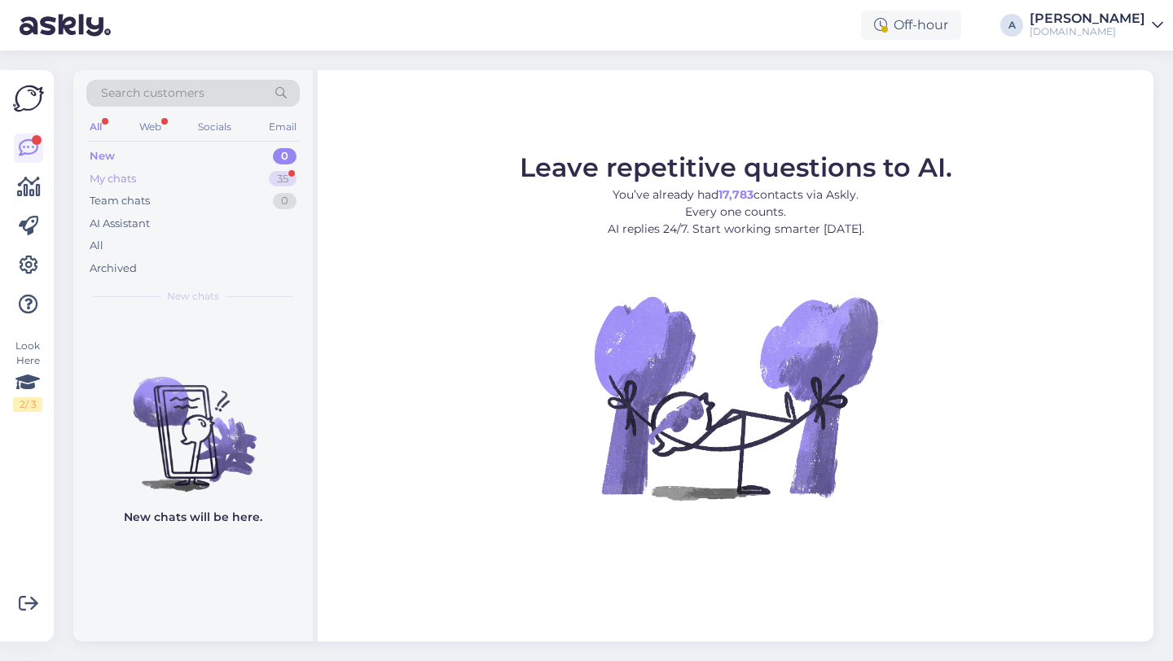
click at [222, 174] on div "My chats 35" at bounding box center [192, 179] width 213 height 23
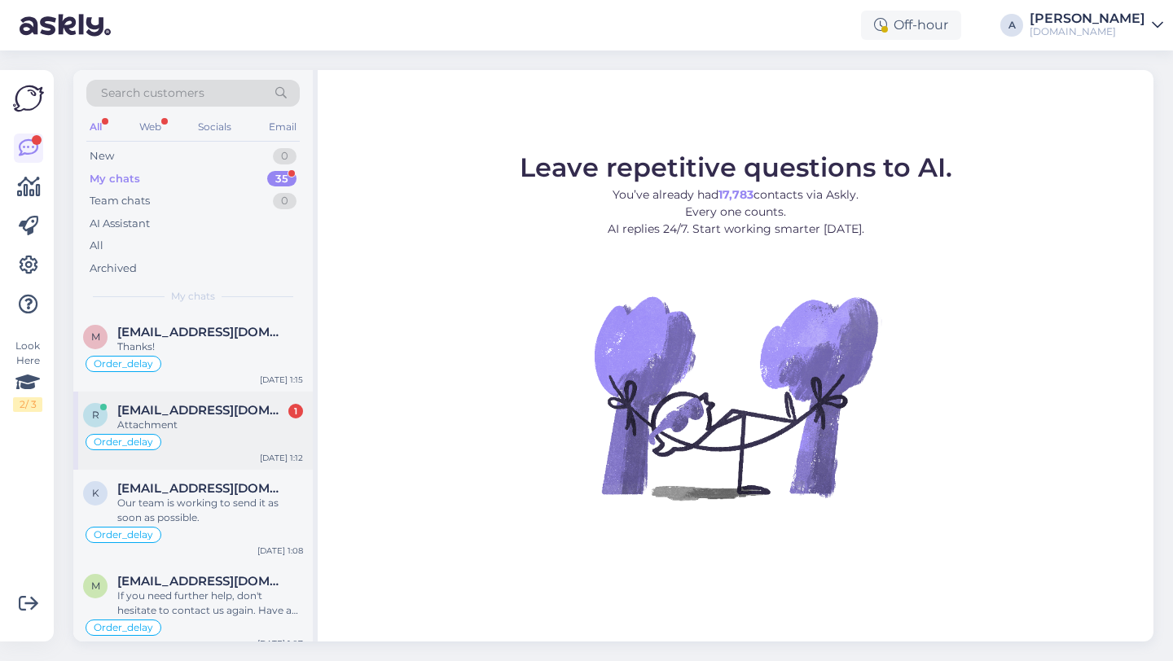
click at [180, 430] on div "Attachment" at bounding box center [210, 425] width 186 height 15
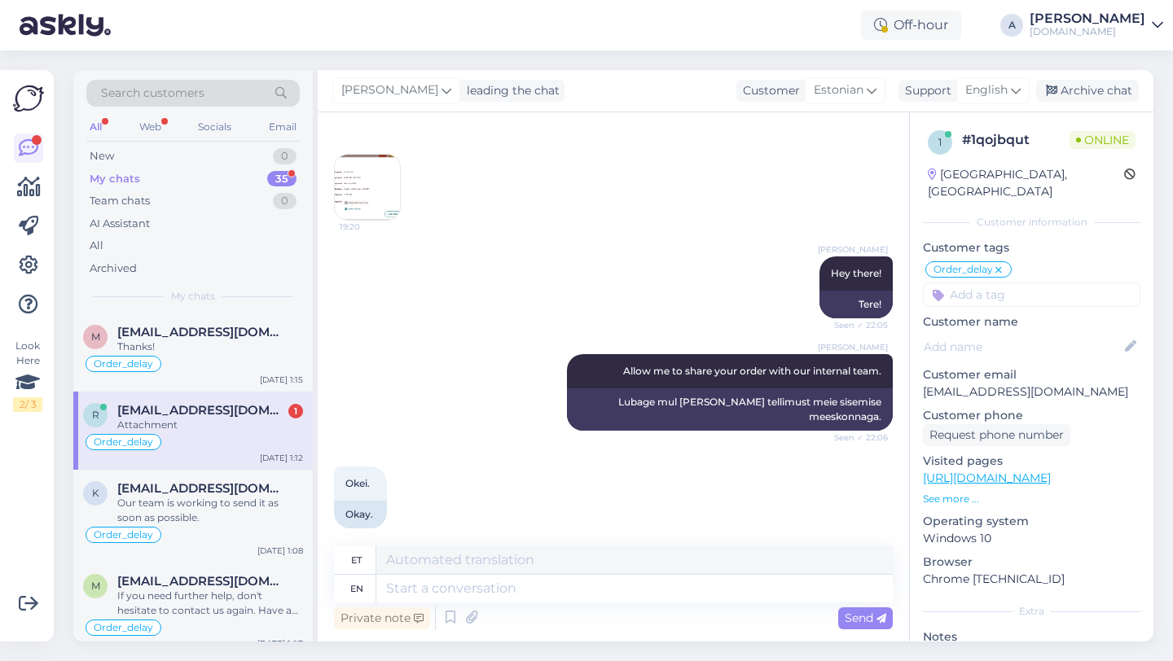
scroll to position [178, 0]
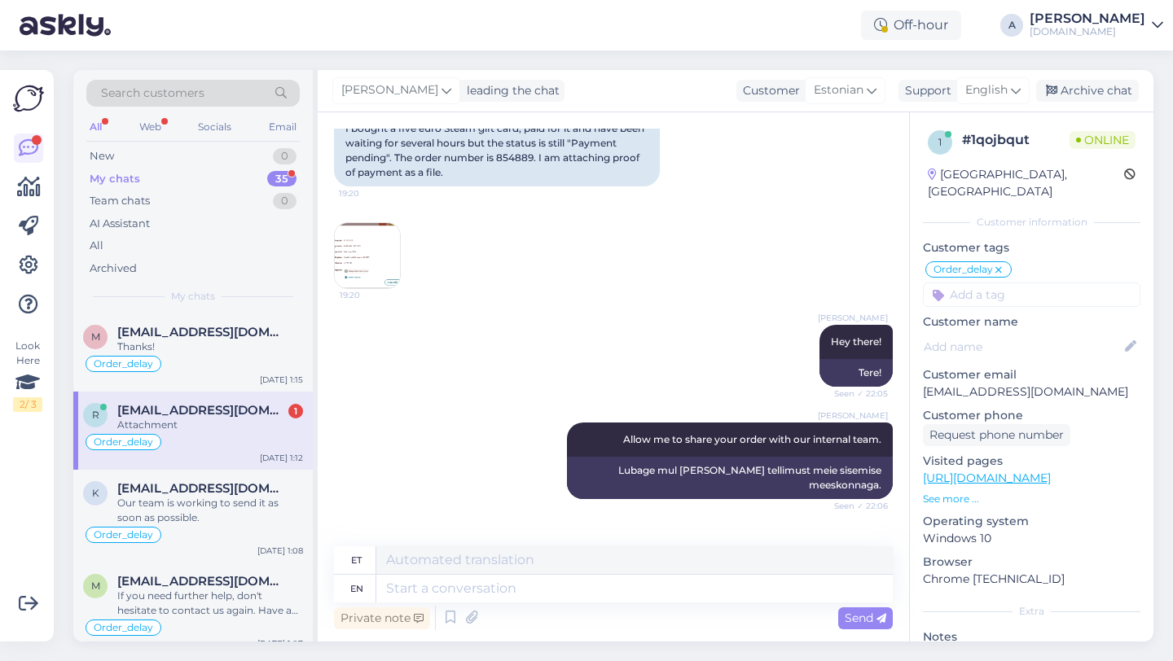
click at [356, 235] on img at bounding box center [367, 255] width 65 height 65
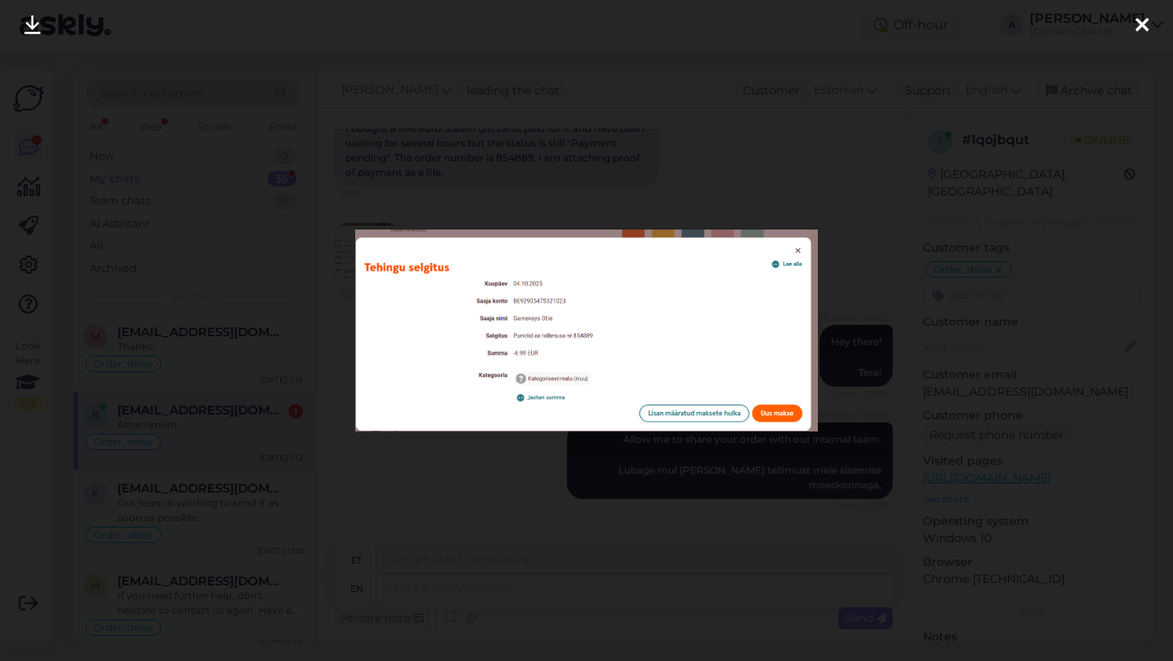
click at [1135, 27] on icon at bounding box center [1141, 25] width 13 height 21
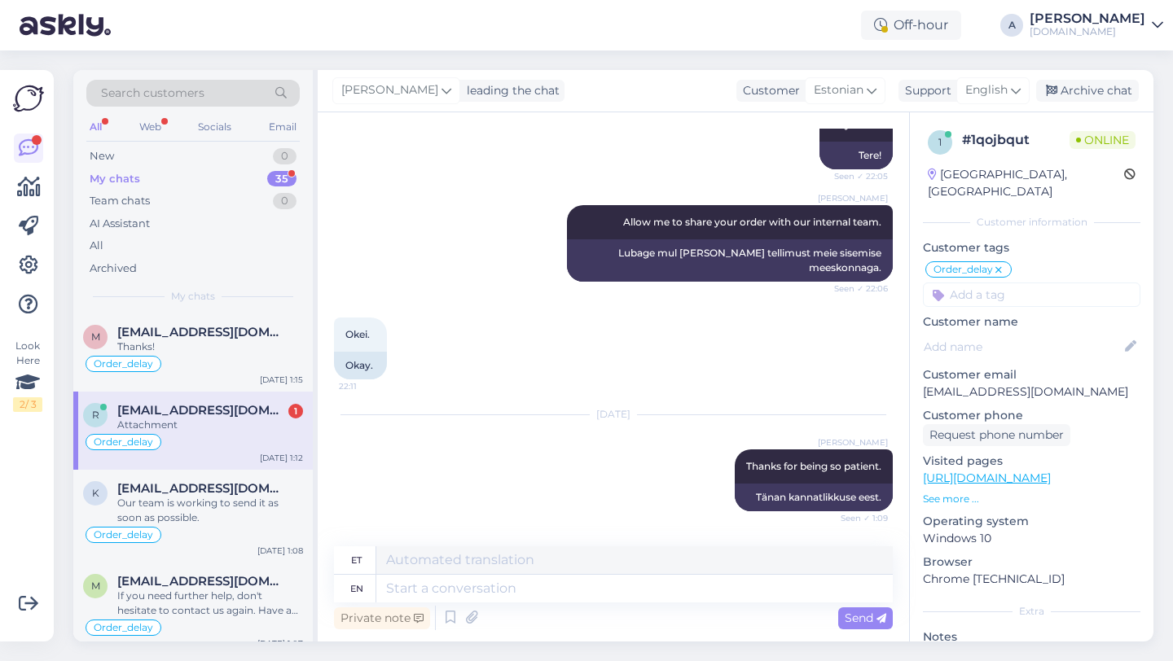
scroll to position [506, 0]
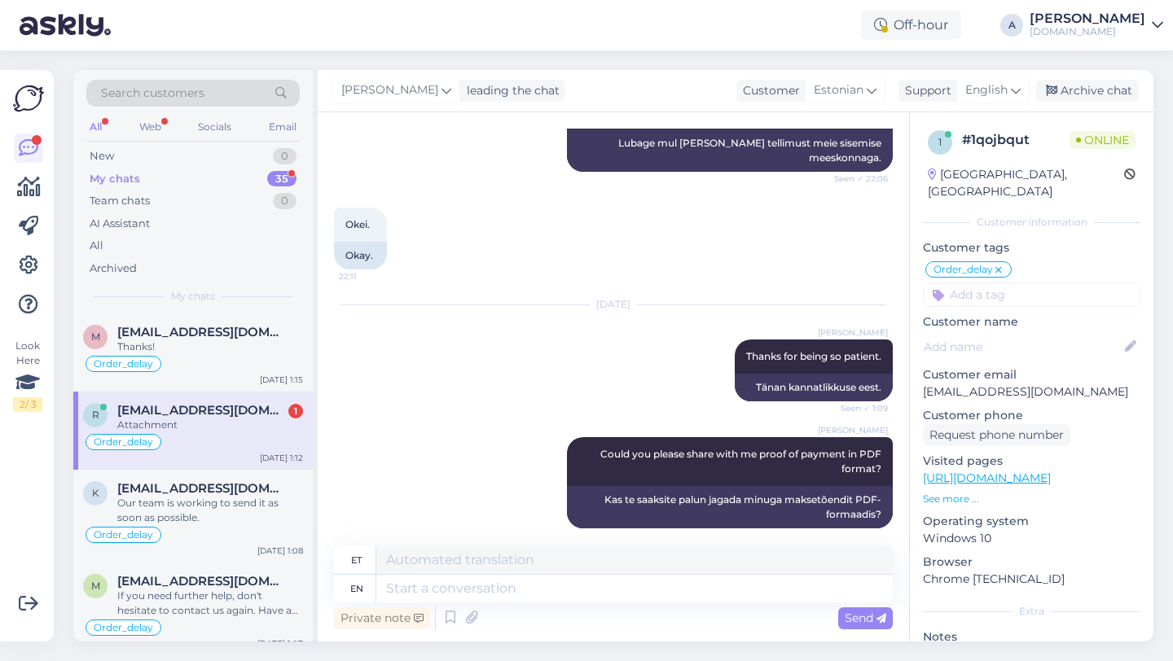
click at [205, 415] on span "[EMAIL_ADDRESS][DOMAIN_NAME]" at bounding box center [201, 410] width 169 height 15
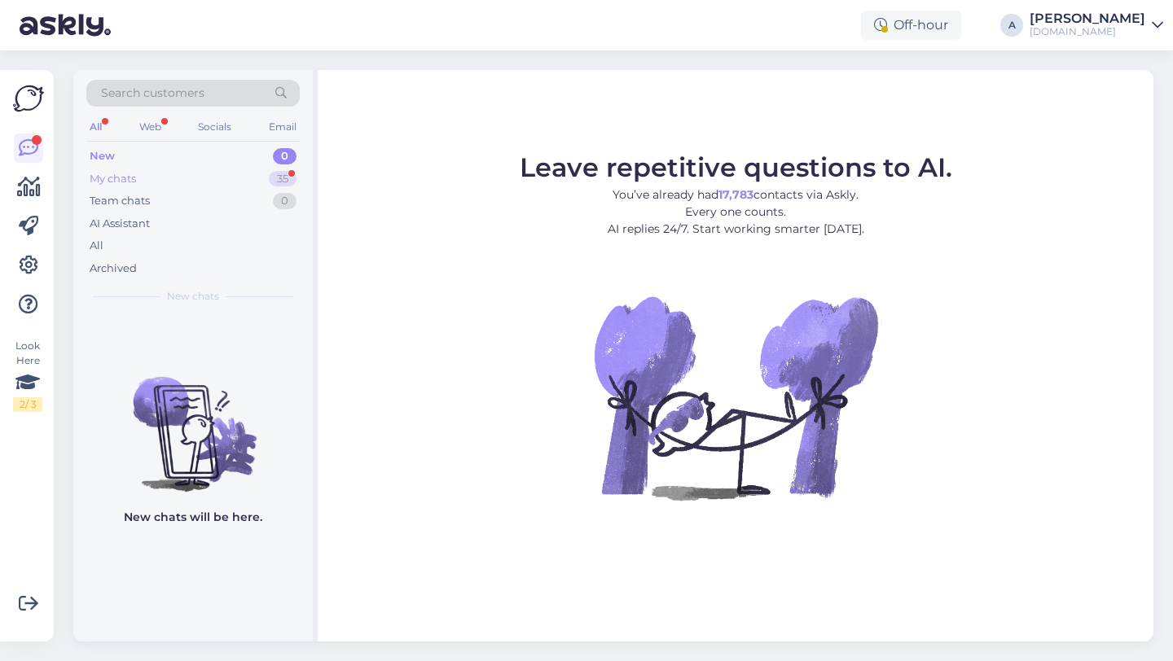
click at [271, 170] on div "My chats 35" at bounding box center [192, 179] width 213 height 23
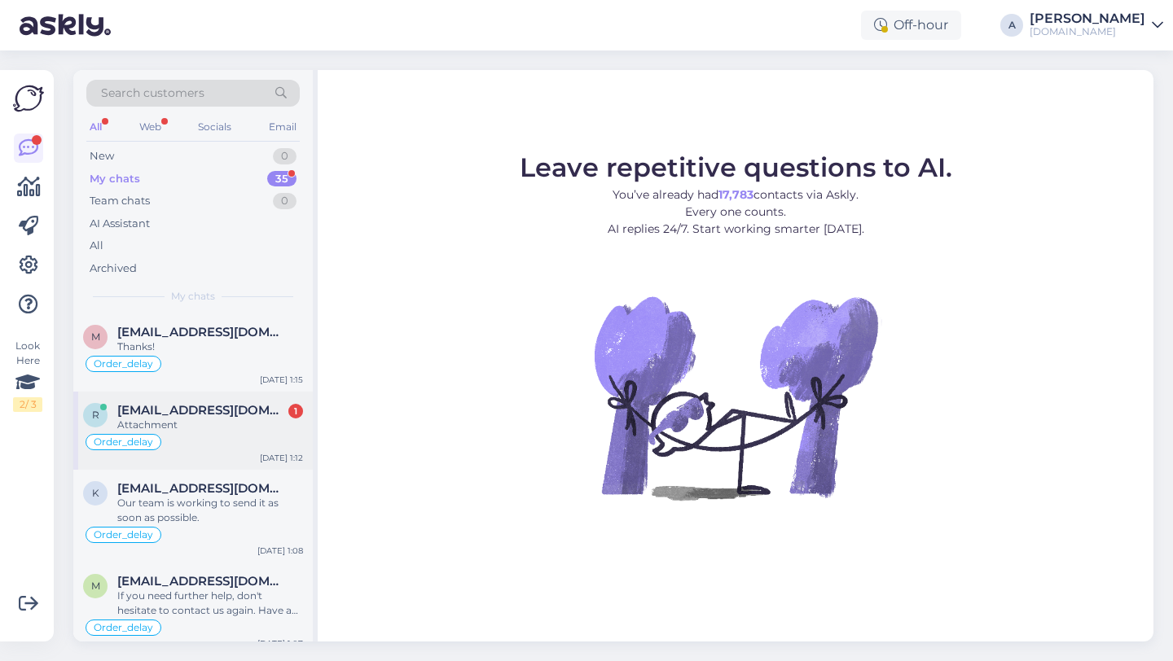
click at [217, 446] on div "Order_delay" at bounding box center [193, 442] width 220 height 20
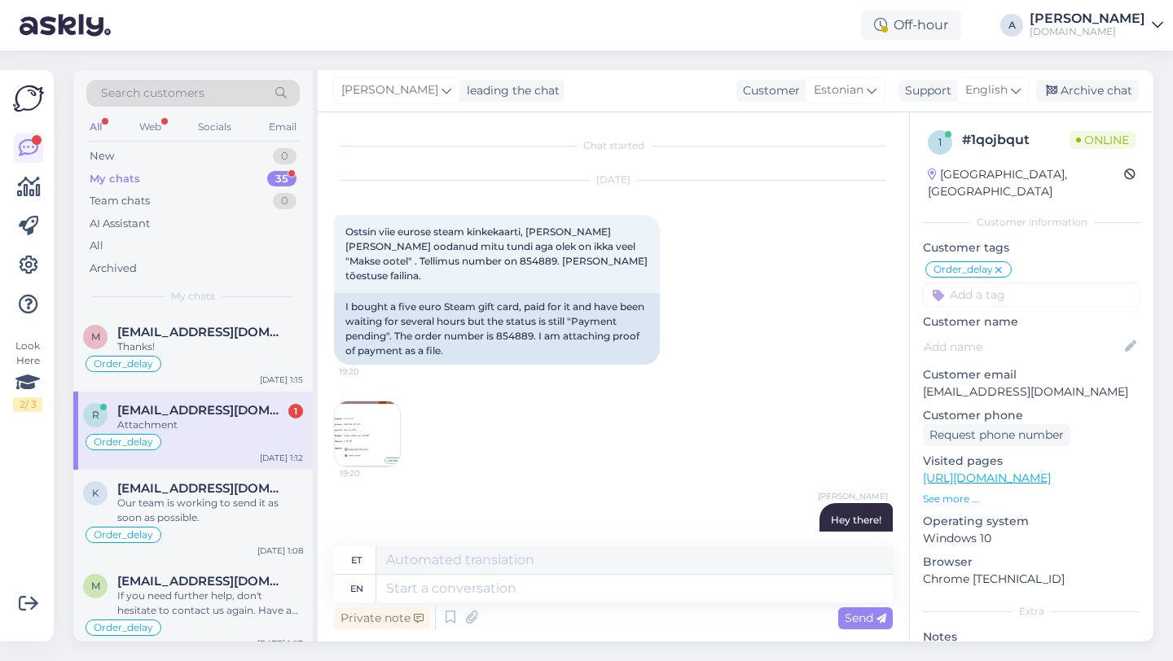
scroll to position [506, 0]
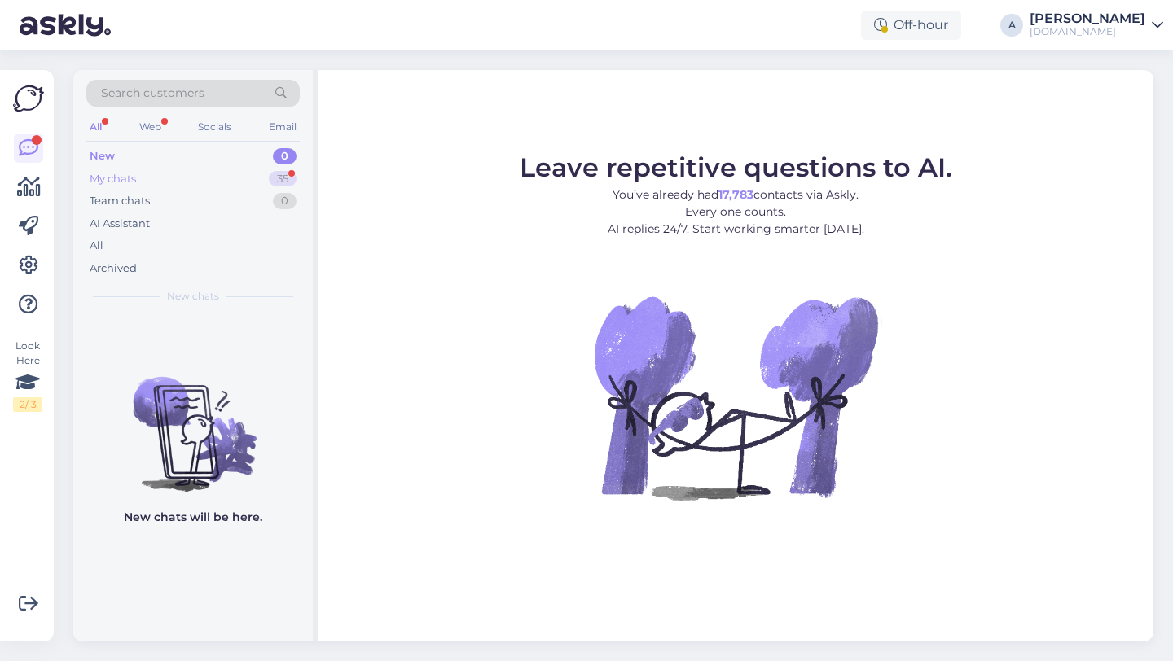
click at [274, 176] on div "35" at bounding box center [283, 179] width 28 height 16
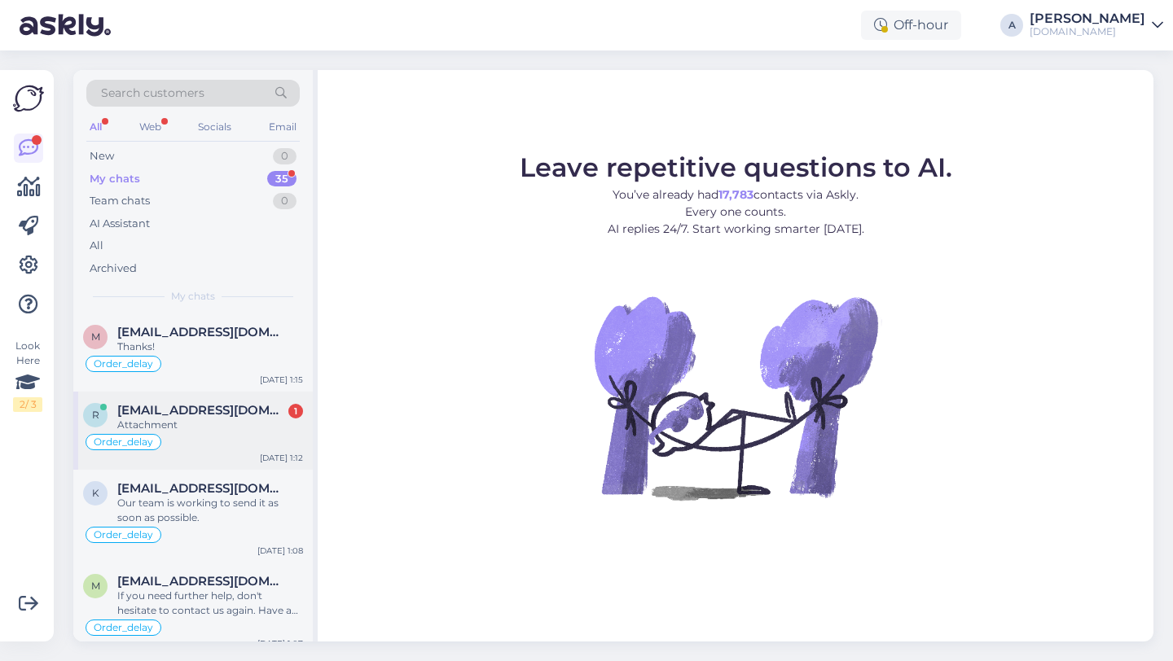
click at [201, 410] on span "[EMAIL_ADDRESS][DOMAIN_NAME]" at bounding box center [201, 410] width 169 height 15
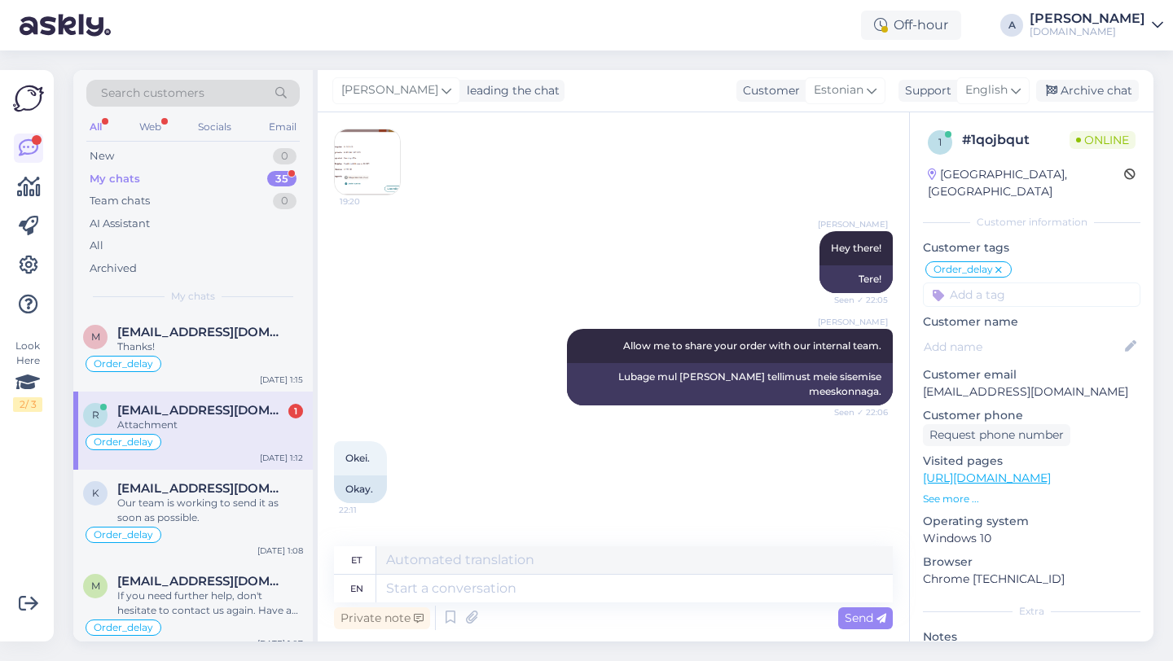
scroll to position [506, 0]
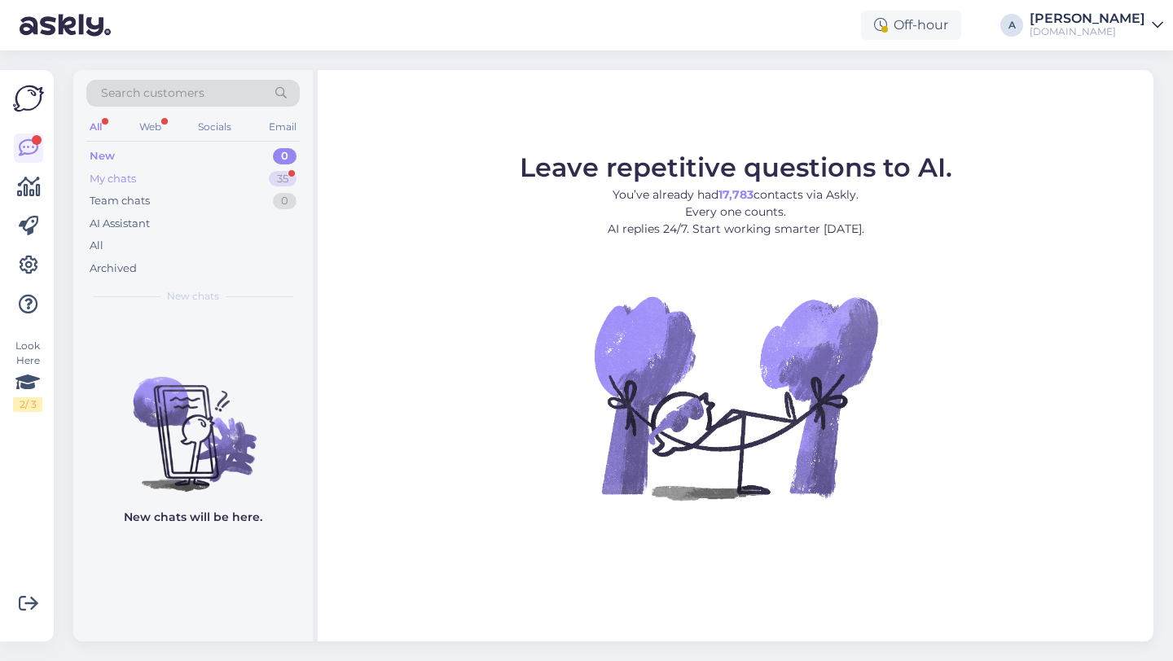
click at [277, 173] on div "35" at bounding box center [283, 179] width 28 height 16
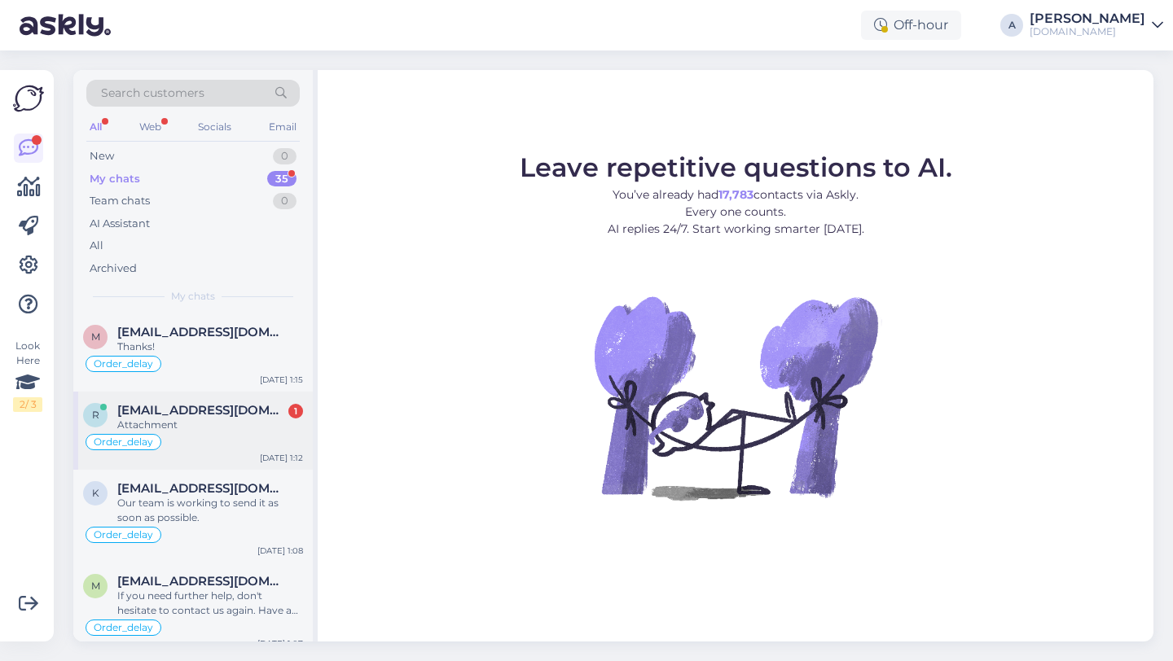
click at [157, 432] on div "Order_delay" at bounding box center [193, 442] width 220 height 20
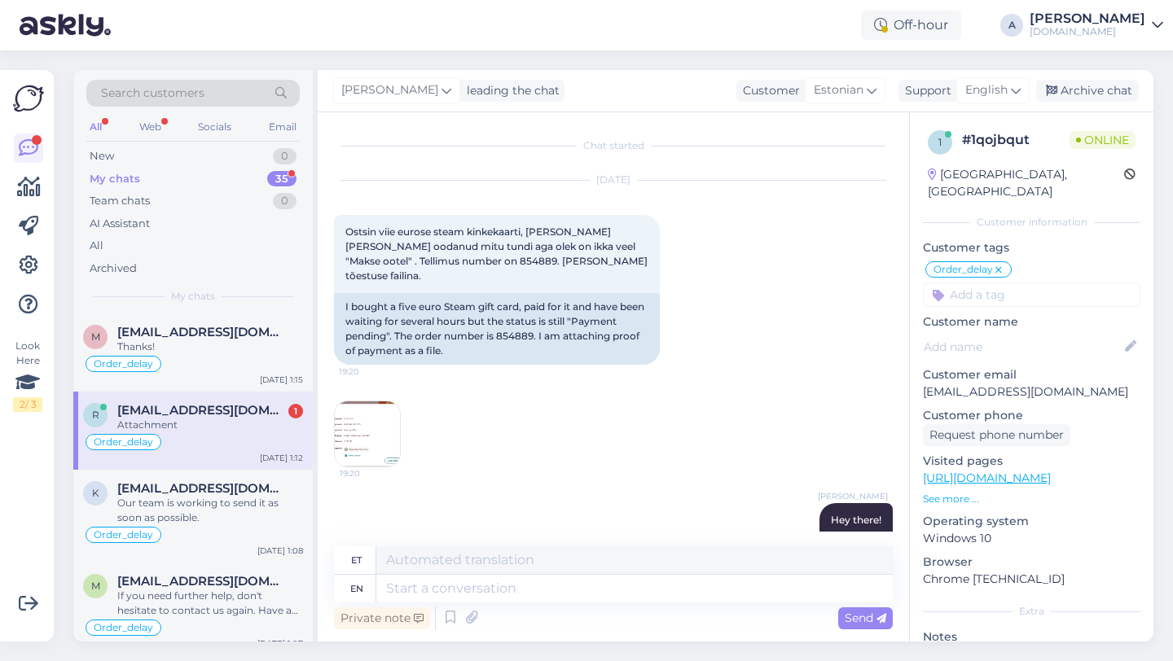
scroll to position [506, 0]
